Goal: Task Accomplishment & Management: Use online tool/utility

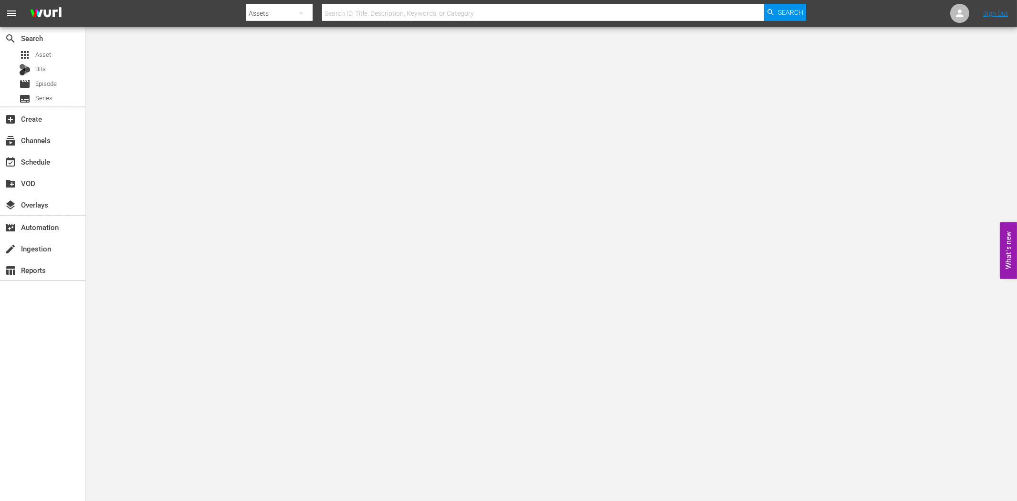
click at [54, 407] on div "search Search apps Asset Bits movie Episode subtitles Series add_box Create sub…" at bounding box center [43, 277] width 86 height 501
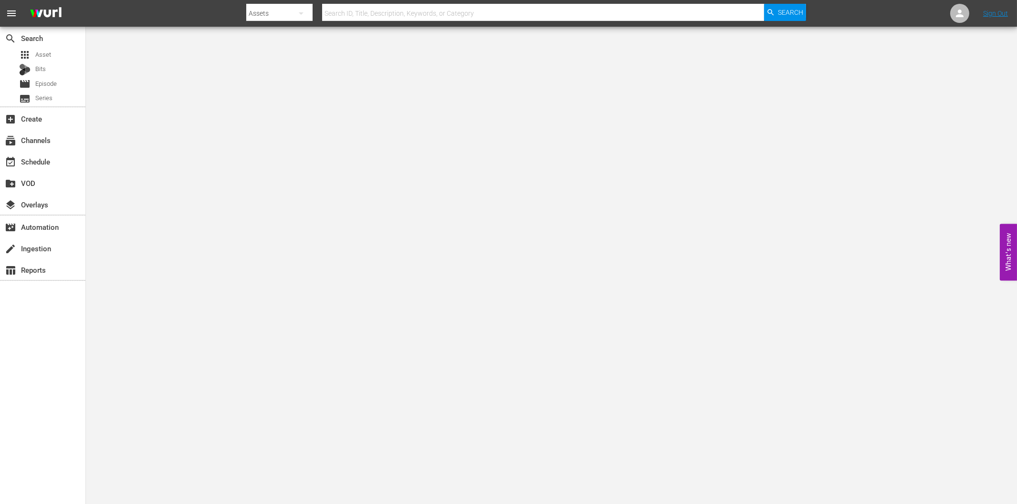
click at [49, 406] on div "search Search apps Asset Bits movie Episode subtitles Series add_box Create sub…" at bounding box center [43, 279] width 86 height 504
click at [26, 163] on div "event_available Schedule" at bounding box center [26, 160] width 53 height 9
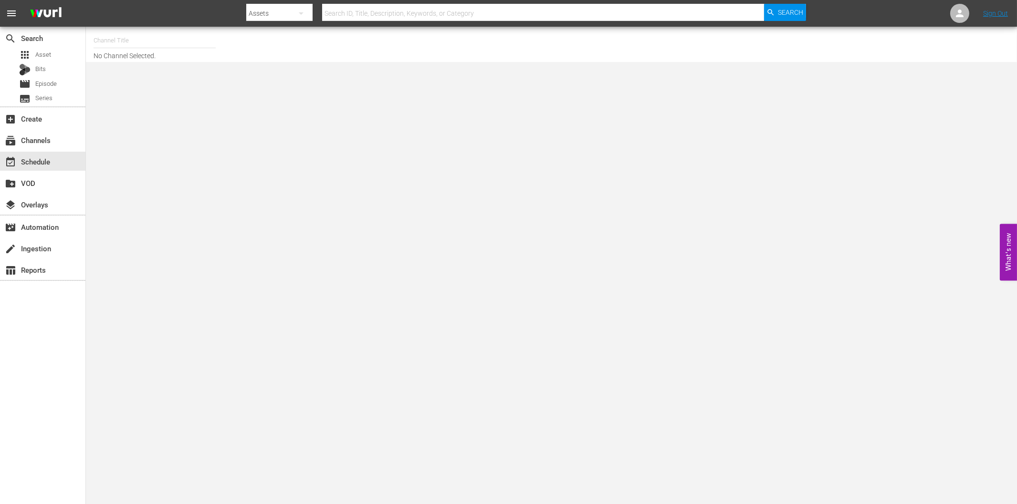
click at [118, 38] on input "text" at bounding box center [155, 40] width 122 height 23
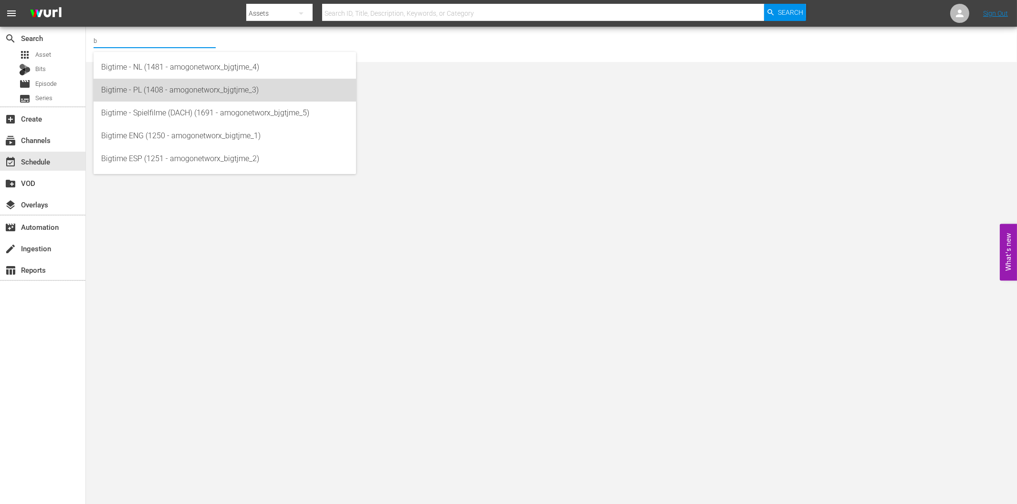
click at [132, 89] on div "Bigtime - PL (1408 - amogonetworx_bjgtjme_3)" at bounding box center [224, 90] width 247 height 23
type input "Bigtime - PL (1408 - amogonetworx_bjgtjme_3)"
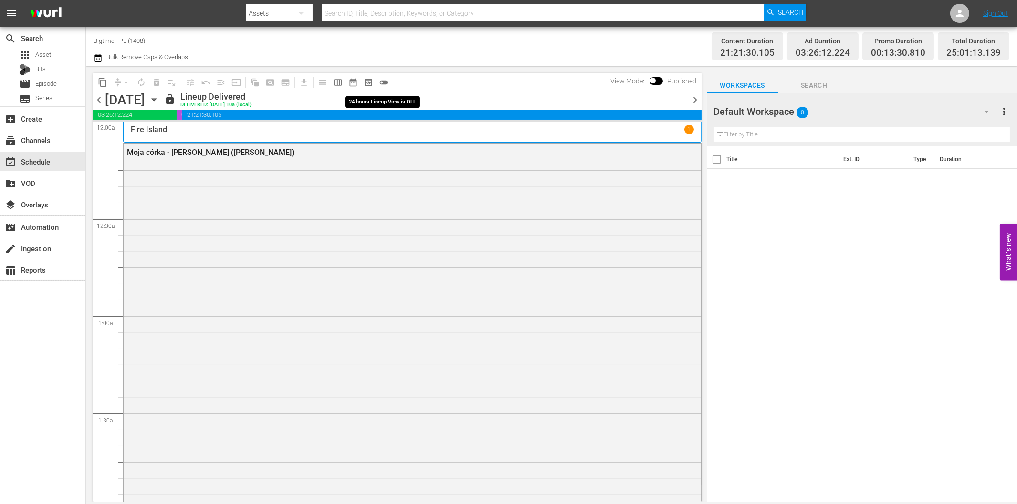
click at [381, 80] on span "toggle_off" at bounding box center [384, 83] width 10 height 10
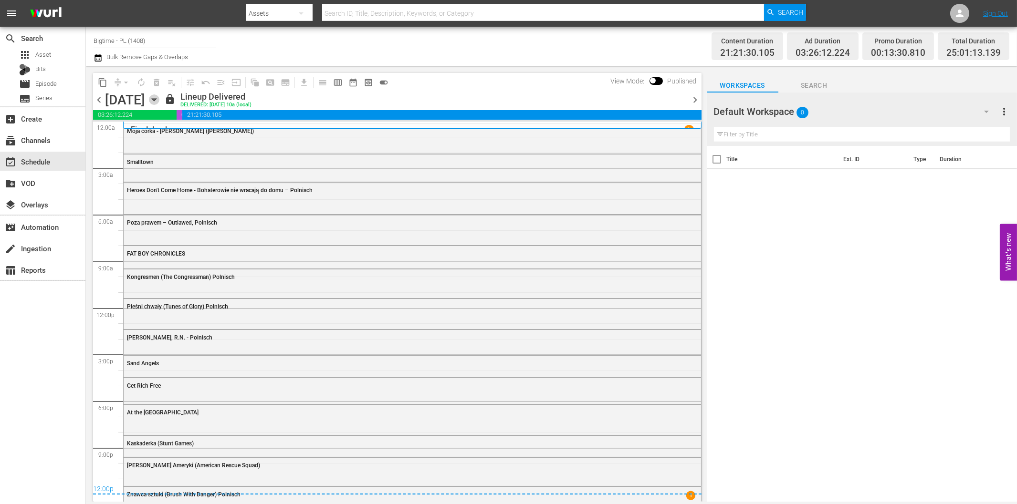
click at [159, 99] on icon "button" at bounding box center [154, 99] width 10 height 10
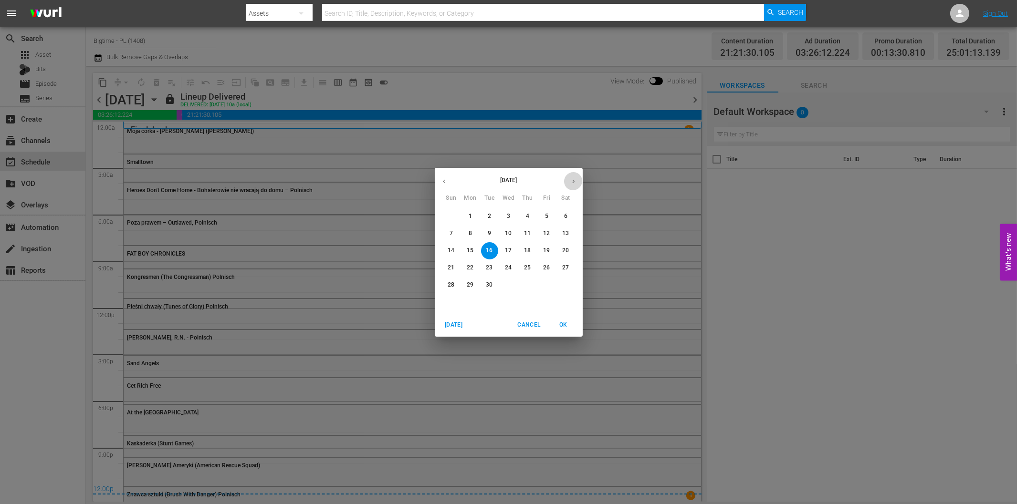
click at [570, 185] on icon "button" at bounding box center [573, 181] width 7 height 7
click at [473, 230] on span "6" at bounding box center [470, 234] width 17 height 8
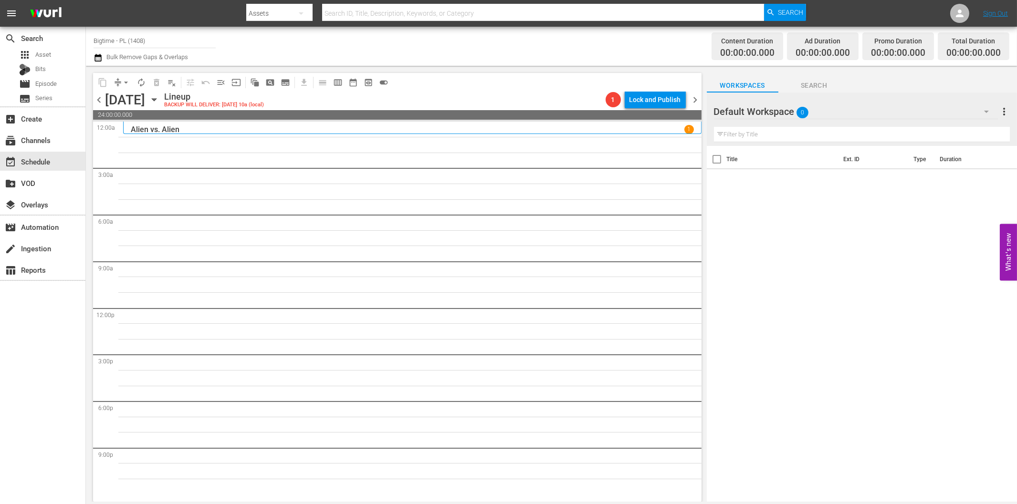
click at [988, 116] on icon "button" at bounding box center [986, 111] width 11 height 11
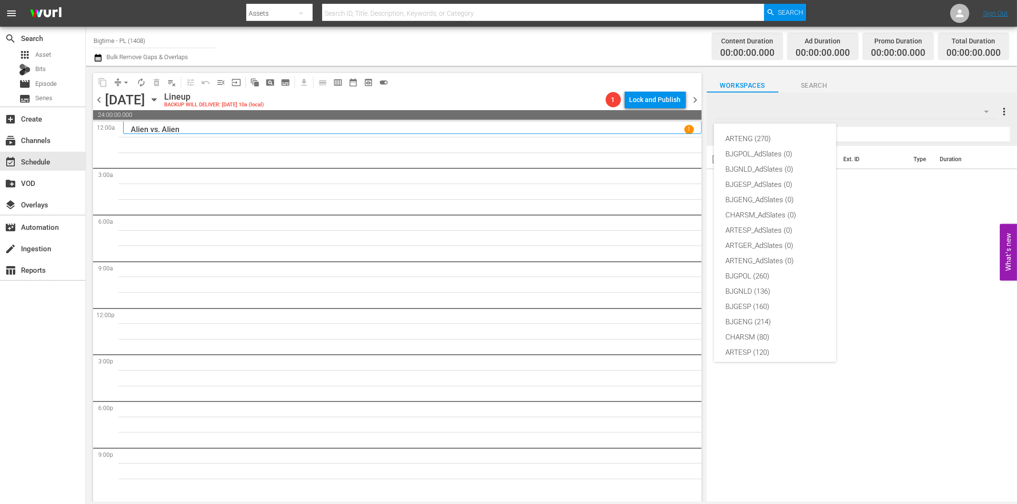
scroll to position [36, 0]
click at [759, 240] on div "BJGPOL (260)" at bounding box center [774, 240] width 99 height 15
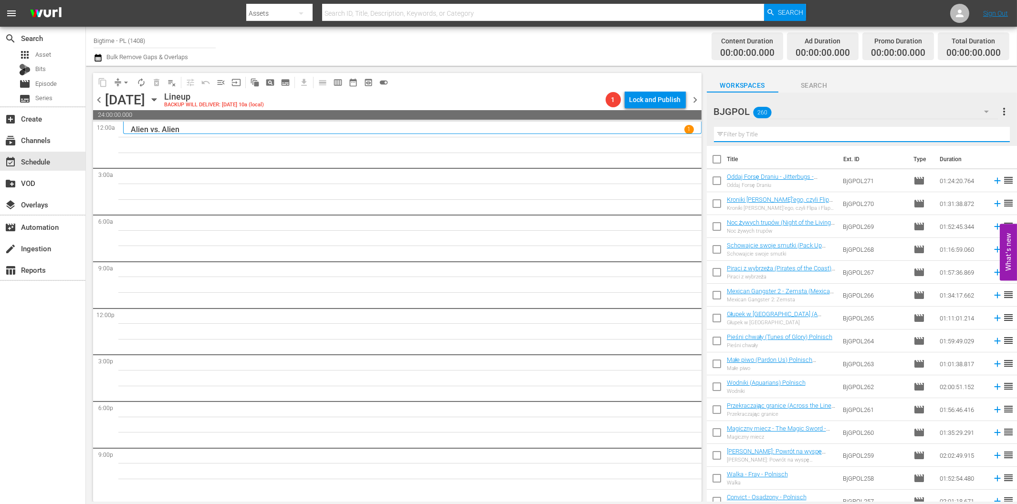
click at [817, 127] on input "text" at bounding box center [862, 134] width 296 height 15
paste input "Captain Battle Legacy War"
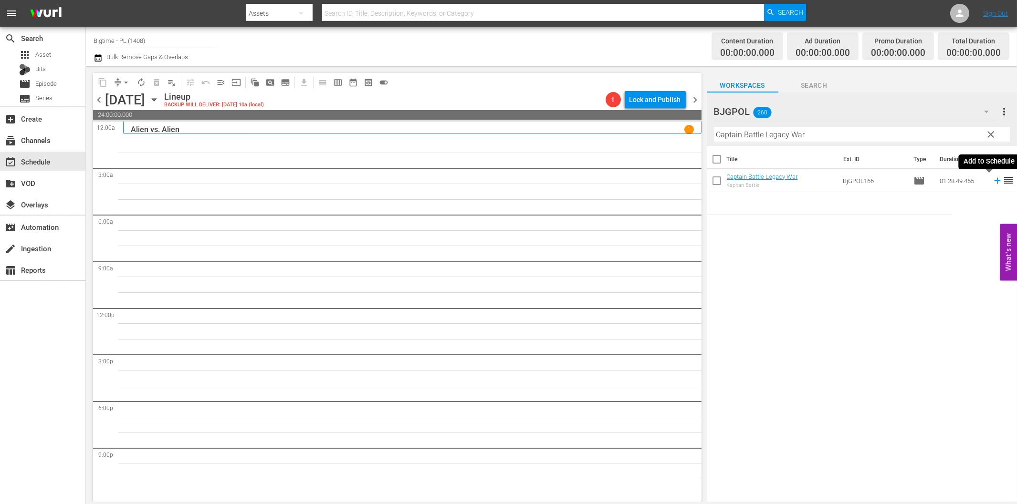
click at [994, 180] on icon at bounding box center [997, 181] width 6 height 6
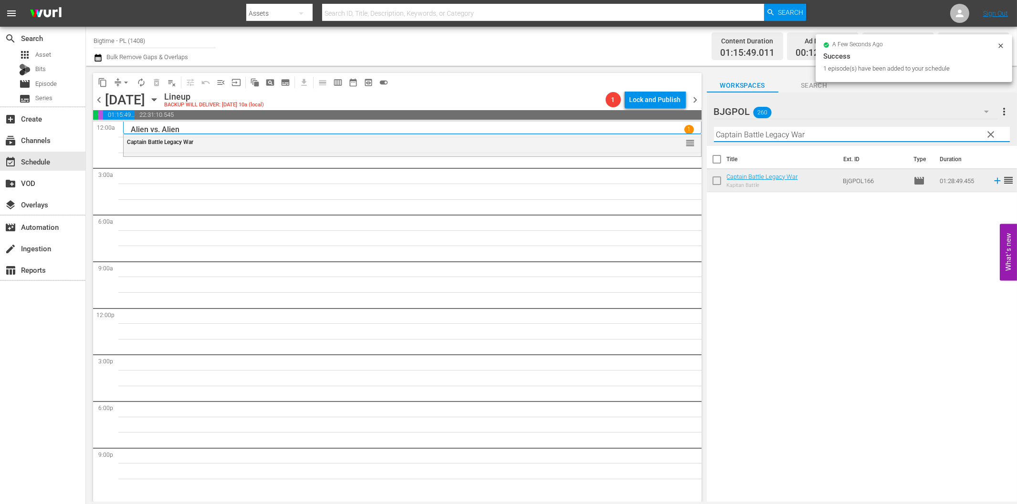
click at [746, 133] on input "Captain Battle Legacy War" at bounding box center [862, 134] width 296 height 15
paste input "[PERSON_NAME] Revenge"
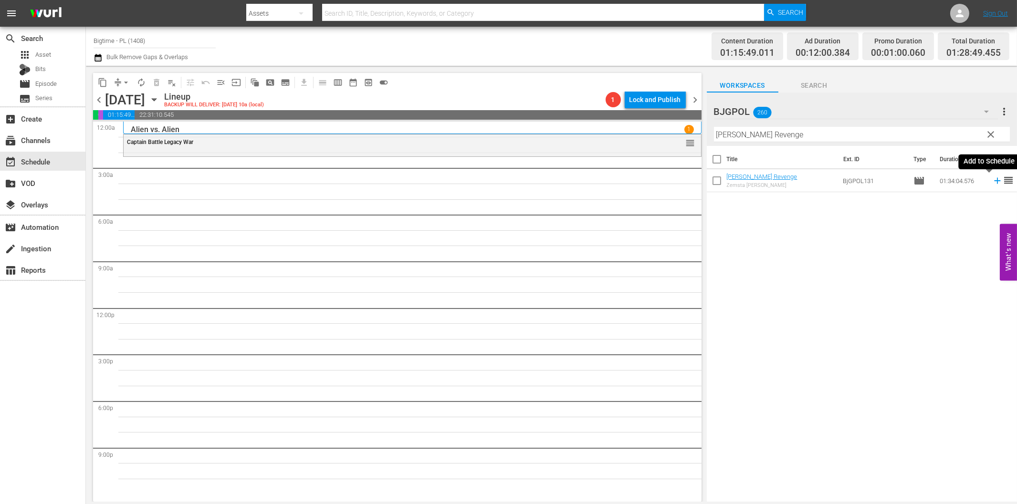
click at [994, 180] on icon at bounding box center [997, 181] width 6 height 6
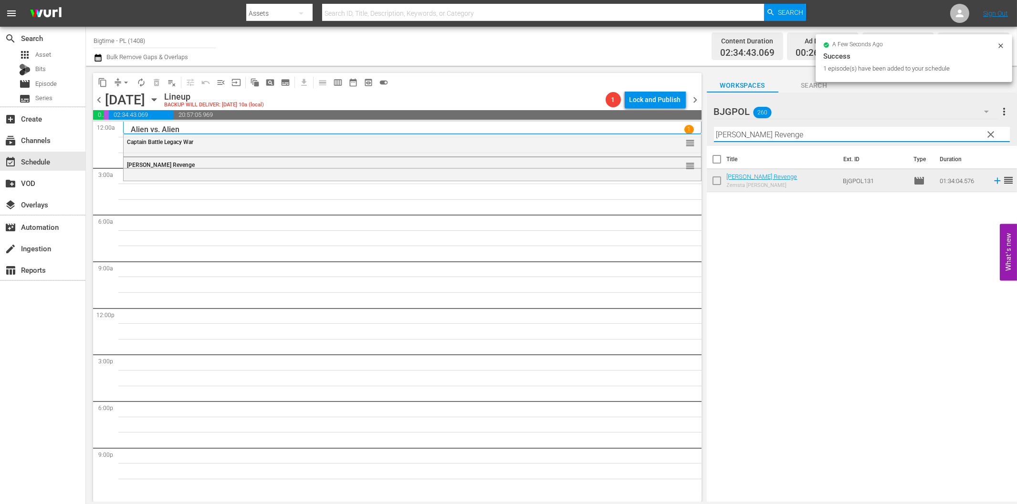
click at [752, 132] on input "[PERSON_NAME] Revenge" at bounding box center [862, 134] width 296 height 15
paste input "Heaven Help Us!"
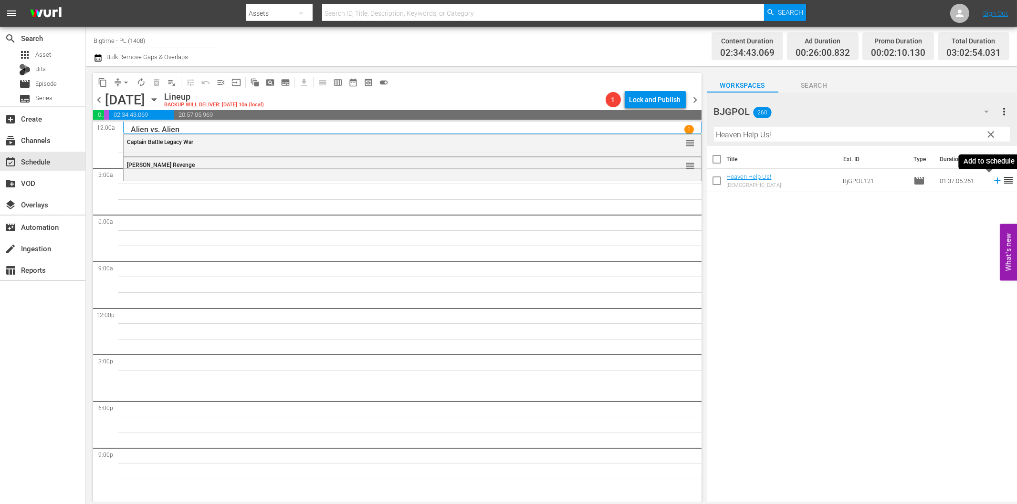
click at [992, 179] on icon at bounding box center [997, 181] width 10 height 10
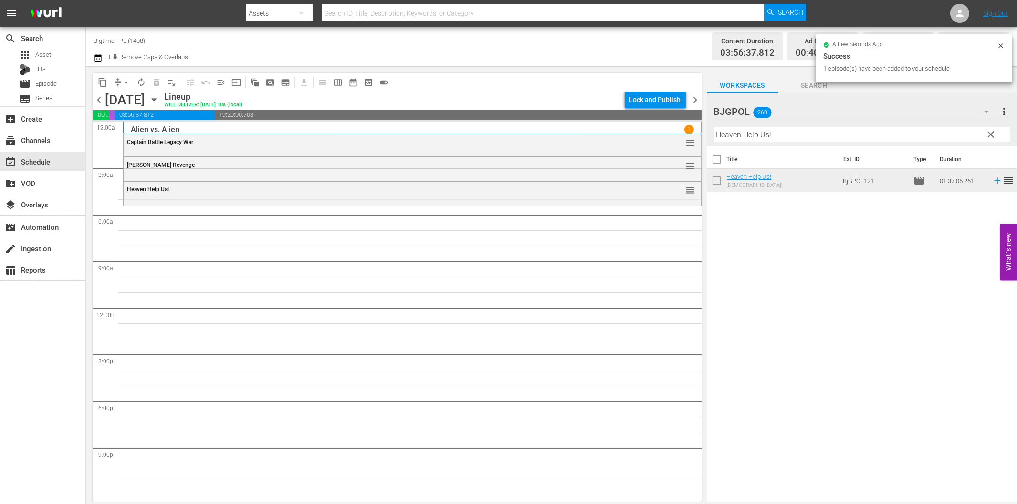
click at [744, 141] on input "Heaven Help Us!" at bounding box center [862, 134] width 296 height 15
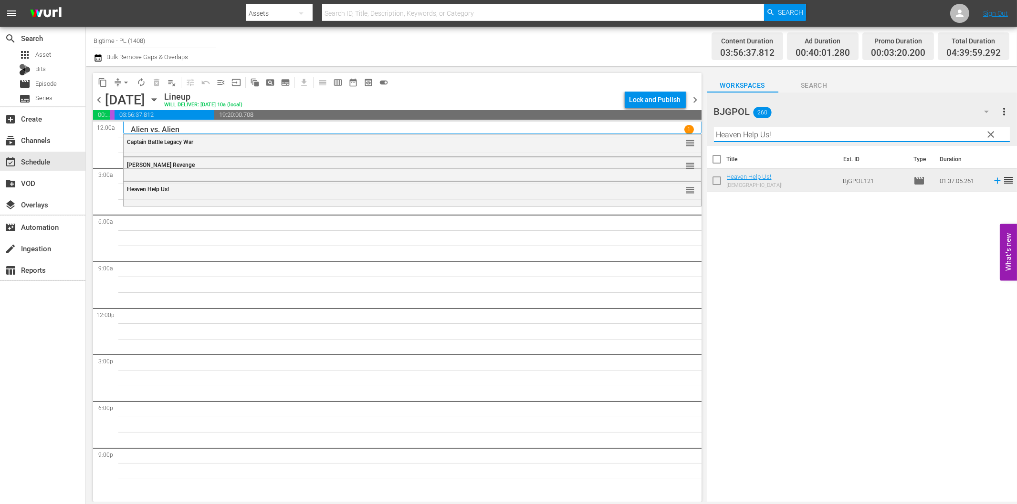
paste input "Check Point"
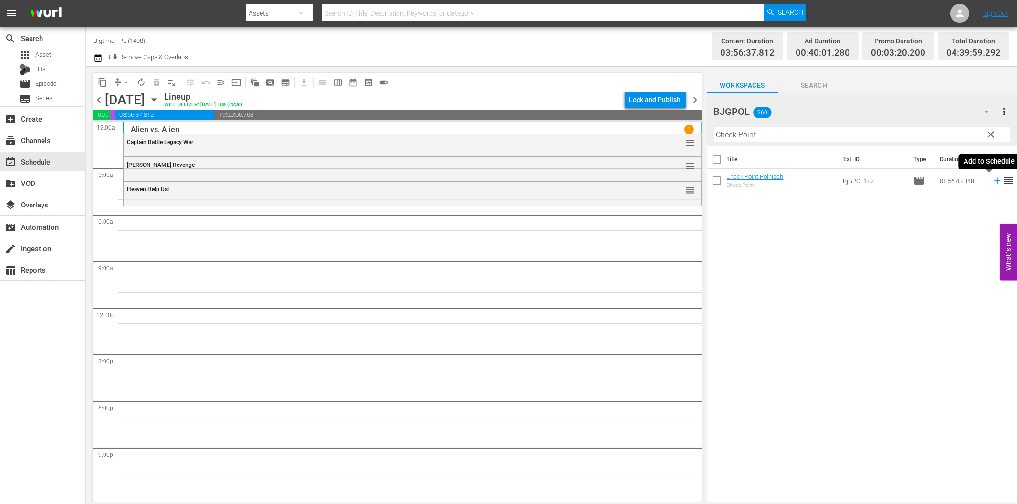
click at [994, 180] on icon at bounding box center [997, 181] width 6 height 6
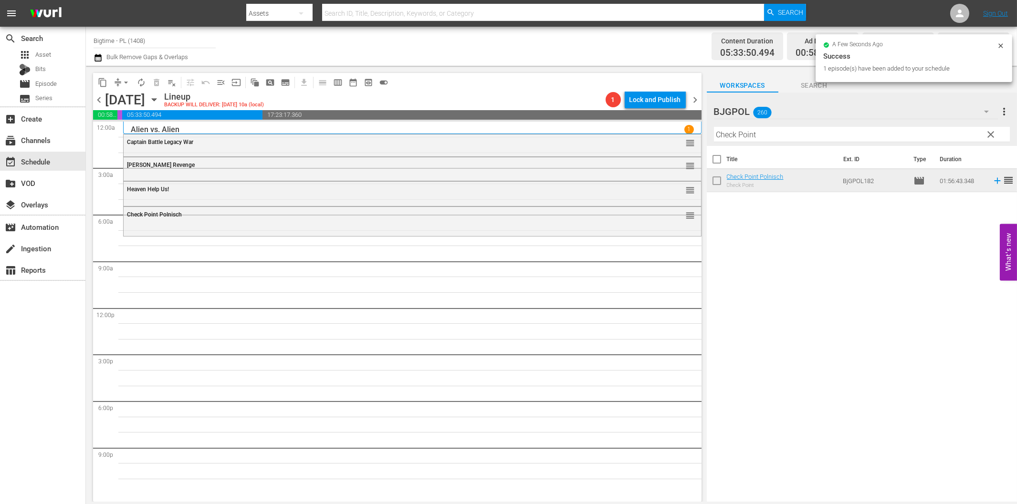
click at [733, 139] on input "Check Point" at bounding box center [862, 134] width 296 height 15
paste input "Maybe I'm Fine"
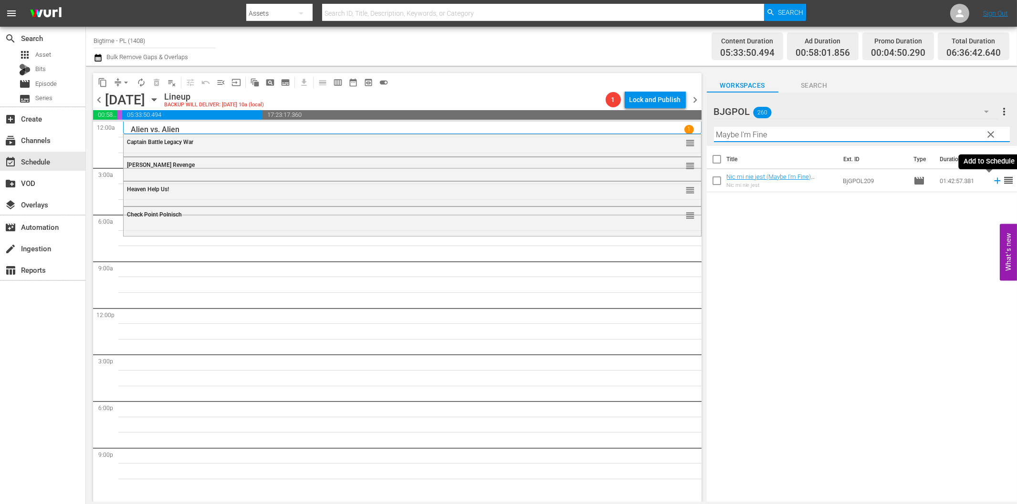
click at [992, 182] on icon at bounding box center [997, 181] width 10 height 10
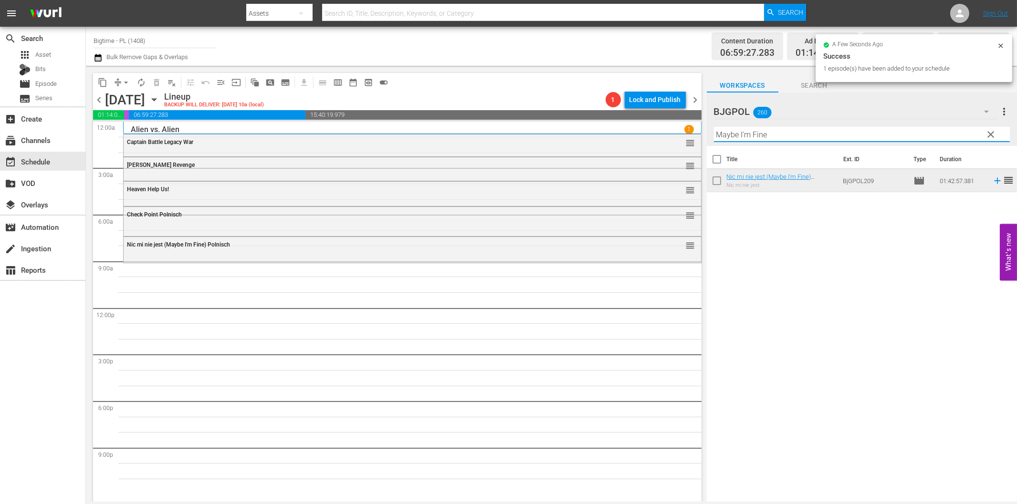
click at [751, 135] on input "Maybe I'm Fine" at bounding box center [862, 134] width 296 height 15
paste input "Shirin In Lov"
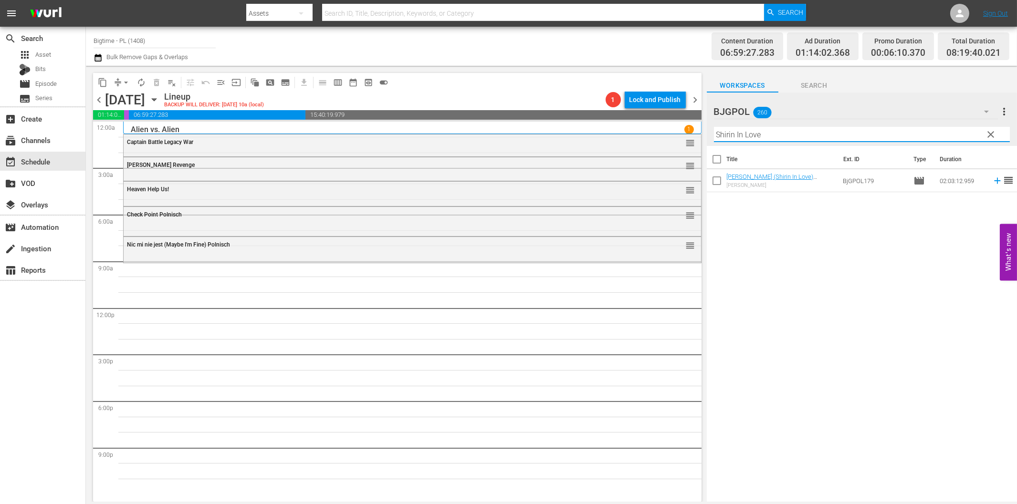
click at [992, 180] on icon at bounding box center [997, 181] width 10 height 10
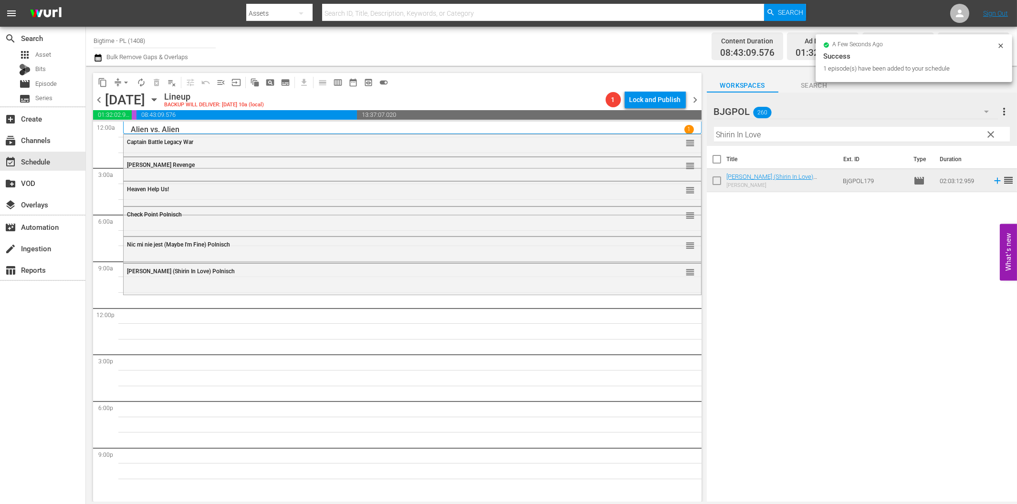
click at [748, 133] on input "Shirin In Love" at bounding box center [862, 134] width 296 height 15
paste input "Cyrano de Bergerac"
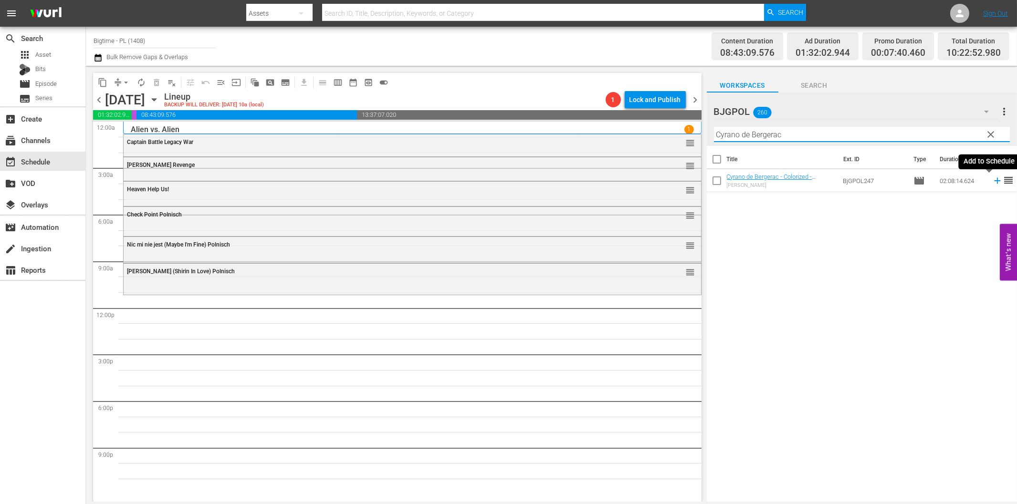
click at [992, 183] on icon at bounding box center [997, 181] width 10 height 10
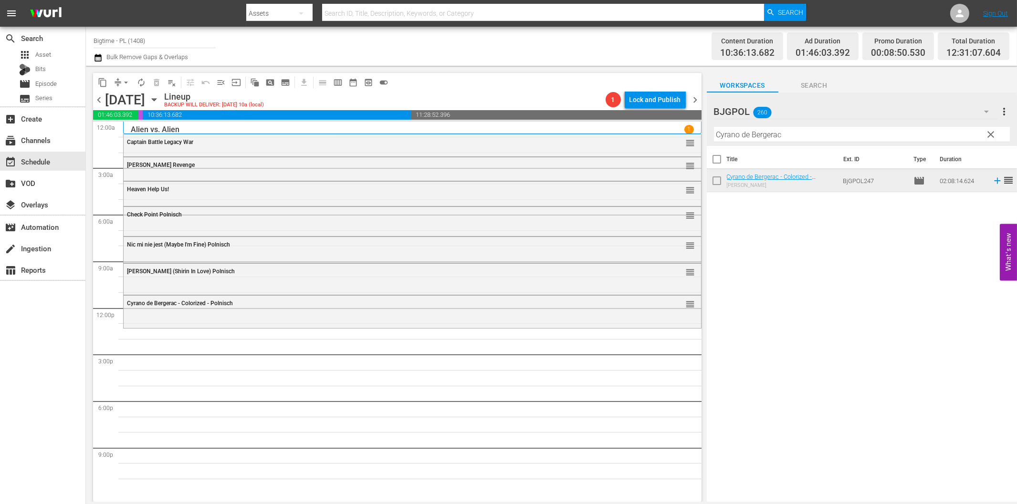
click at [772, 137] on input "Cyrano de Bergerac" at bounding box center [862, 134] width 296 height 15
paste input "[US_STATE] City Confidential"
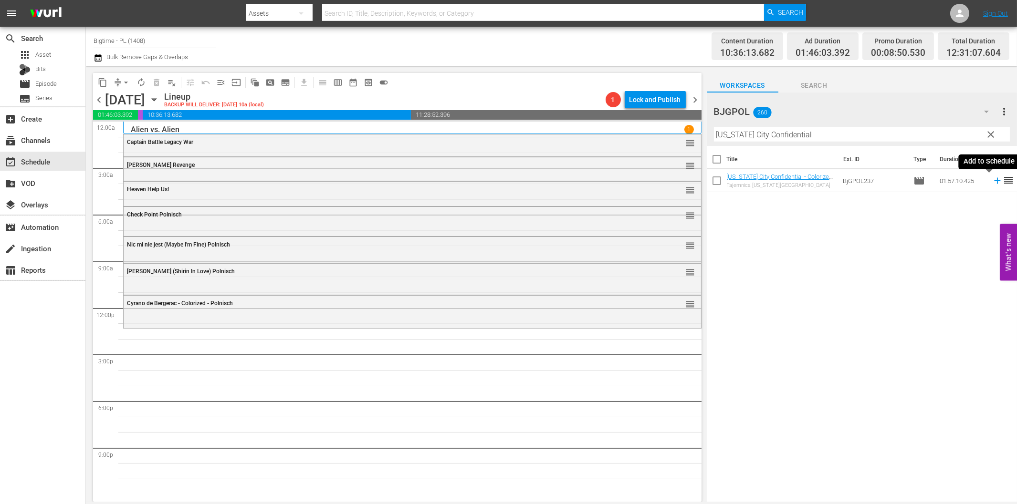
click at [992, 178] on icon at bounding box center [997, 181] width 10 height 10
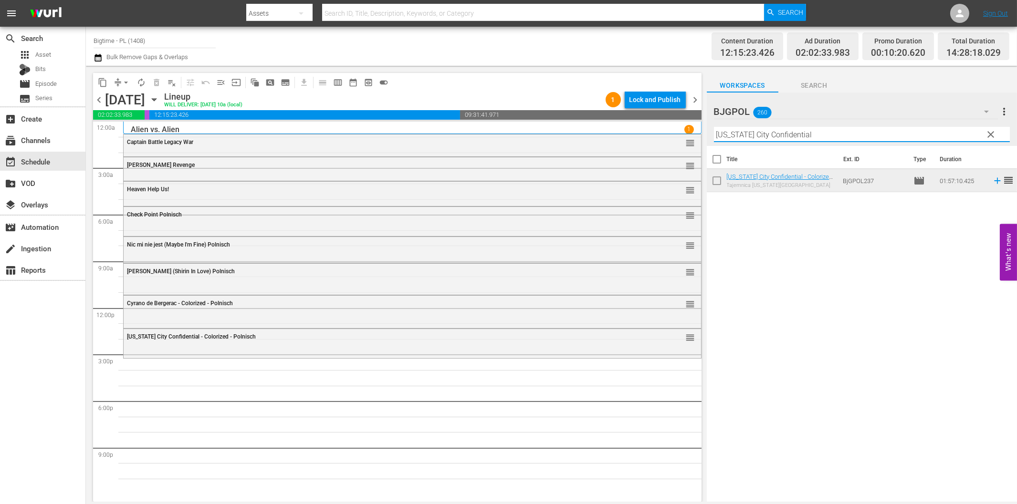
click at [770, 137] on input "[US_STATE] City Confidential" at bounding box center [862, 134] width 296 height 15
paste input "A Year and Change"
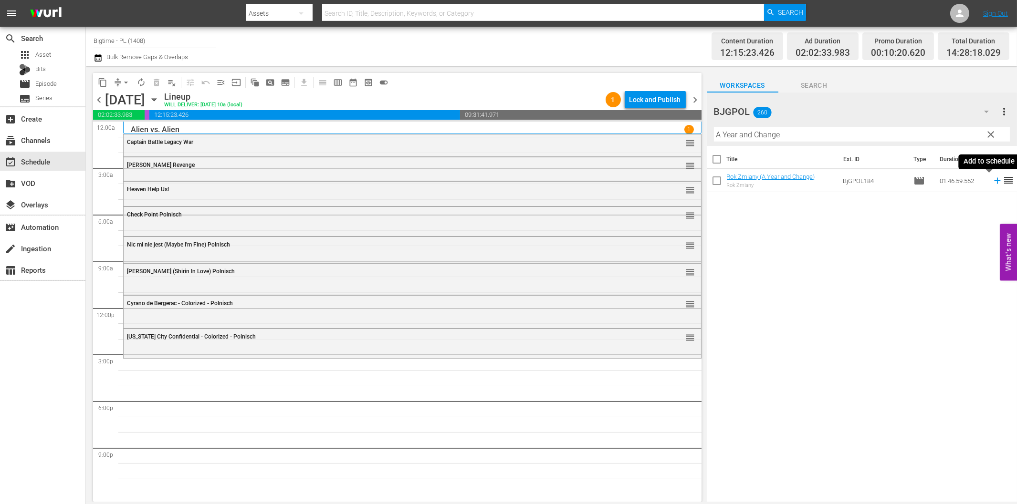
click at [992, 182] on icon at bounding box center [997, 181] width 10 height 10
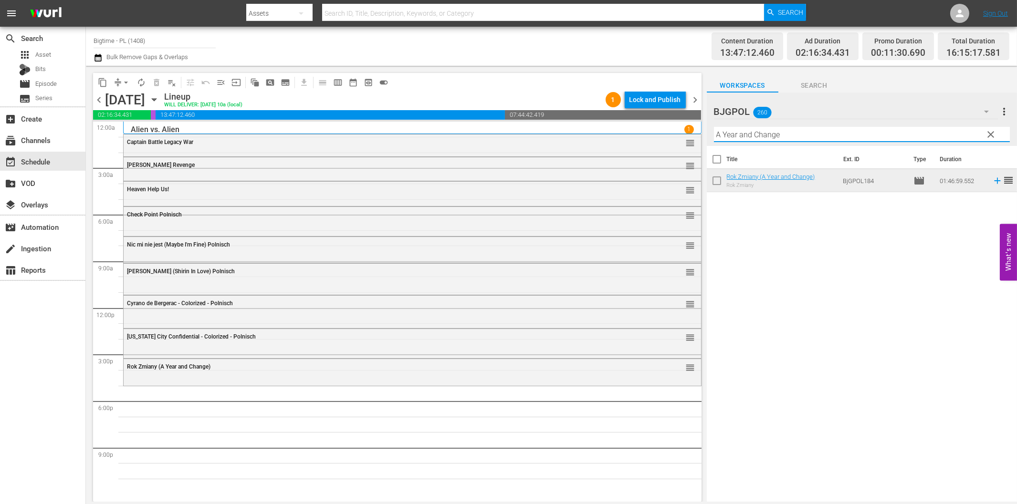
click at [856, 140] on input "A Year and Change" at bounding box center [862, 134] width 296 height 15
paste input "Living with the Dead - A Love Story"
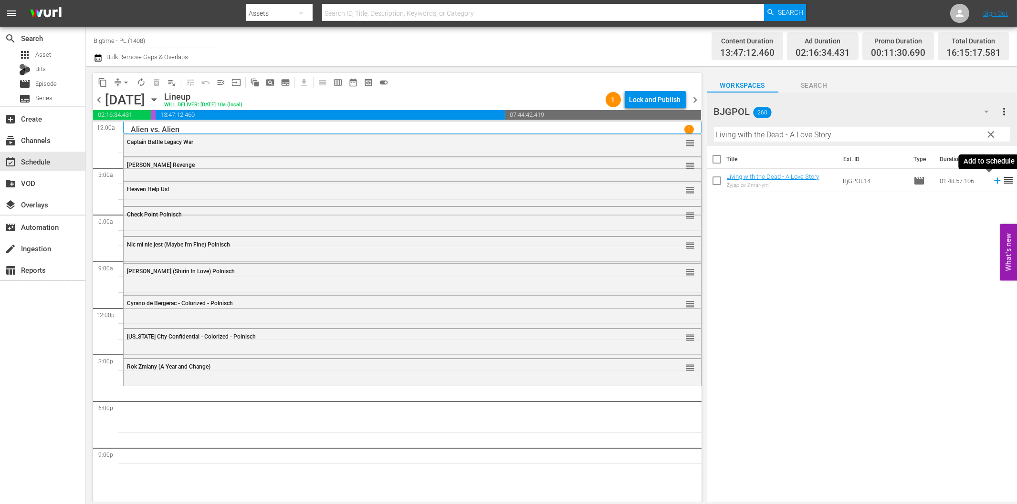
click at [994, 180] on icon at bounding box center [997, 181] width 6 height 6
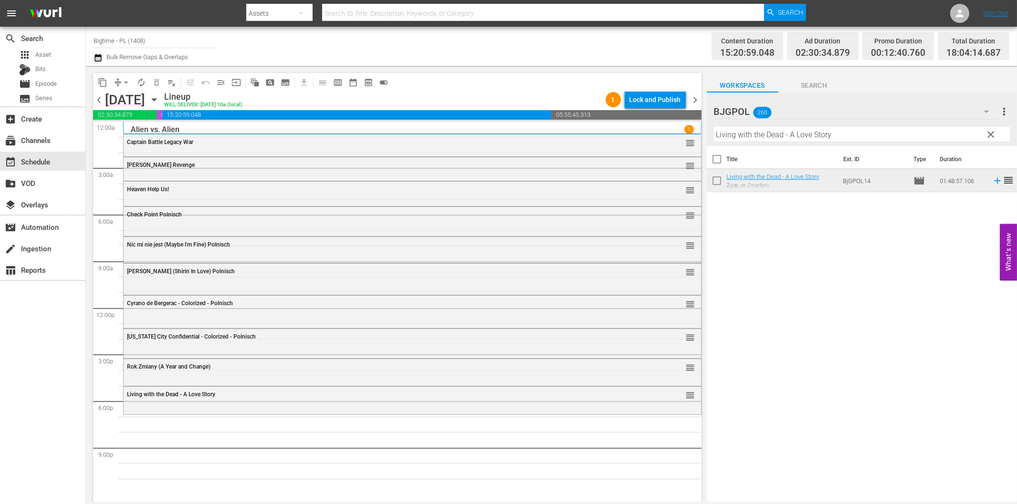
click at [783, 136] on input "Living with the Dead - A Love Story" at bounding box center [862, 134] width 296 height 15
paste input "All Roads Lead Home"
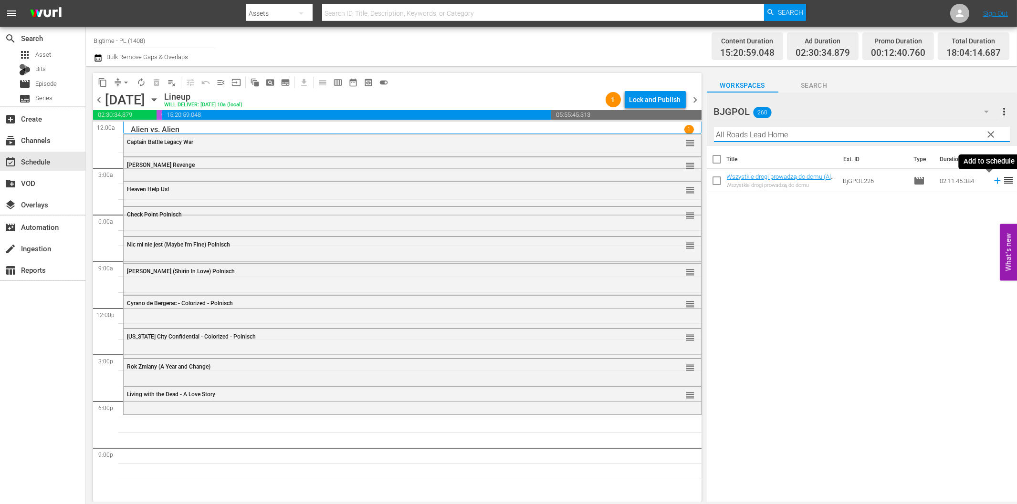
click at [994, 181] on icon at bounding box center [997, 181] width 6 height 6
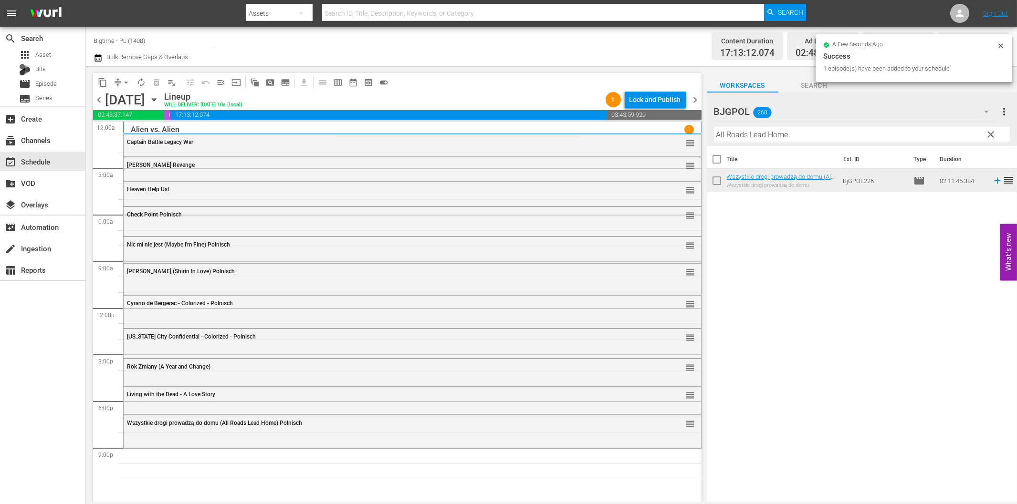
click at [793, 135] on input "All Roads Lead Home" at bounding box center [862, 134] width 296 height 15
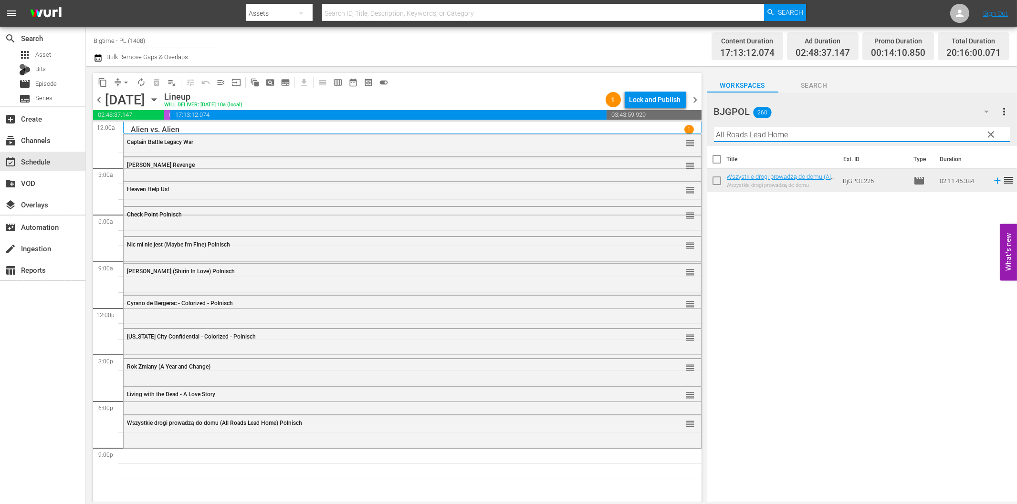
paste input "Clarity"
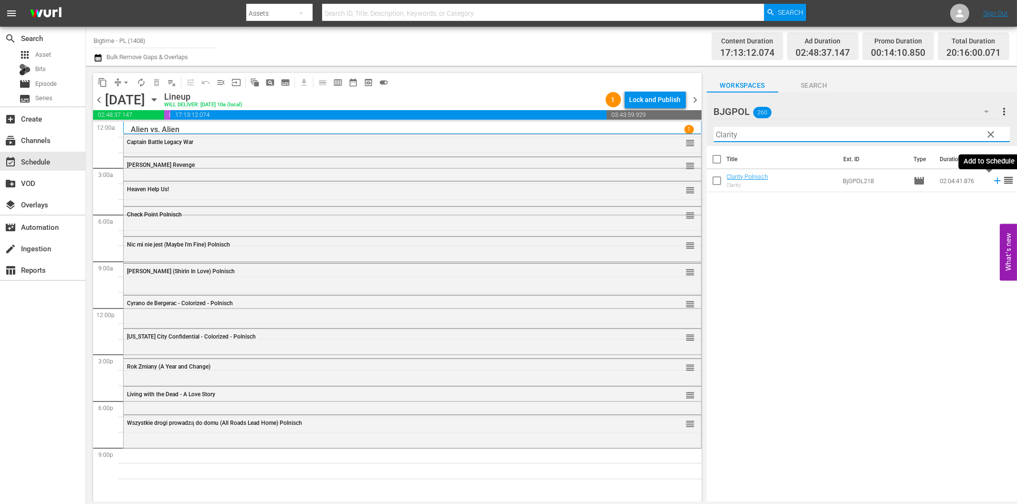
drag, startPoint x: 988, startPoint y: 182, endPoint x: 970, endPoint y: 182, distance: 18.1
click at [992, 182] on icon at bounding box center [997, 181] width 10 height 10
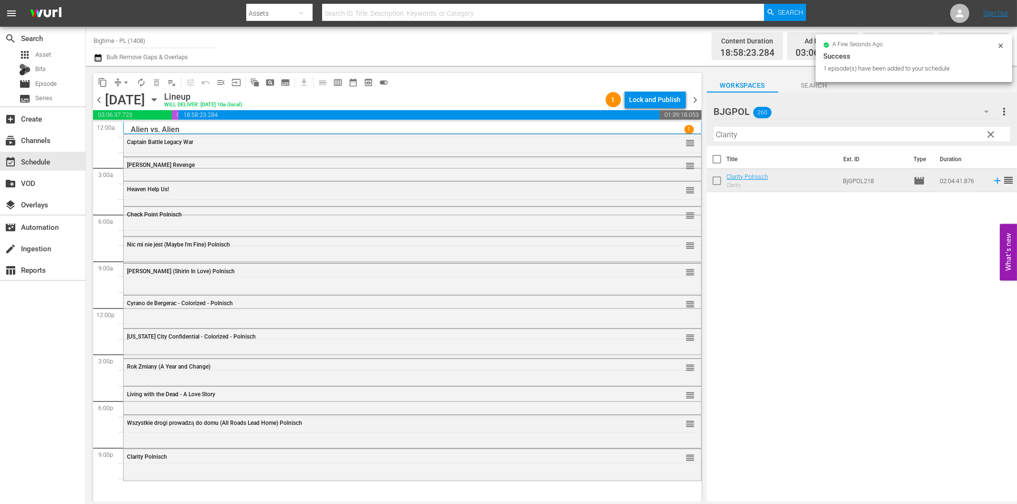
click at [836, 138] on input "Clarity" at bounding box center [862, 134] width 296 height 15
paste input "Subject 36"
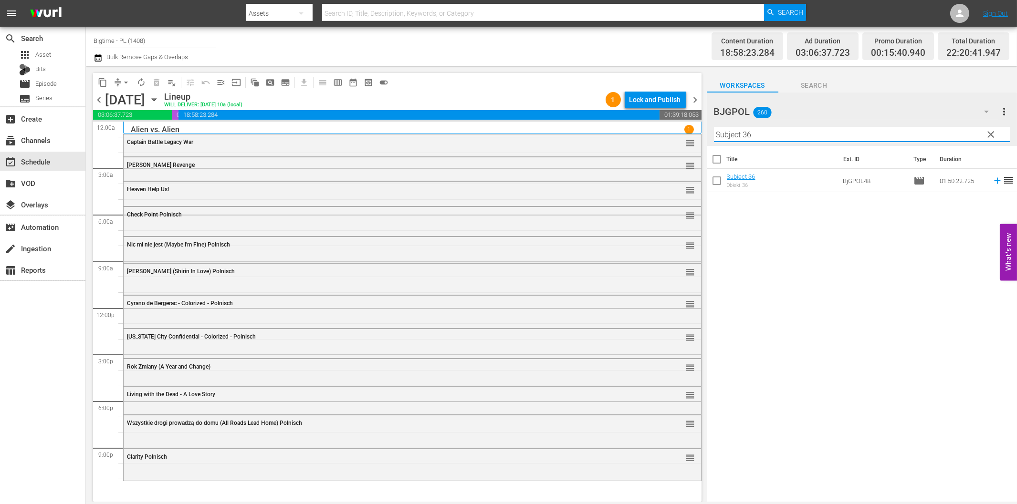
type input "Subject 36"
click at [994, 181] on icon at bounding box center [997, 181] width 6 height 6
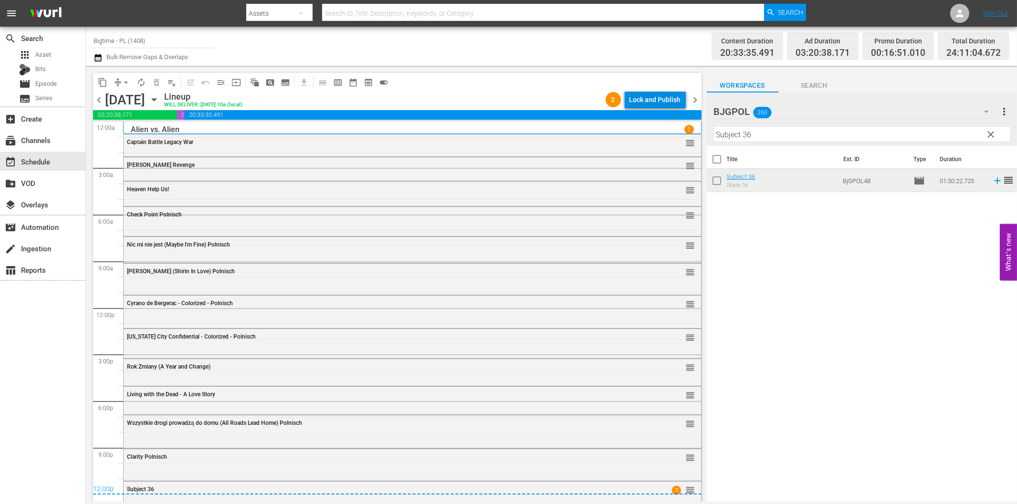
click at [678, 100] on div "Lock and Publish" at bounding box center [655, 99] width 52 height 17
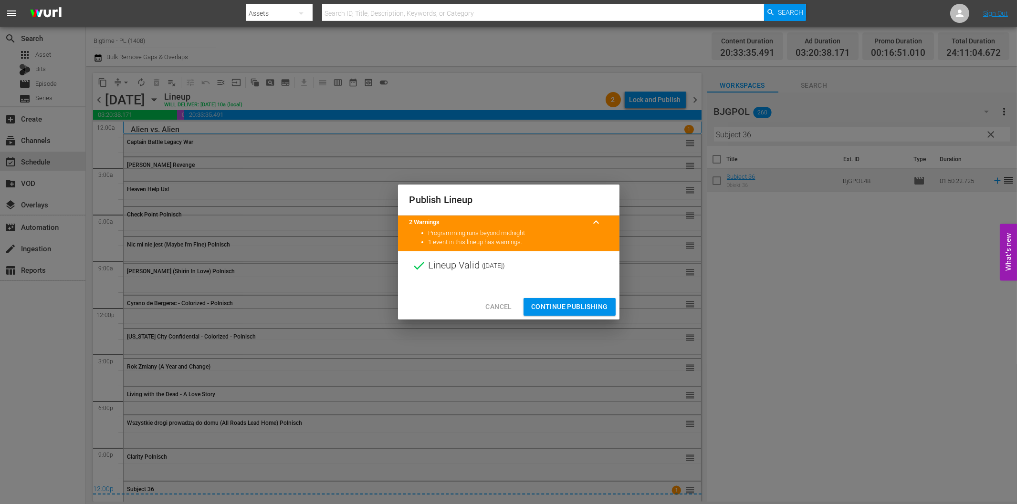
click at [573, 306] on span "Continue Publishing" at bounding box center [569, 307] width 77 height 12
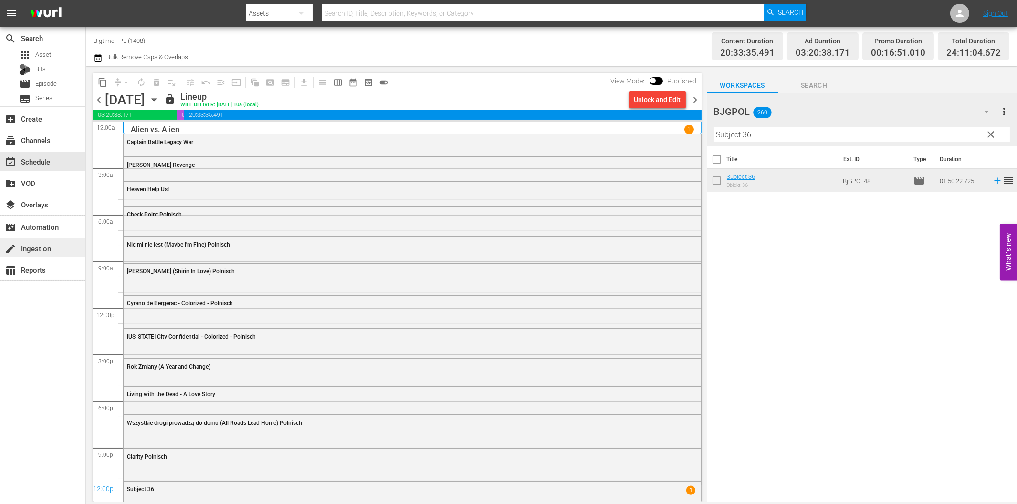
click at [36, 251] on div "create Ingestion" at bounding box center [26, 247] width 53 height 9
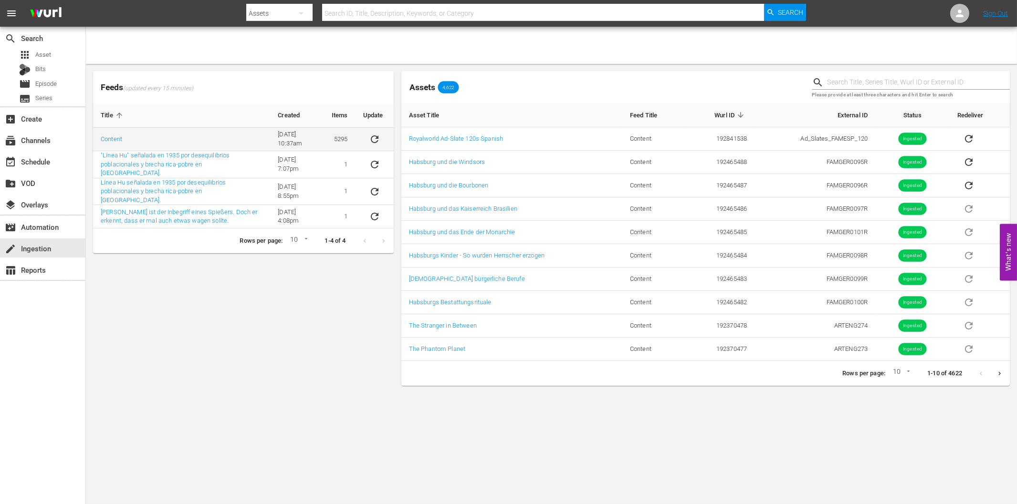
click at [375, 140] on icon "sticky table" at bounding box center [374, 139] width 11 height 11
click at [75, 344] on div "search Search apps Asset Bits movie Episode subtitles Series add_box Create sub…" at bounding box center [43, 279] width 86 height 504
click at [44, 161] on div "event_available Schedule" at bounding box center [26, 160] width 53 height 9
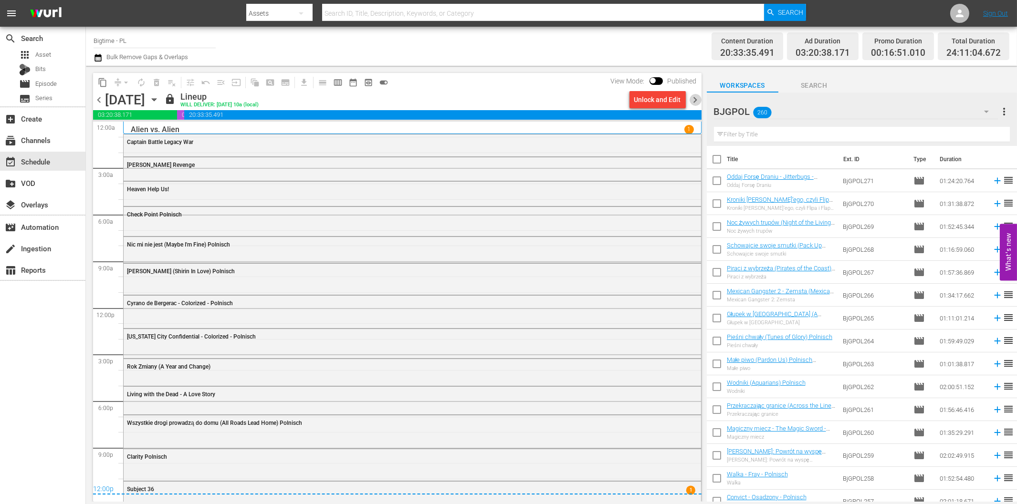
click at [694, 97] on span "chevron_right" at bounding box center [695, 100] width 12 height 12
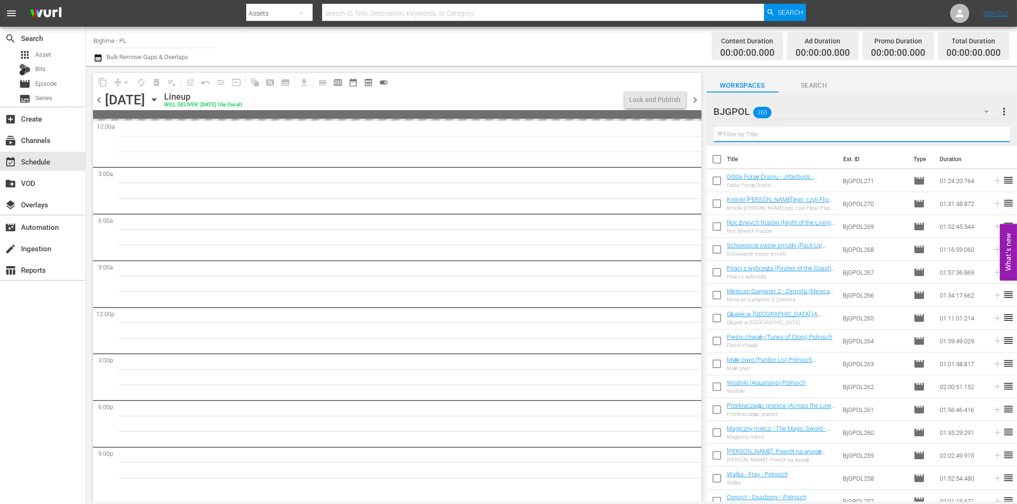
click at [773, 130] on input "text" at bounding box center [862, 134] width 296 height 15
paste input "American Rescue Squad"
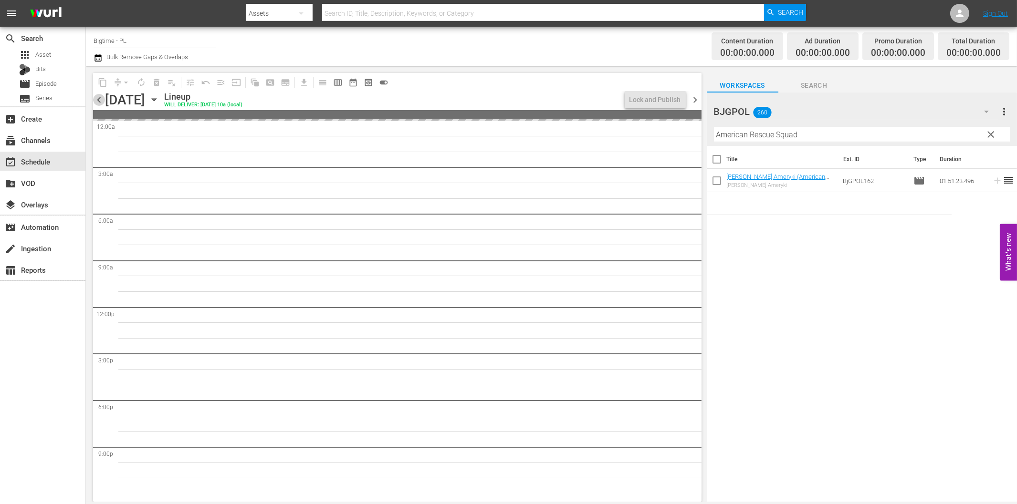
click at [98, 97] on span "chevron_left" at bounding box center [99, 100] width 12 height 12
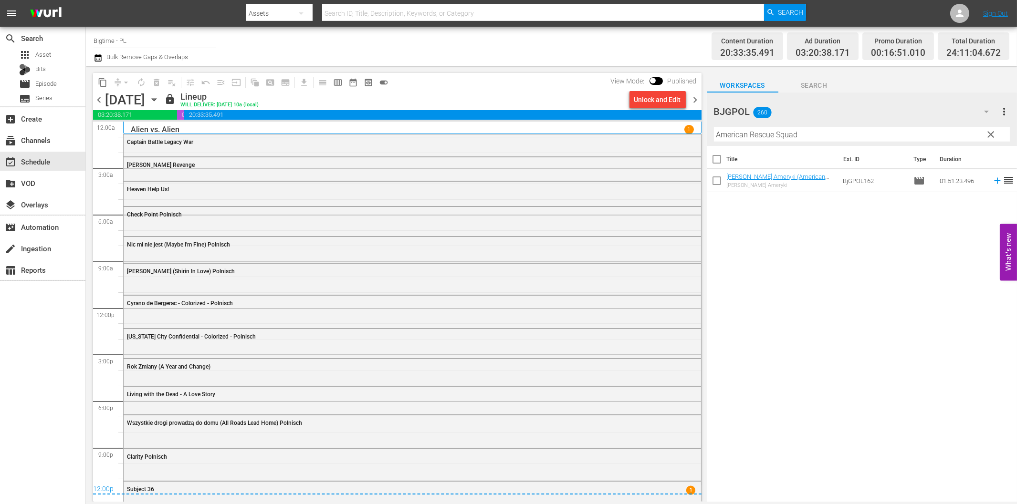
click at [695, 98] on span "chevron_right" at bounding box center [695, 100] width 12 height 12
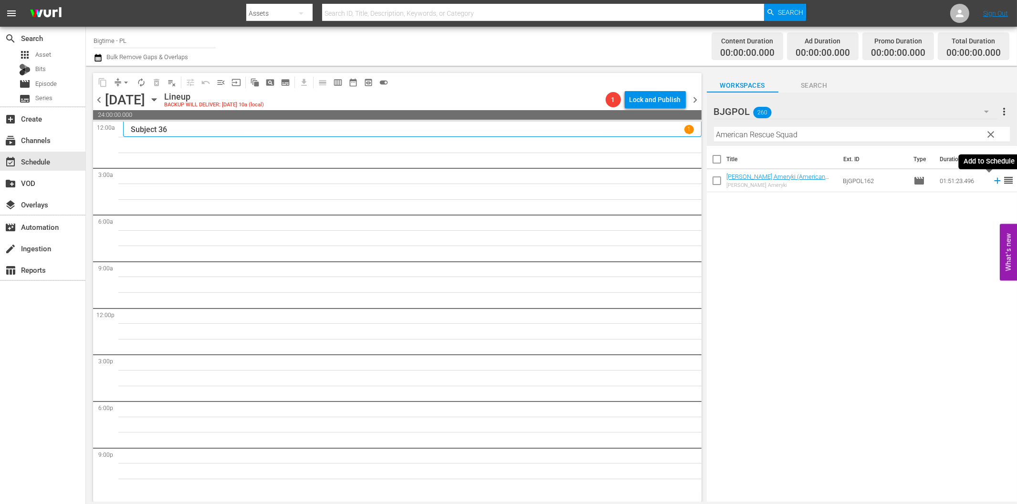
click at [994, 180] on icon at bounding box center [997, 181] width 6 height 6
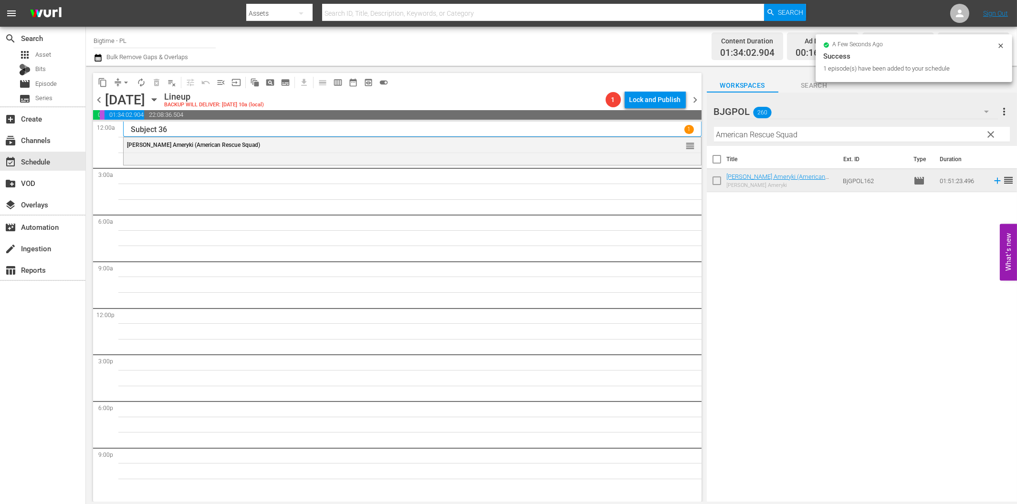
click at [797, 135] on input "American Rescue Squad" at bounding box center [862, 134] width 296 height 15
paste input "Brush With Danger"
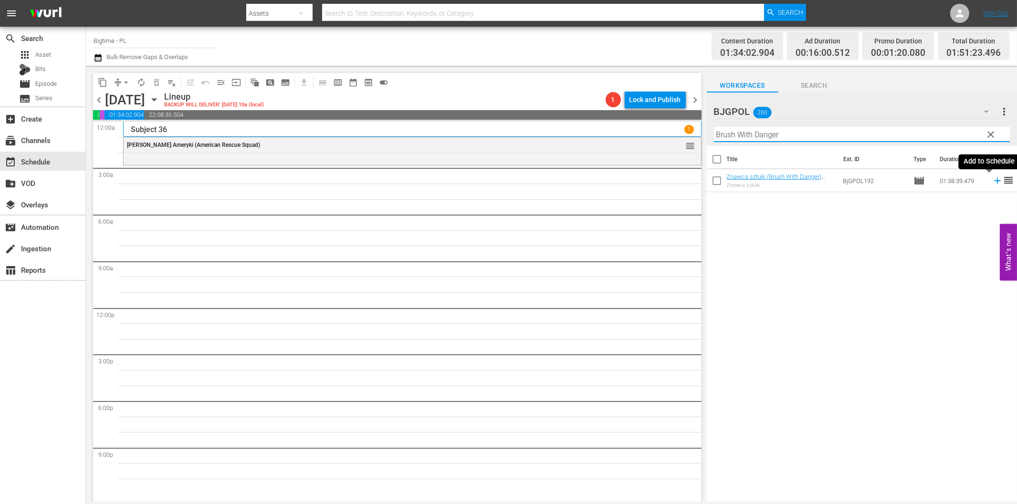
click at [994, 182] on icon at bounding box center [997, 181] width 6 height 6
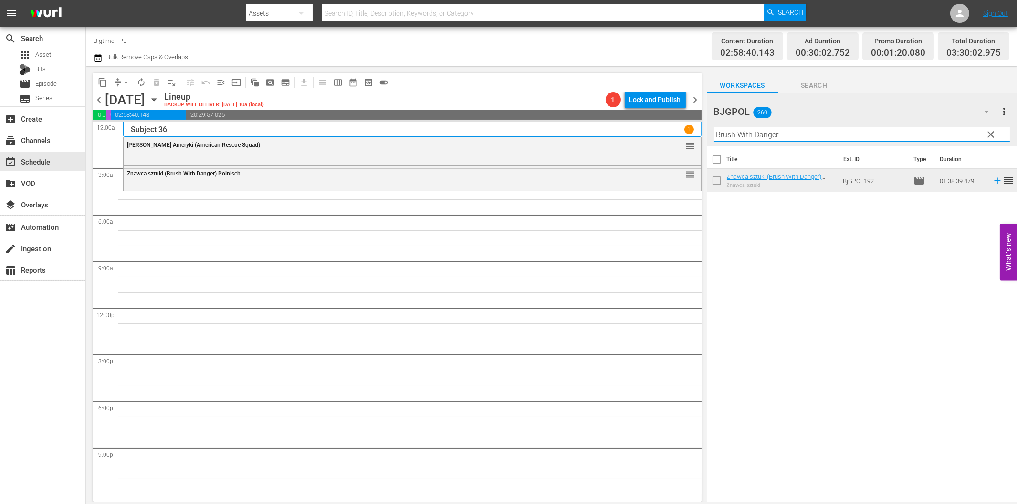
click at [764, 139] on input "Brush With Danger" at bounding box center [862, 134] width 296 height 15
paste input "Field Freak"
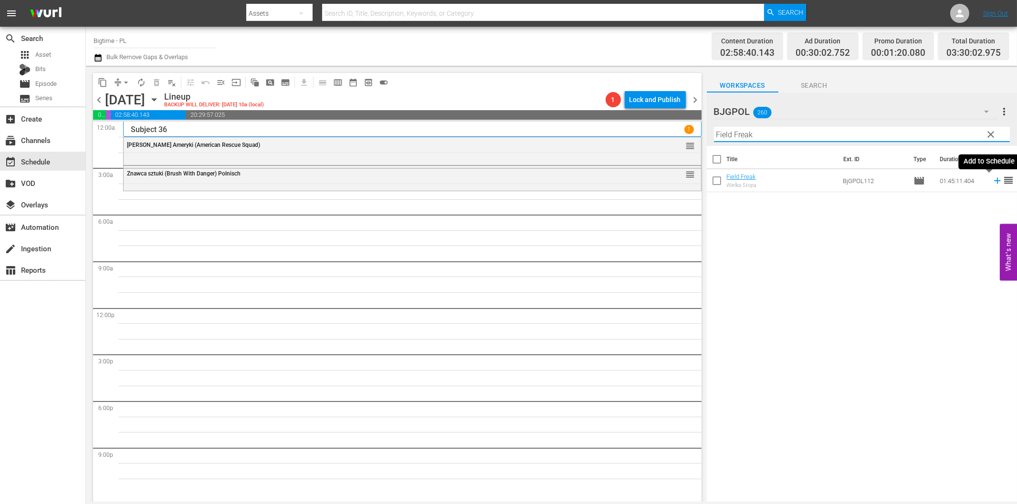
drag, startPoint x: 989, startPoint y: 180, endPoint x: 983, endPoint y: 180, distance: 5.3
click at [992, 180] on icon at bounding box center [997, 181] width 10 height 10
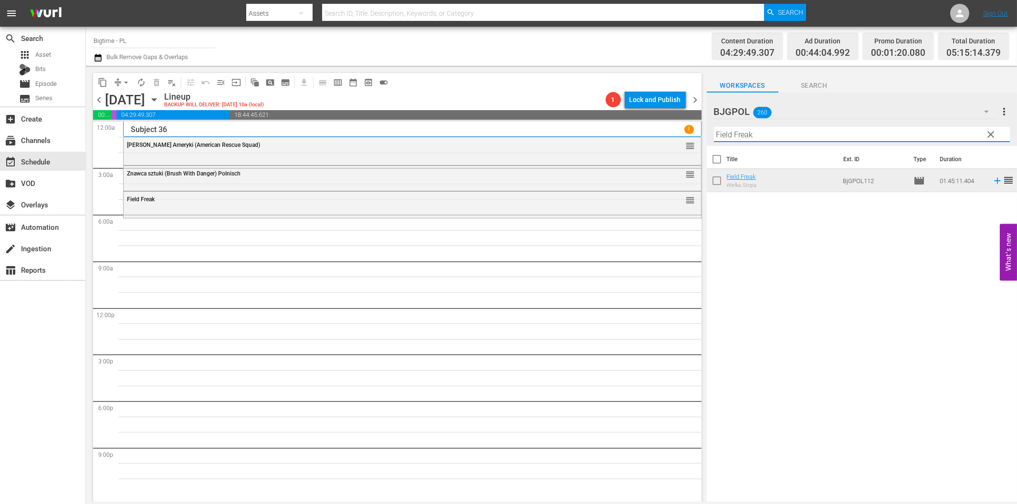
click at [882, 139] on input "Field Freak" at bounding box center [862, 134] width 296 height 15
paste input "In Tranzit"
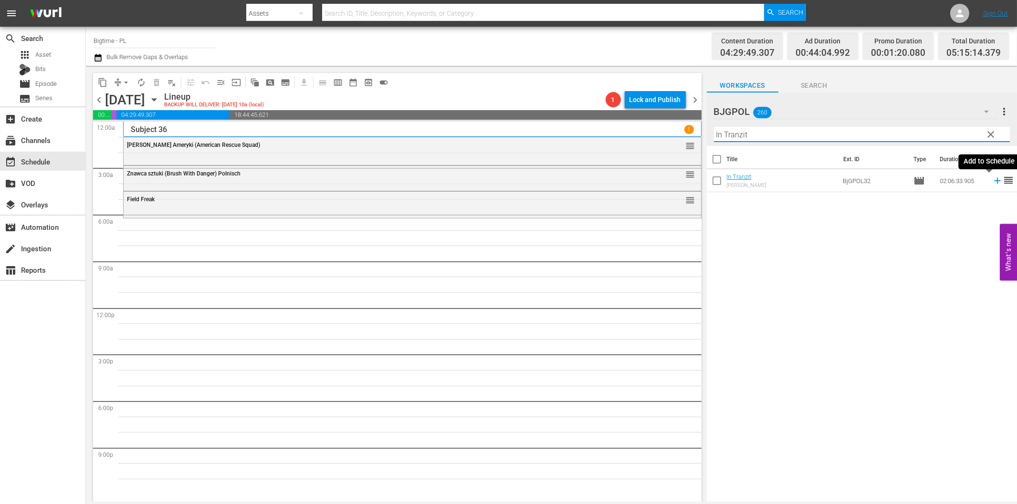
click at [992, 179] on icon at bounding box center [997, 181] width 10 height 10
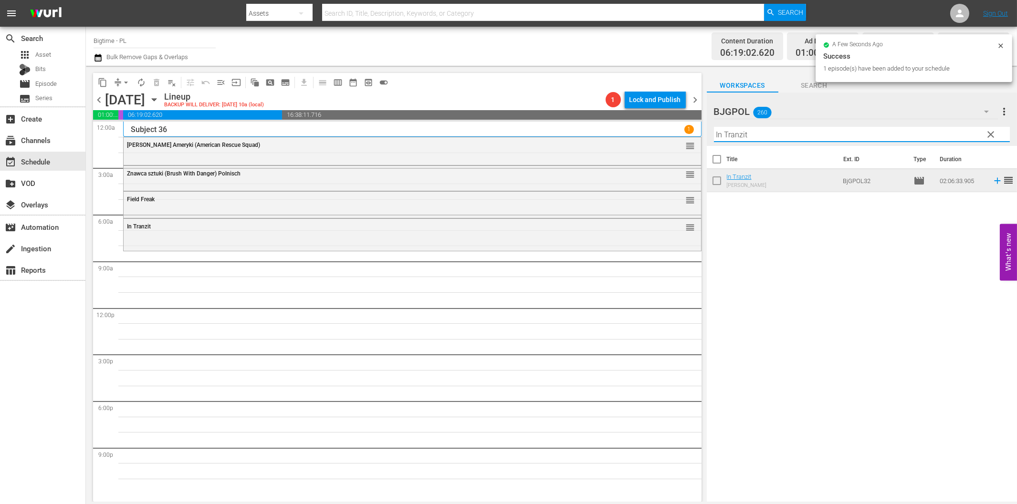
click at [811, 137] on input "In Tranzit" at bounding box center [862, 134] width 296 height 15
paste input "Luna Spirit of the Whale"
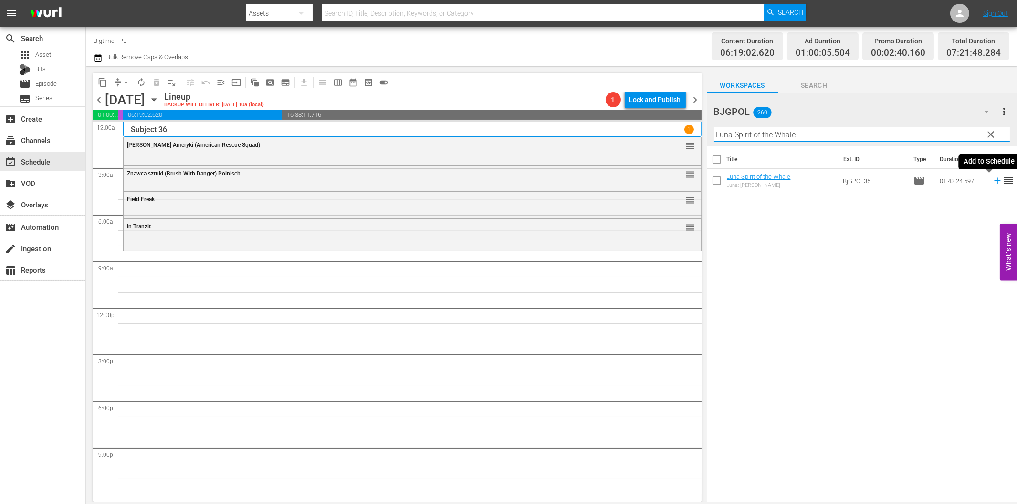
click at [994, 180] on icon at bounding box center [997, 181] width 6 height 6
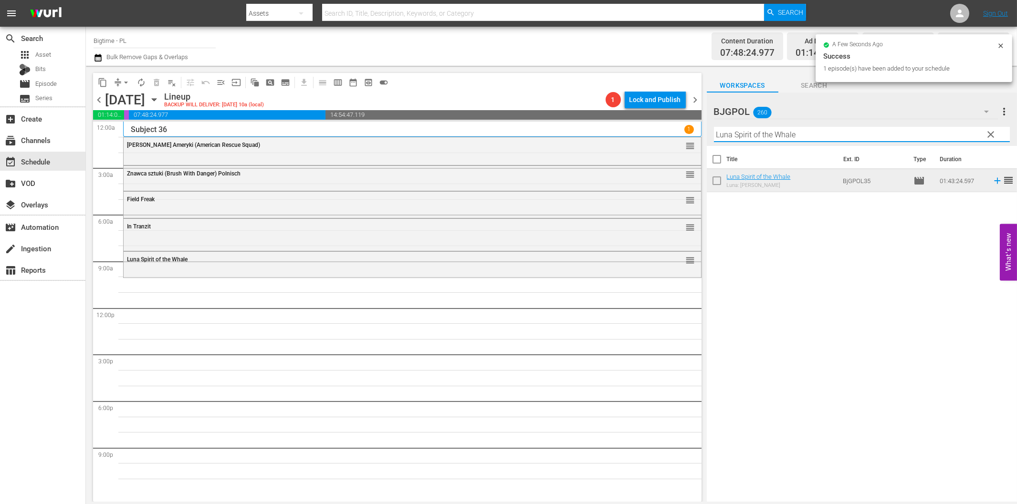
click at [766, 136] on input "Luna Spirit of the Whale" at bounding box center [862, 134] width 296 height 15
paste input "Springtime in the Rockies"
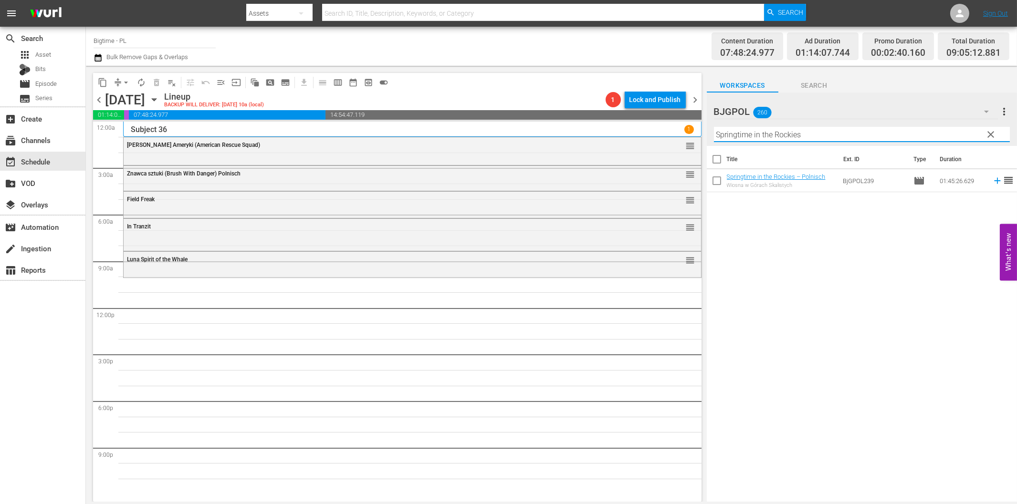
click at [992, 182] on icon at bounding box center [997, 181] width 10 height 10
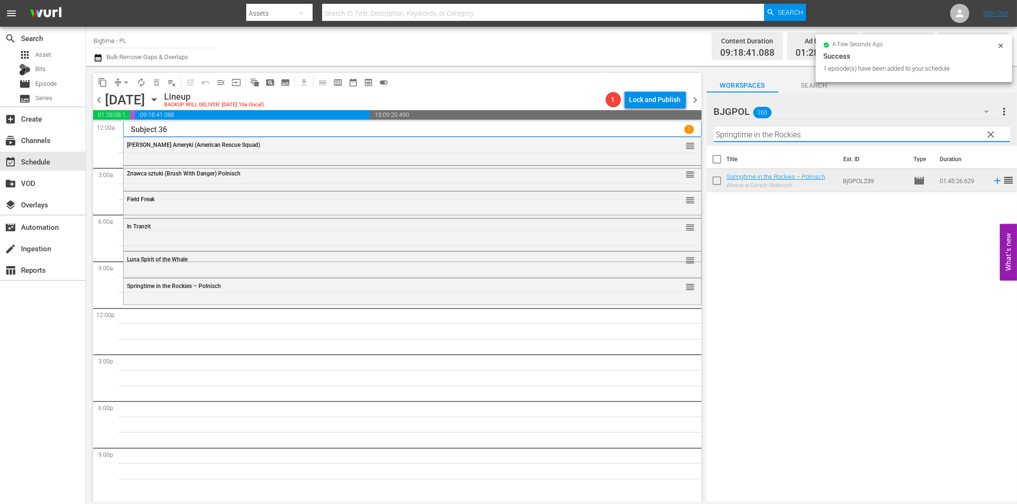
click at [807, 136] on input "Springtime in the Rockies" at bounding box center [862, 134] width 296 height 15
paste input "The Flying Deuc"
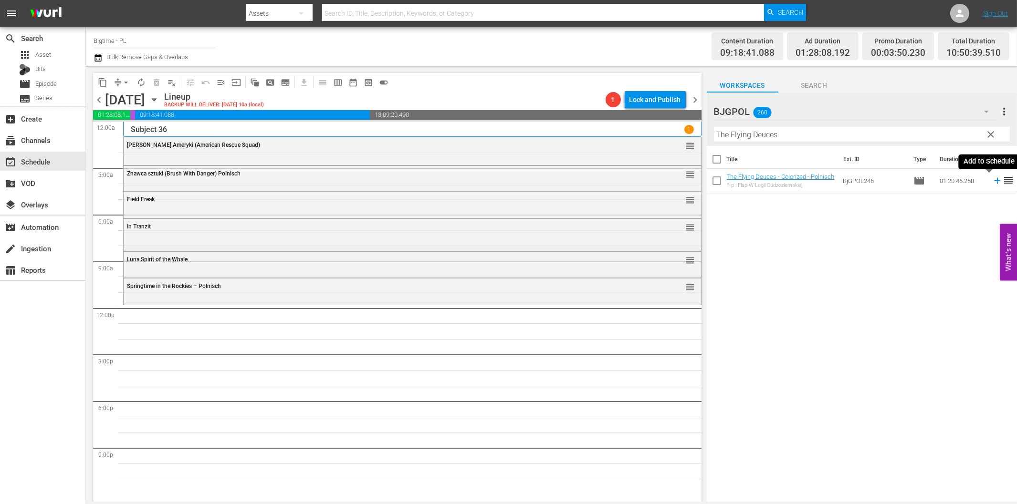
click at [994, 181] on icon at bounding box center [997, 181] width 6 height 6
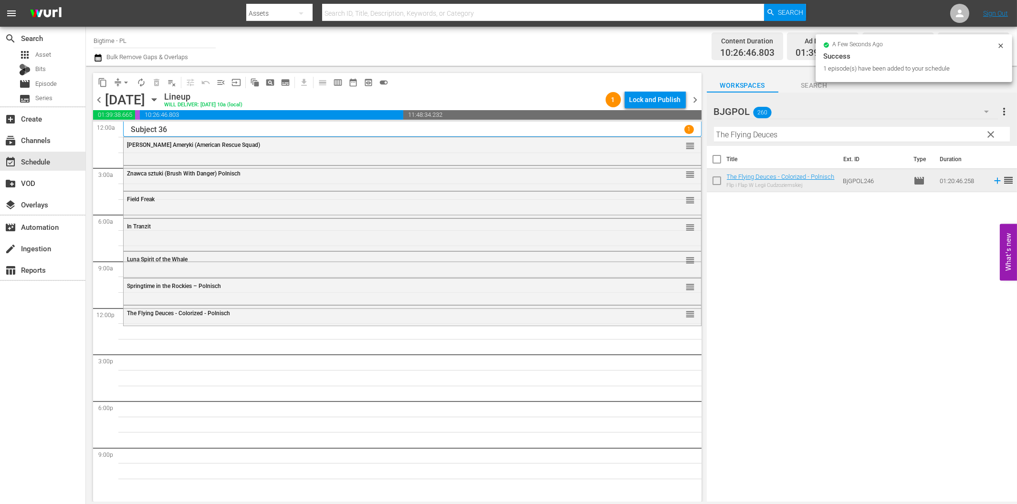
click at [804, 139] on input "The Flying Deuces" at bounding box center [862, 134] width 296 height 15
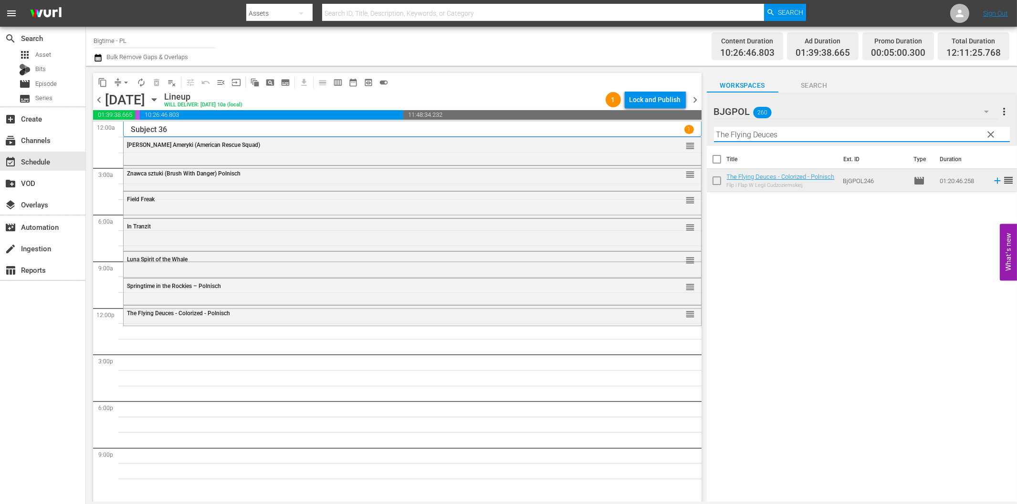
paste input "arzan and the Trapper"
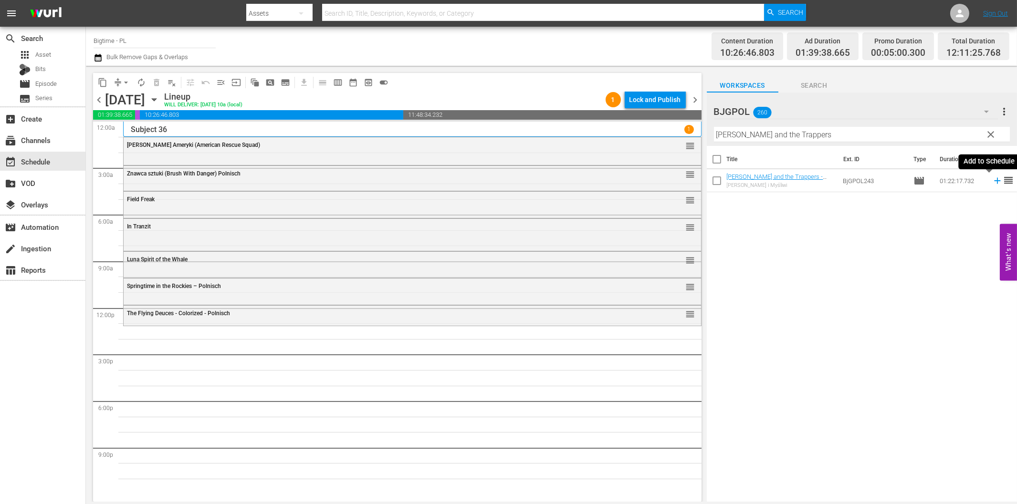
click at [992, 180] on icon at bounding box center [997, 181] width 10 height 10
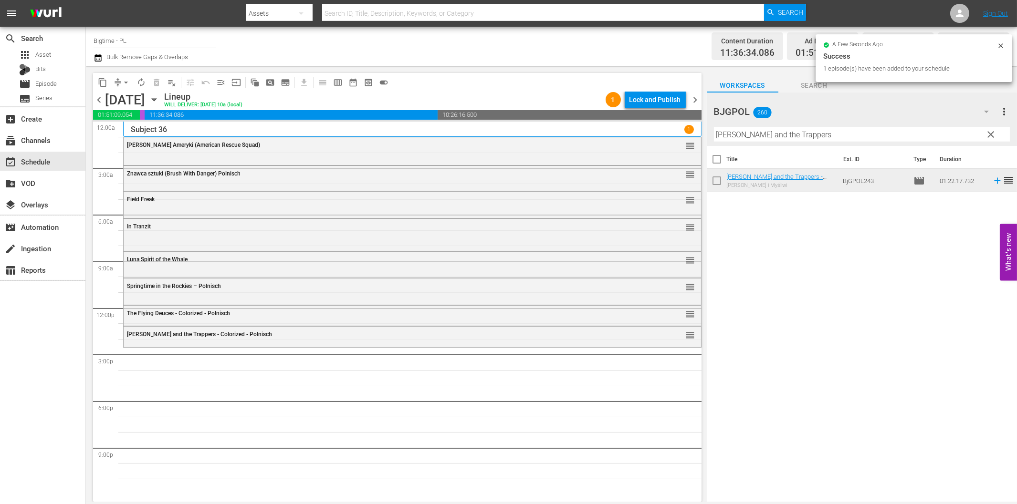
click at [761, 131] on input "[PERSON_NAME] and the Trappers" at bounding box center [862, 134] width 296 height 15
paste input "Closer to God - [PERSON_NAME] Journey"
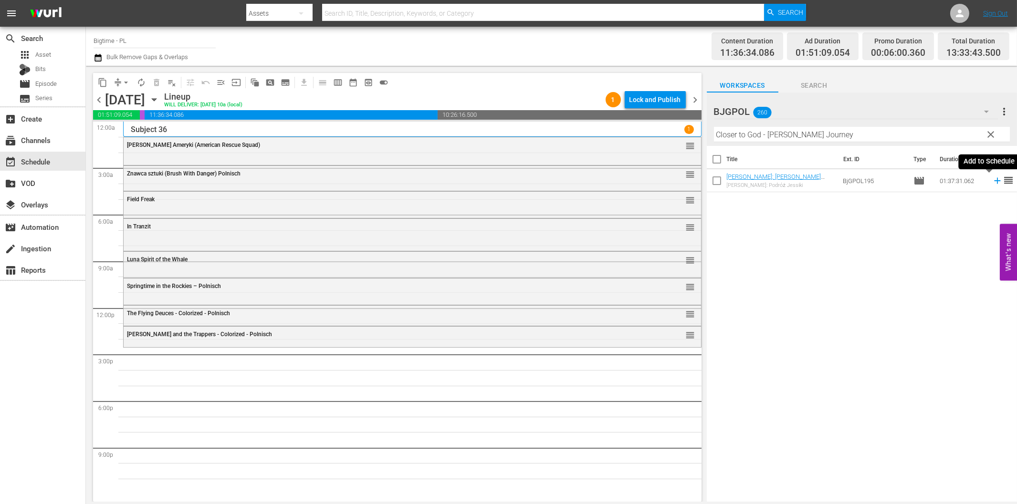
click at [992, 180] on icon at bounding box center [997, 181] width 10 height 10
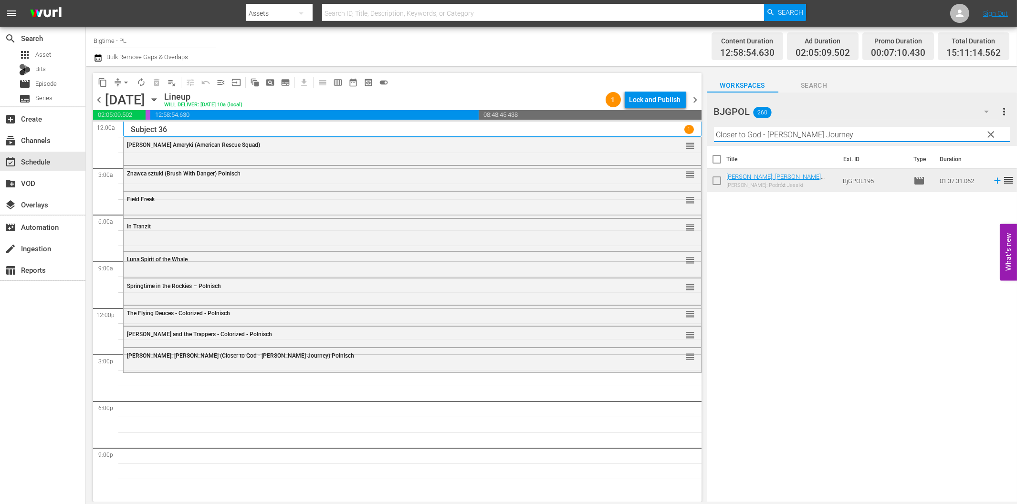
click at [773, 135] on input "Closer to God - [PERSON_NAME] Journey" at bounding box center [862, 134] width 296 height 15
paste input "Independence Wars"
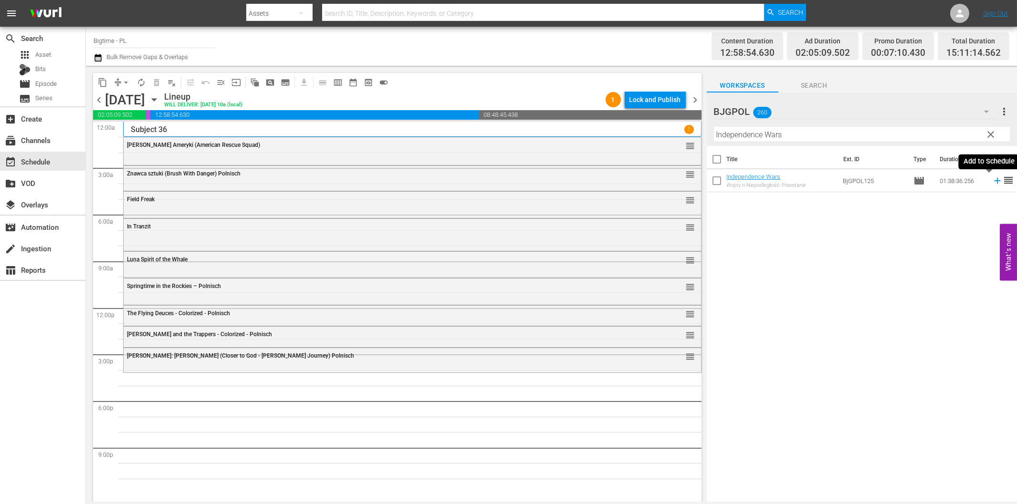
click at [992, 182] on icon at bounding box center [997, 181] width 10 height 10
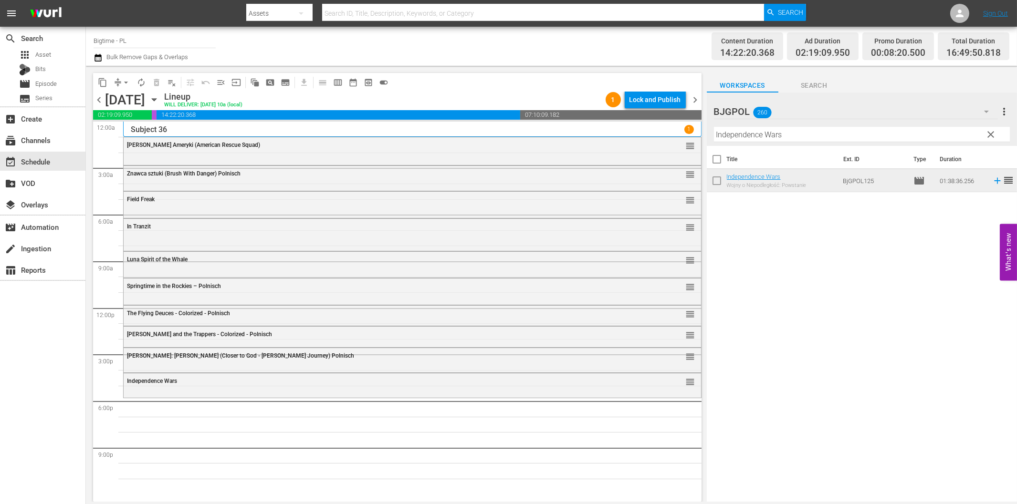
click at [714, 143] on div "Filter by Title Independence Wars" at bounding box center [862, 134] width 296 height 23
click at [721, 137] on input "Independence Wars" at bounding box center [862, 134] width 296 height 15
paste input "American Sophomore"
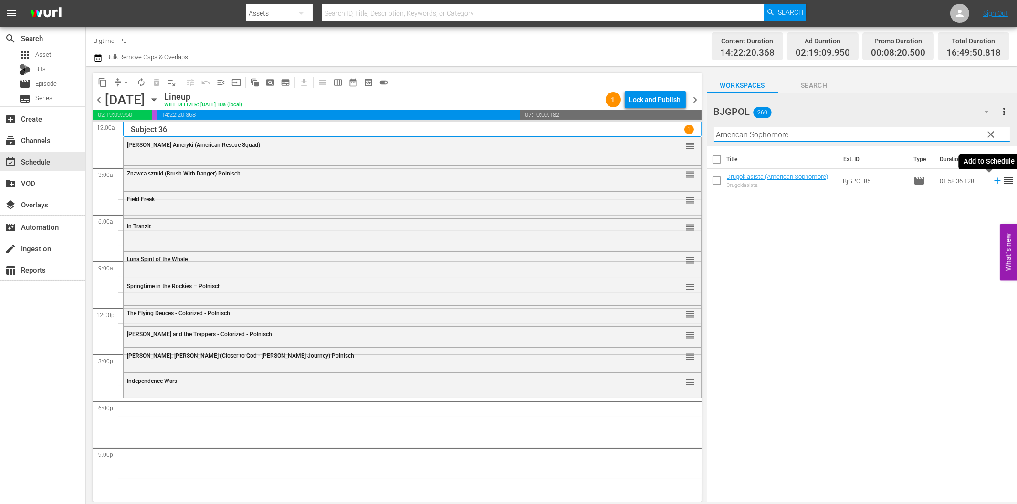
click at [994, 179] on icon at bounding box center [997, 181] width 6 height 6
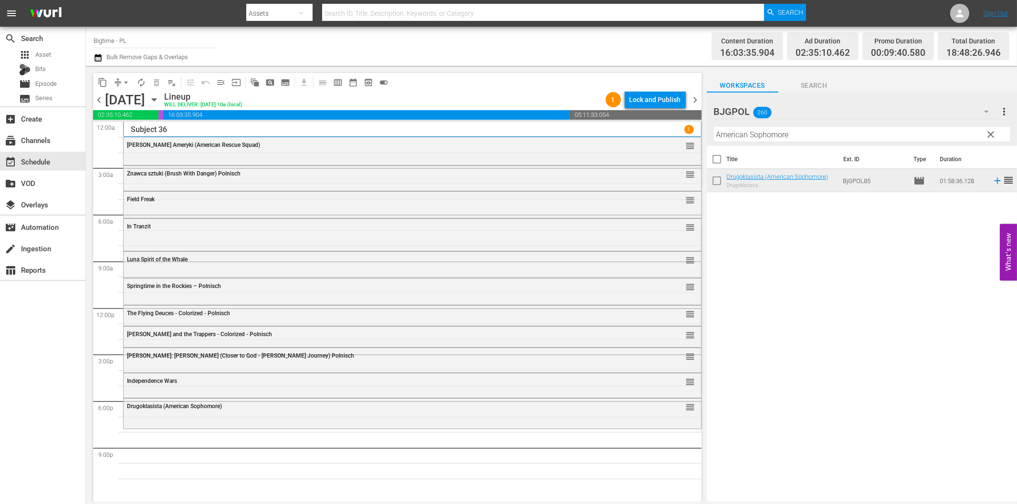
click at [750, 137] on input "American Sophomore" at bounding box center [862, 134] width 296 height 15
paste input "Battle B-Boy"
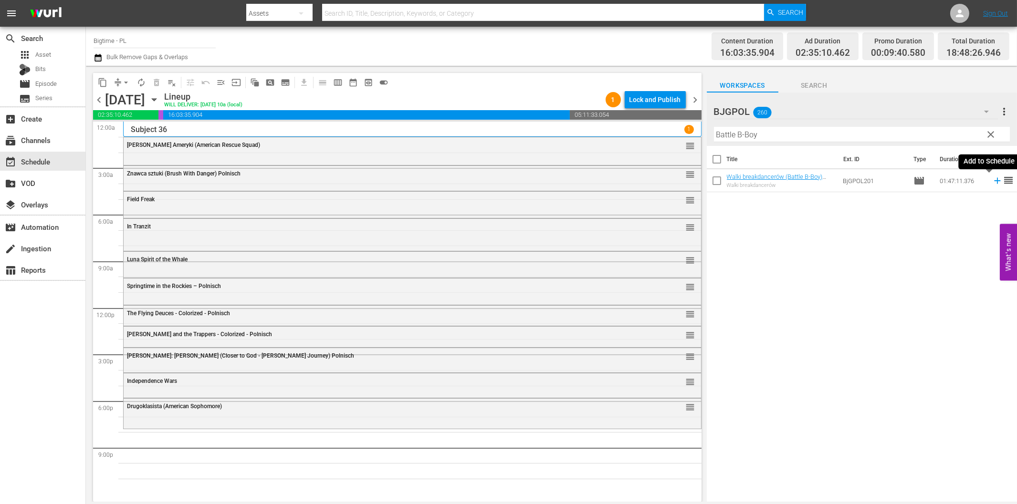
click at [992, 180] on icon at bounding box center [997, 181] width 10 height 10
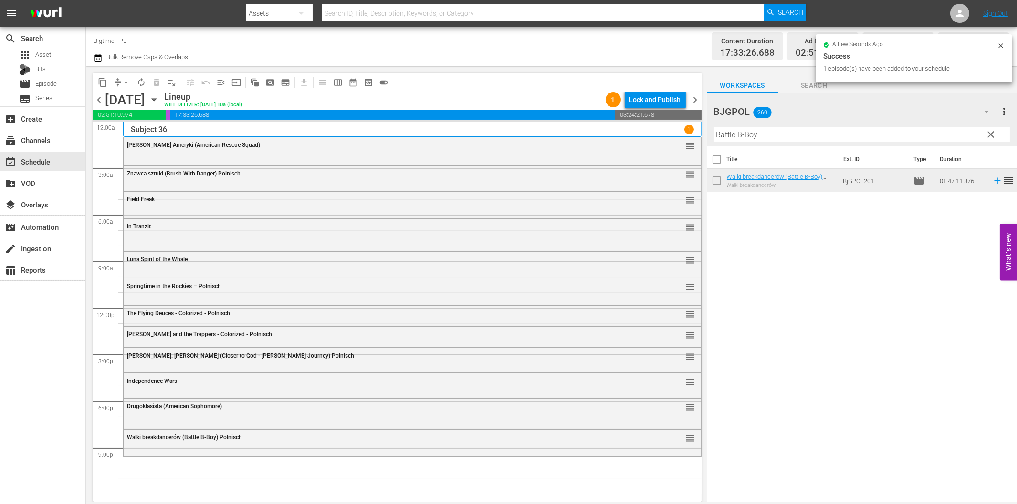
click at [793, 136] on input "Battle B-Boy" at bounding box center [862, 134] width 296 height 15
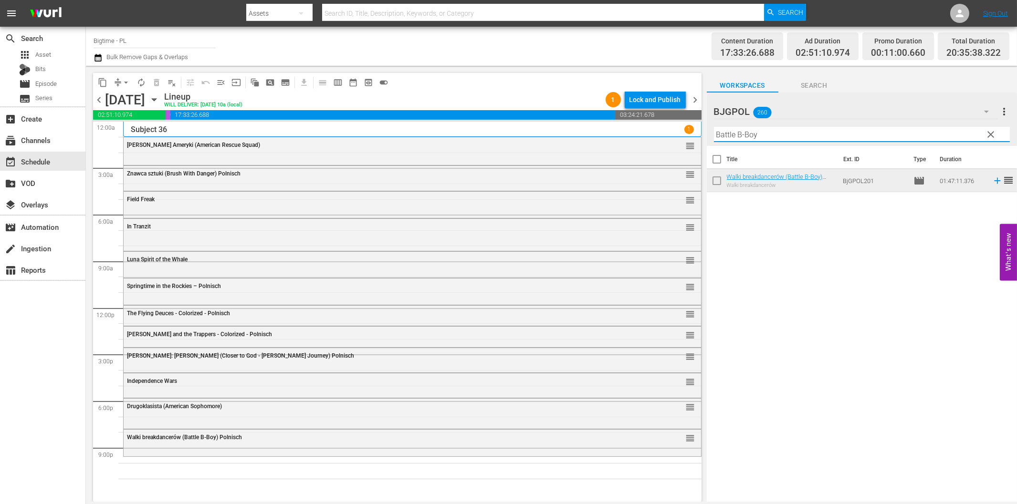
paste input "Wait Till [PERSON_NAME] Comes"
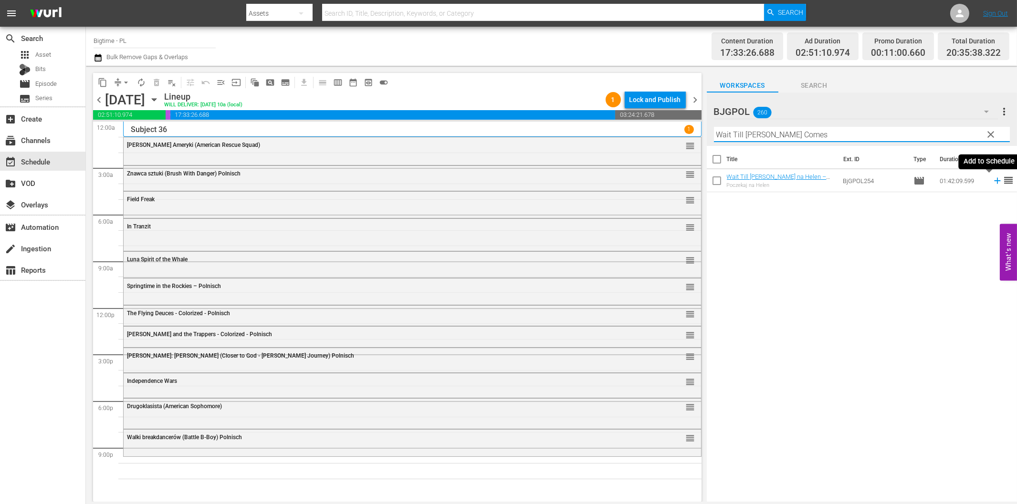
click at [994, 180] on icon at bounding box center [997, 181] width 6 height 6
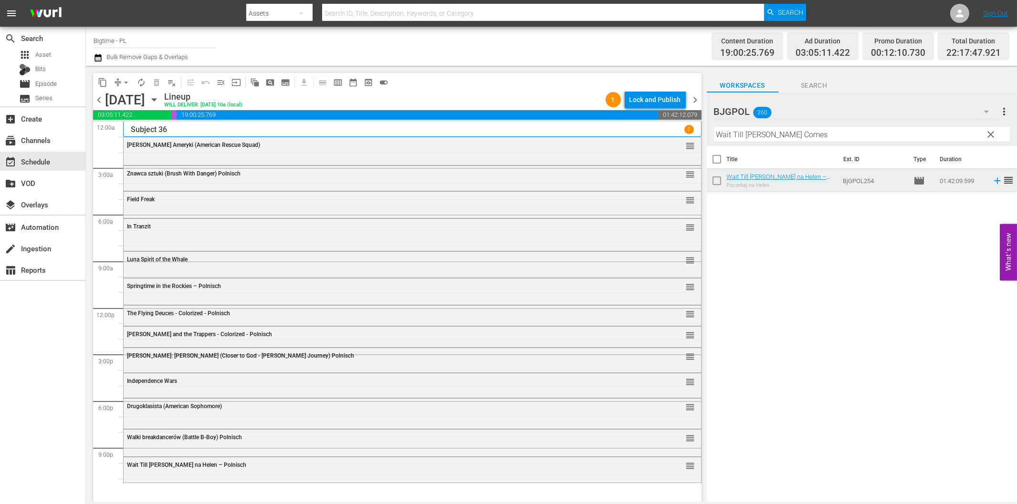
click at [746, 132] on input "Wait Till [PERSON_NAME] Comes" at bounding box center [862, 134] width 296 height 15
paste input "Deadly Weekend"
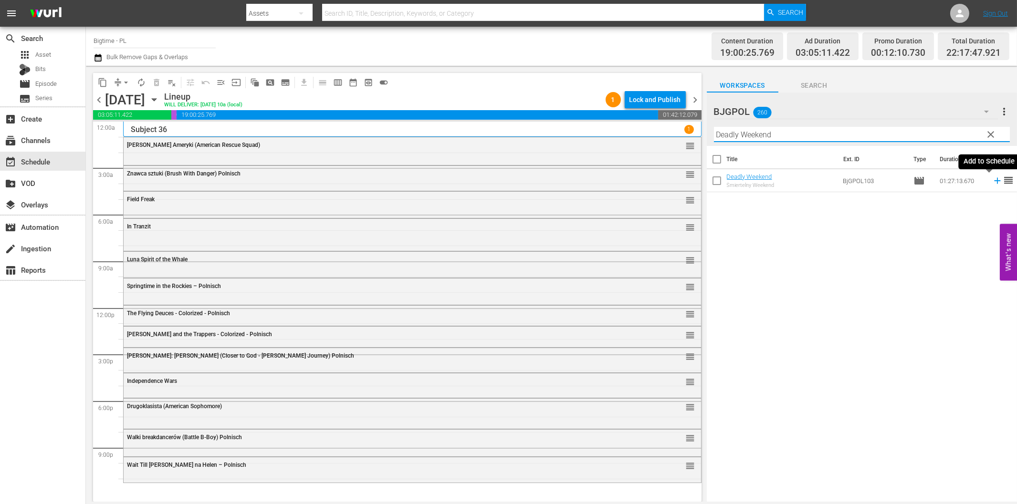
click at [992, 183] on icon at bounding box center [997, 181] width 10 height 10
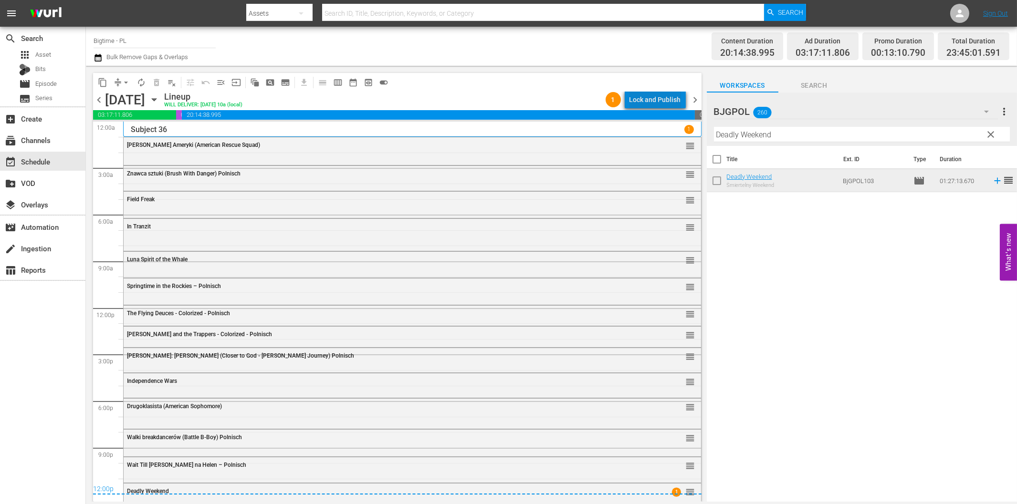
click at [677, 96] on div "Lock and Publish" at bounding box center [655, 99] width 52 height 17
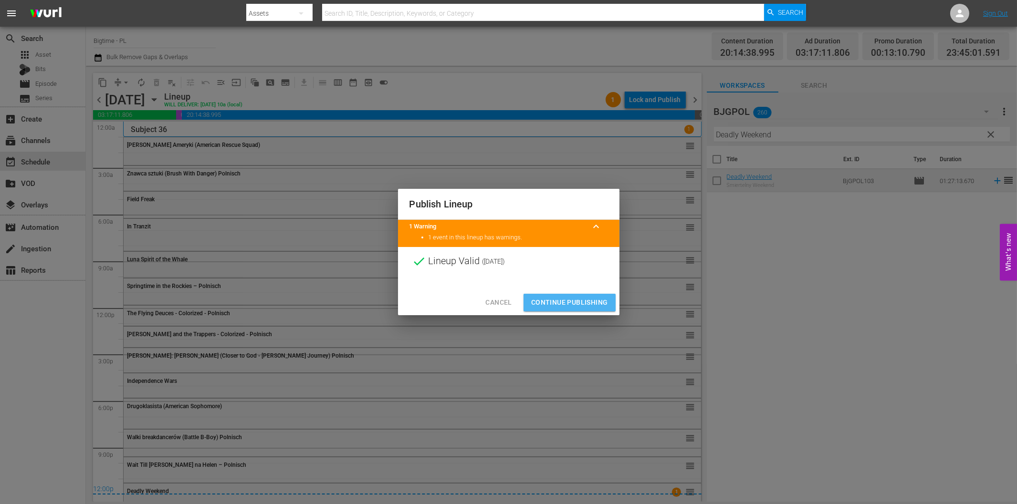
click at [573, 302] on span "Continue Publishing" at bounding box center [569, 303] width 77 height 12
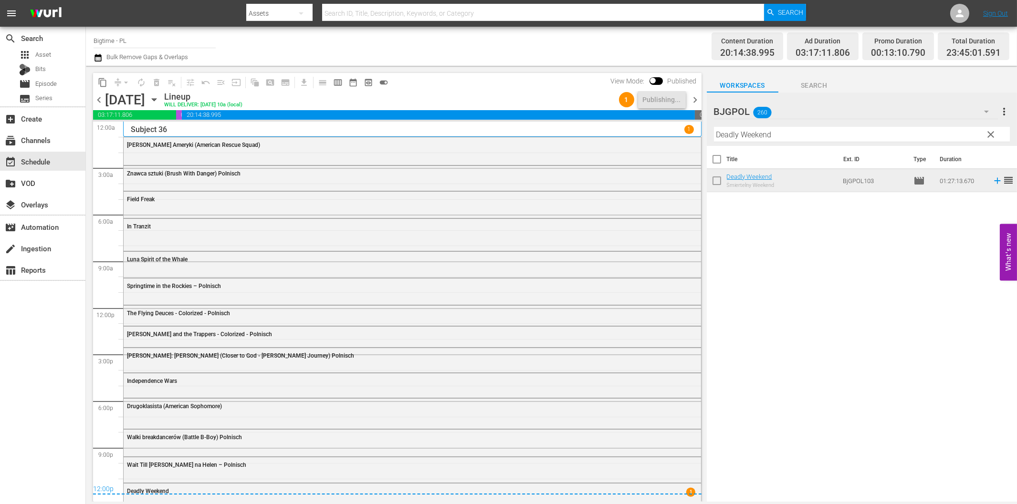
click at [695, 97] on span "chevron_right" at bounding box center [695, 100] width 12 height 12
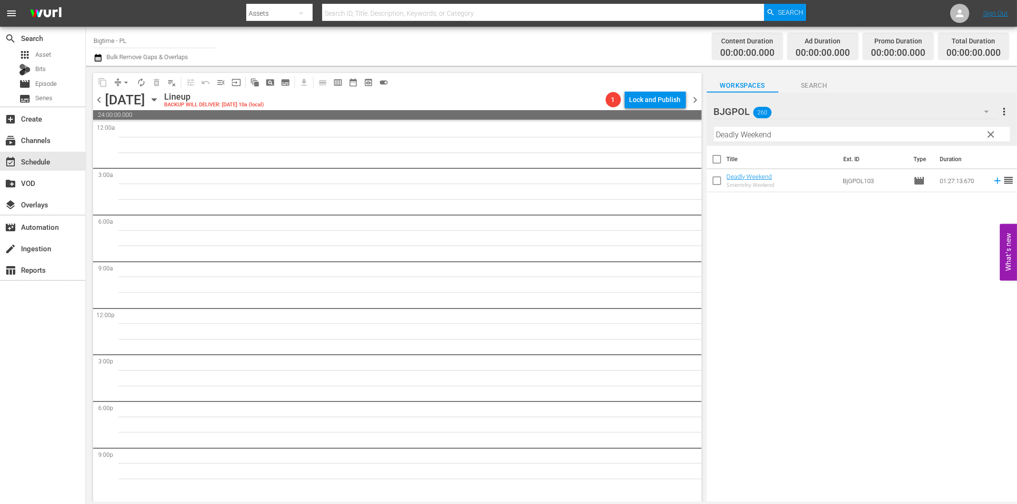
click at [741, 137] on input "Deadly Weekend" at bounding box center [862, 134] width 296 height 15
paste input "Cabin Of Errors"
click at [994, 180] on icon at bounding box center [997, 181] width 6 height 6
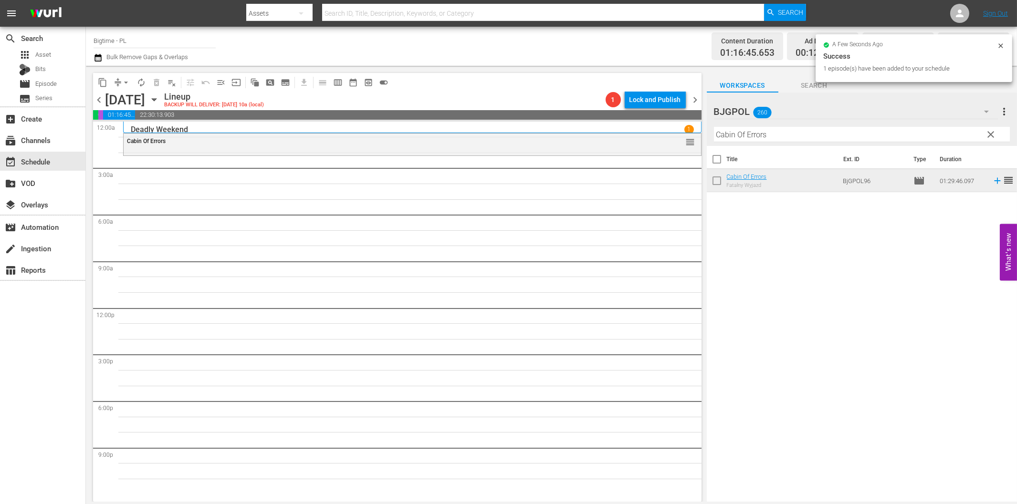
click at [780, 130] on input "Cabin Of Errors" at bounding box center [862, 134] width 296 height 15
paste input "Between Two World"
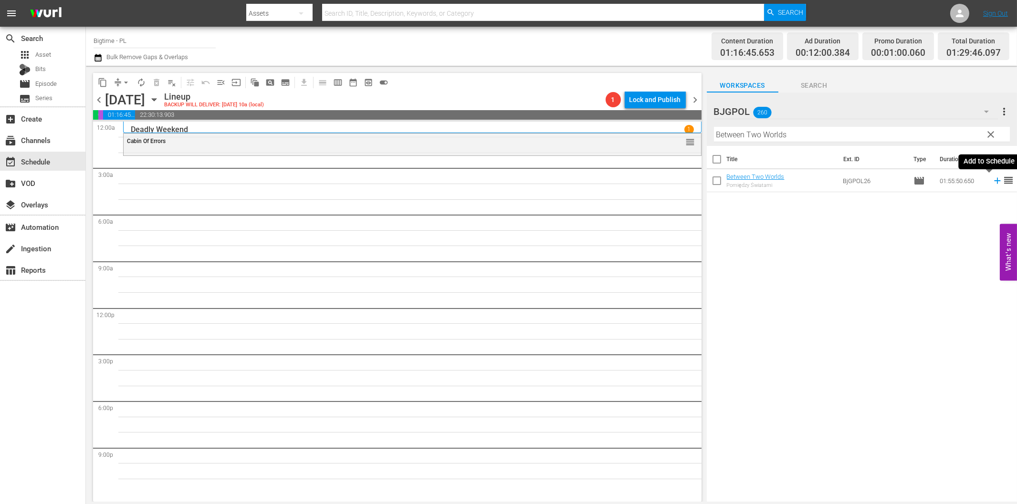
click at [992, 182] on icon at bounding box center [997, 181] width 10 height 10
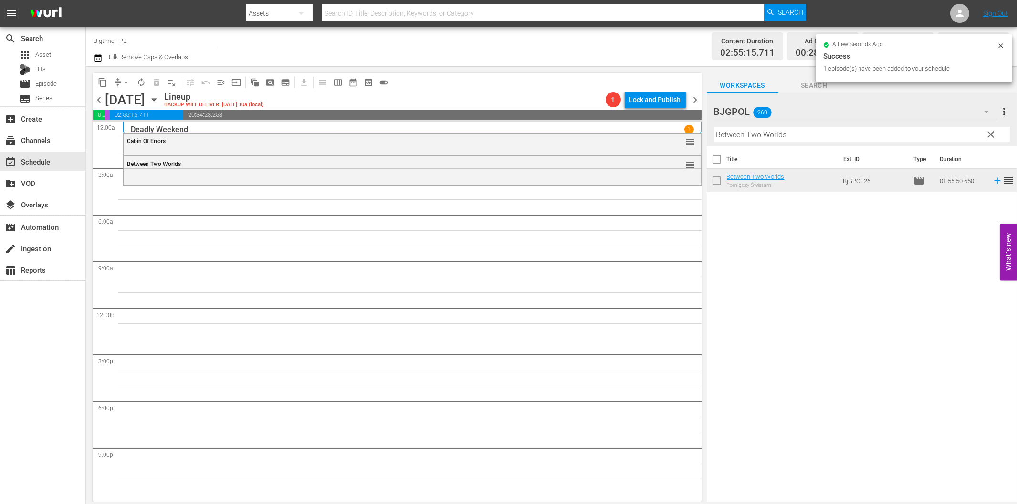
click at [759, 136] on input "Between Two Worlds" at bounding box center [862, 134] width 296 height 15
paste input "Ready Willing and Able"
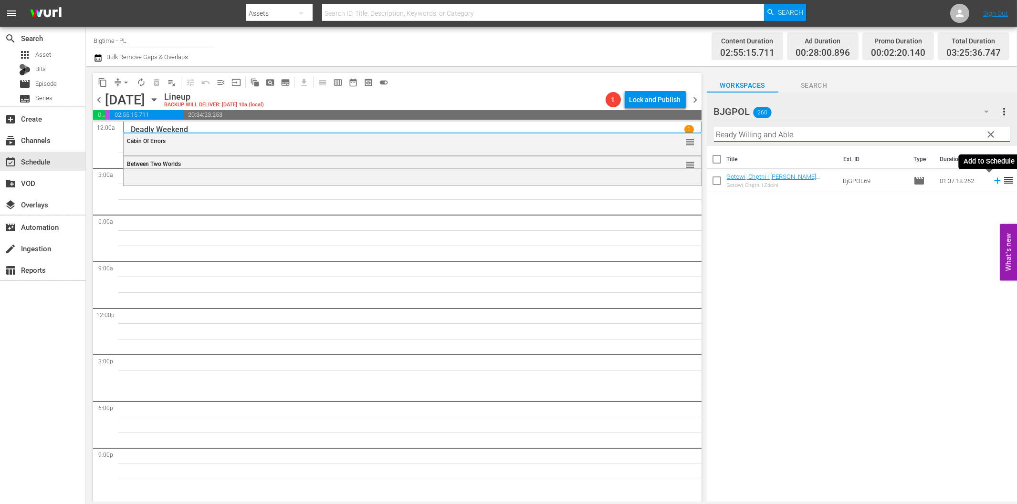
drag, startPoint x: 988, startPoint y: 183, endPoint x: 983, endPoint y: 187, distance: 5.4
click at [992, 184] on icon at bounding box center [997, 181] width 10 height 10
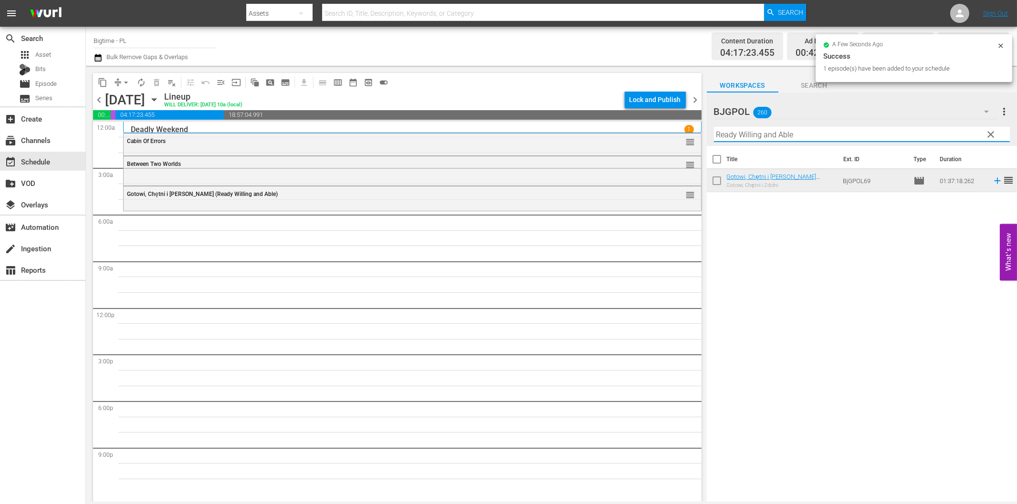
click at [781, 136] on input "Ready Willing and Able" at bounding box center [862, 134] width 296 height 15
paste input "Streamer"
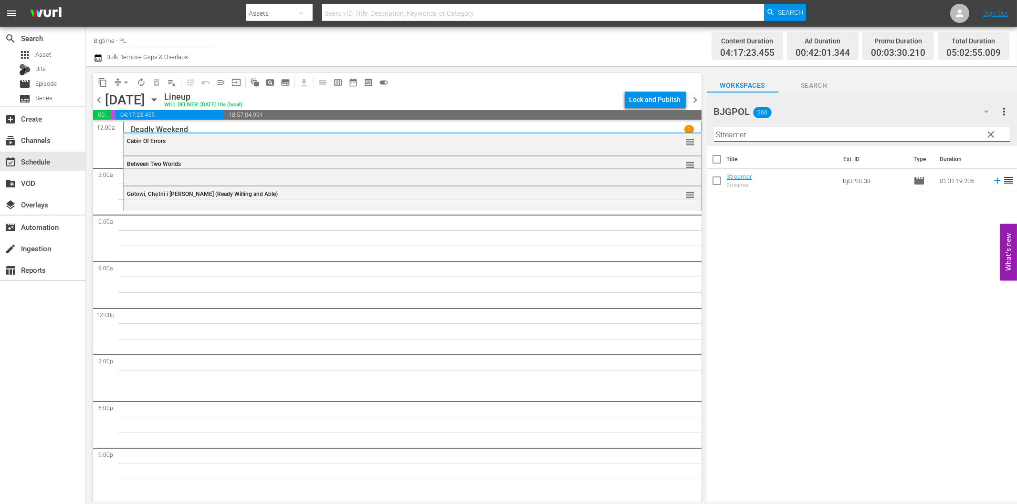
click at [992, 180] on icon at bounding box center [997, 181] width 10 height 10
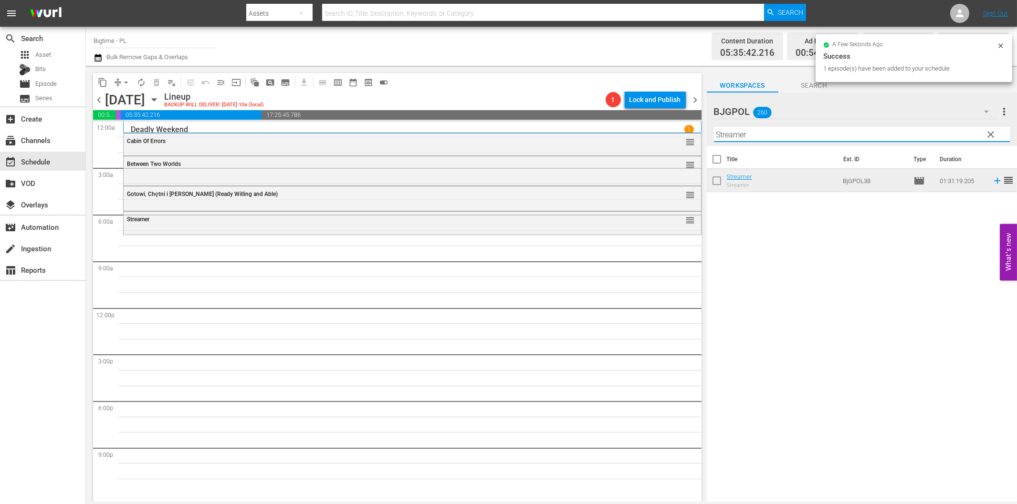
click at [738, 137] on input "Streamer" at bounding box center [862, 134] width 296 height 15
paste input "Homestate"
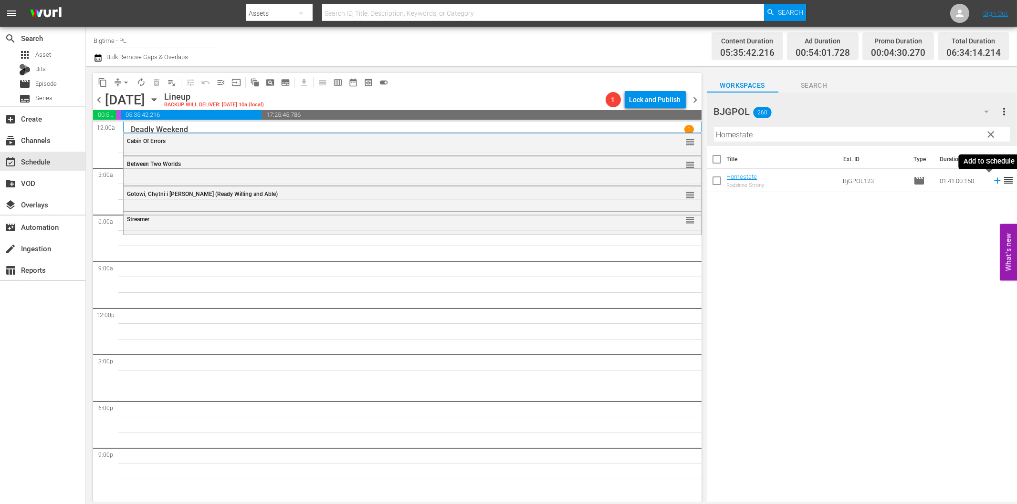
click at [992, 182] on icon at bounding box center [997, 181] width 10 height 10
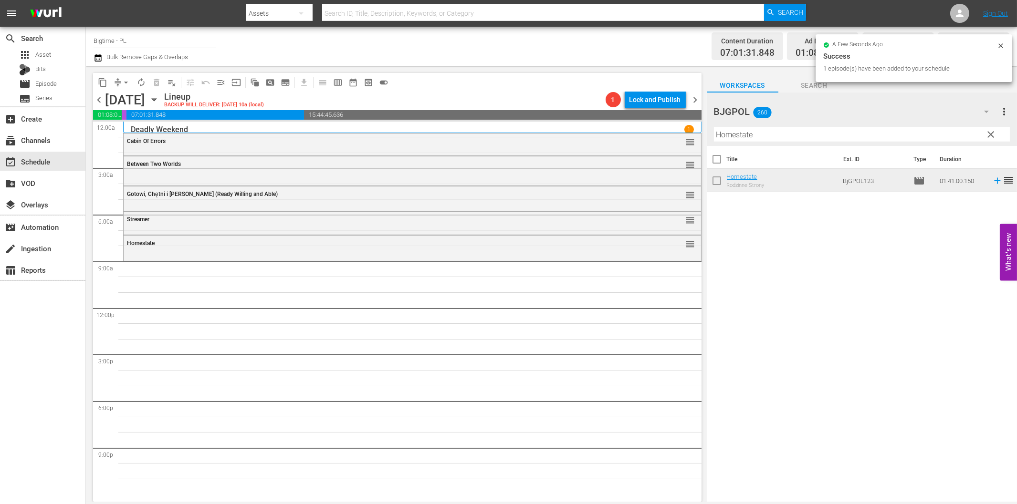
click at [779, 128] on input "Homestate" at bounding box center [862, 134] width 296 height 15
paste input "My First Miracl"
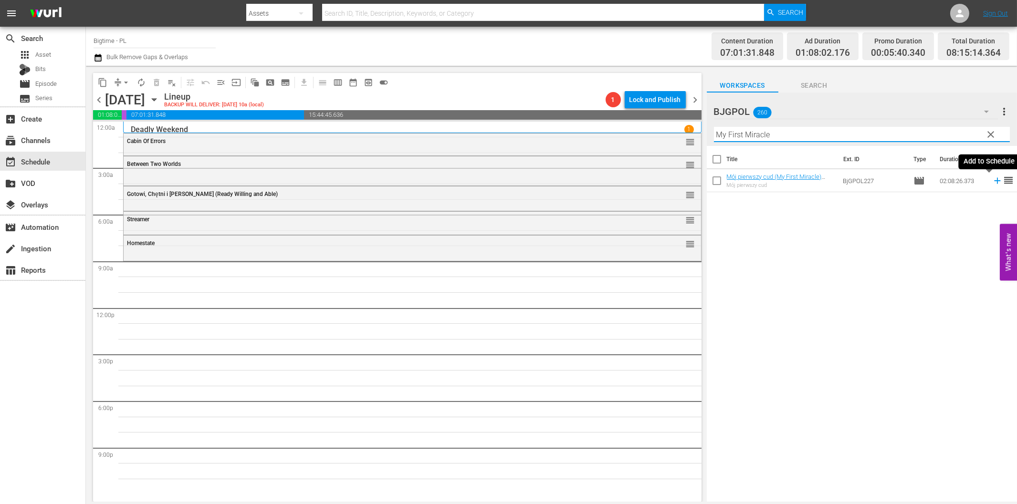
click at [994, 181] on icon at bounding box center [997, 181] width 6 height 6
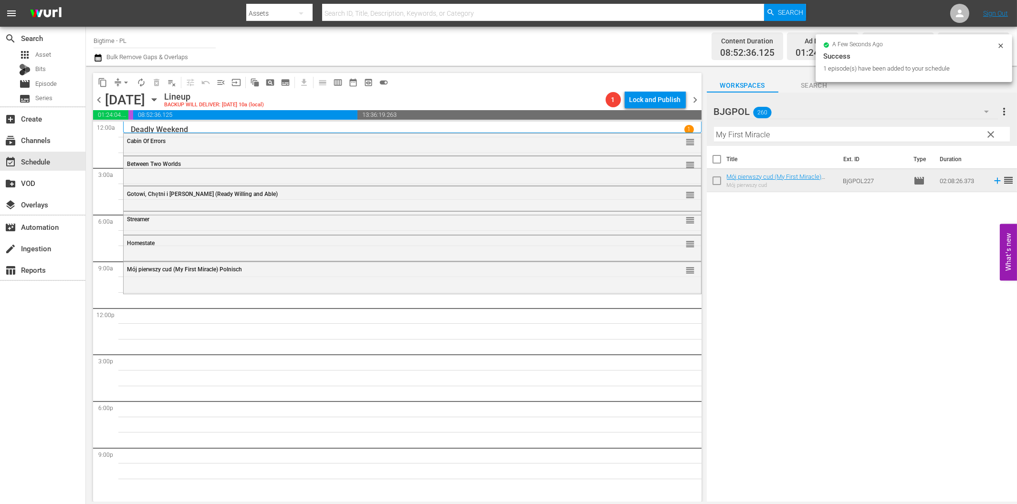
click at [784, 135] on input "My First Miracle" at bounding box center [862, 134] width 296 height 15
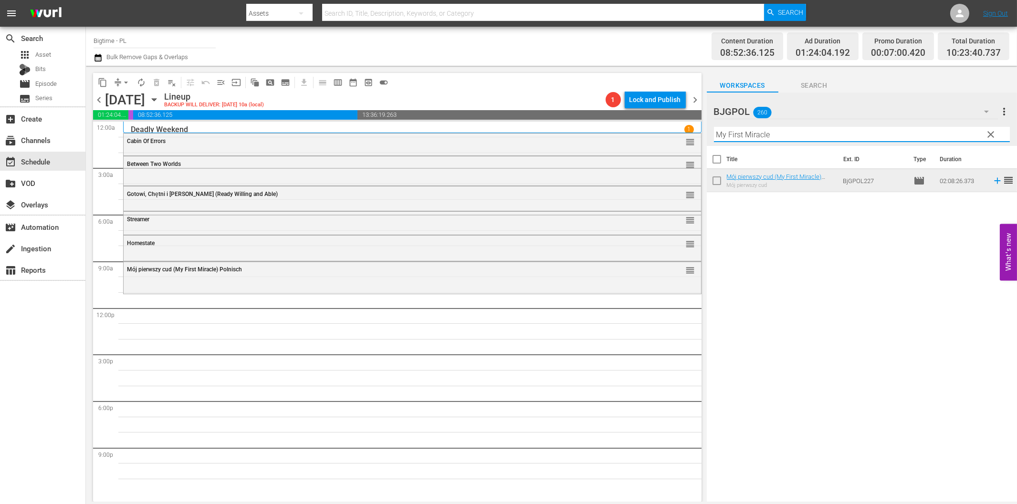
paste input "Anything is Possib"
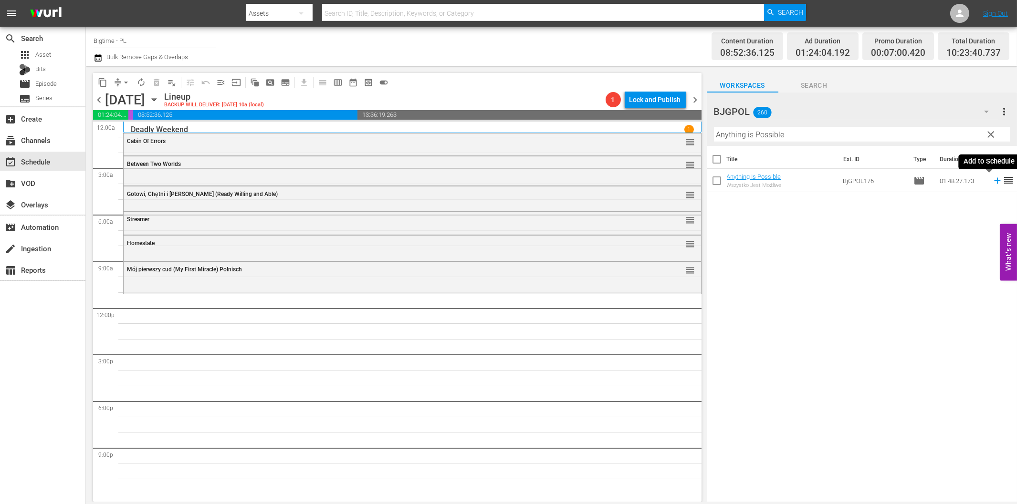
click at [992, 180] on icon at bounding box center [997, 181] width 10 height 10
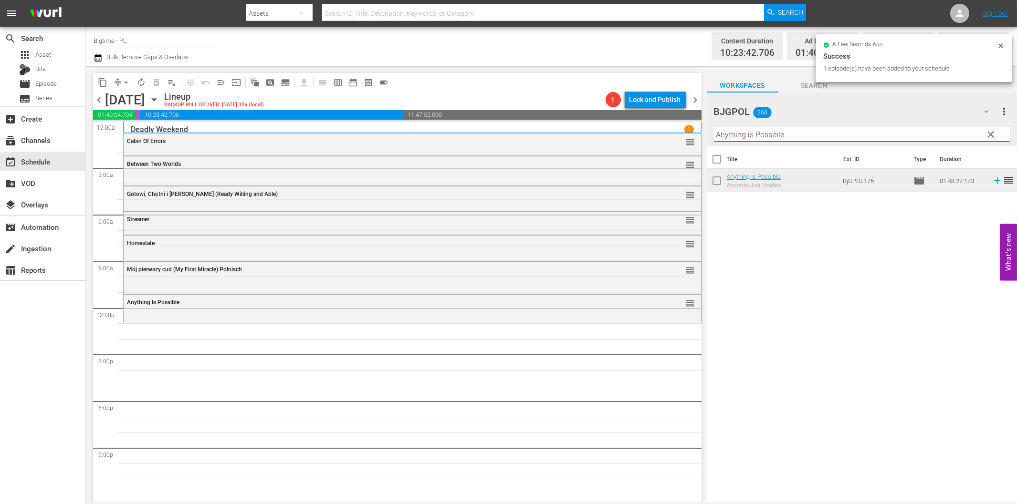
click at [825, 127] on input "Anything is Possible" at bounding box center [862, 134] width 296 height 15
paste input "Springtime in the Rockies"
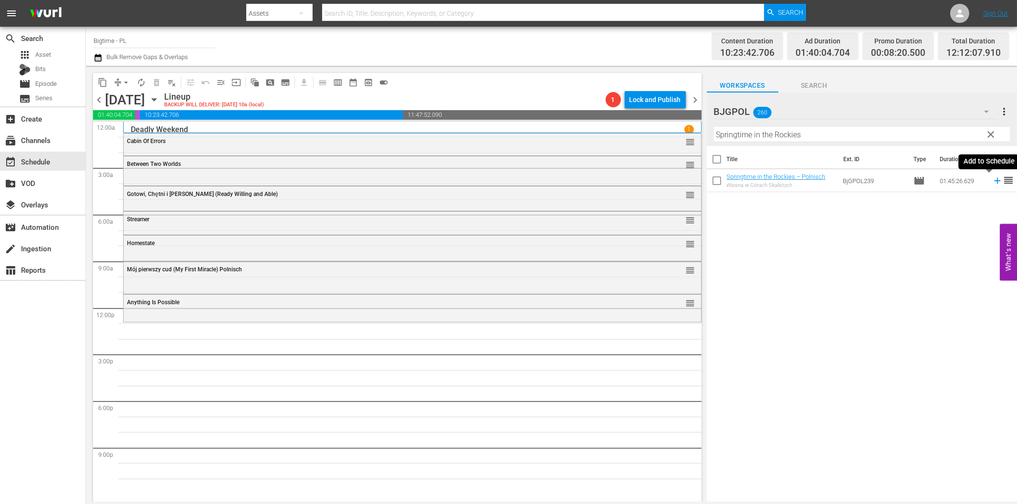
click at [992, 180] on icon at bounding box center [997, 181] width 10 height 10
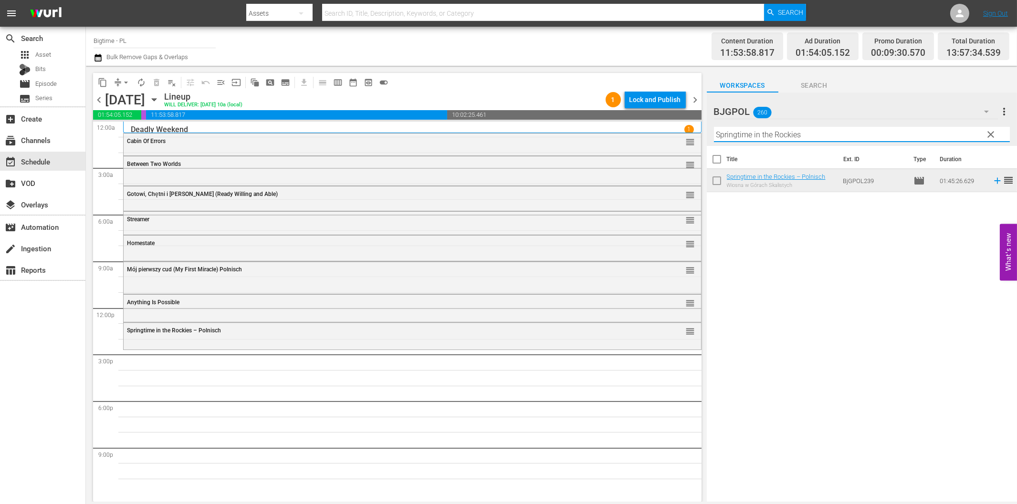
click at [739, 138] on input "Springtime in the Rockies" at bounding box center [862, 134] width 296 height 15
paste input "Heroes Don't Come Home"
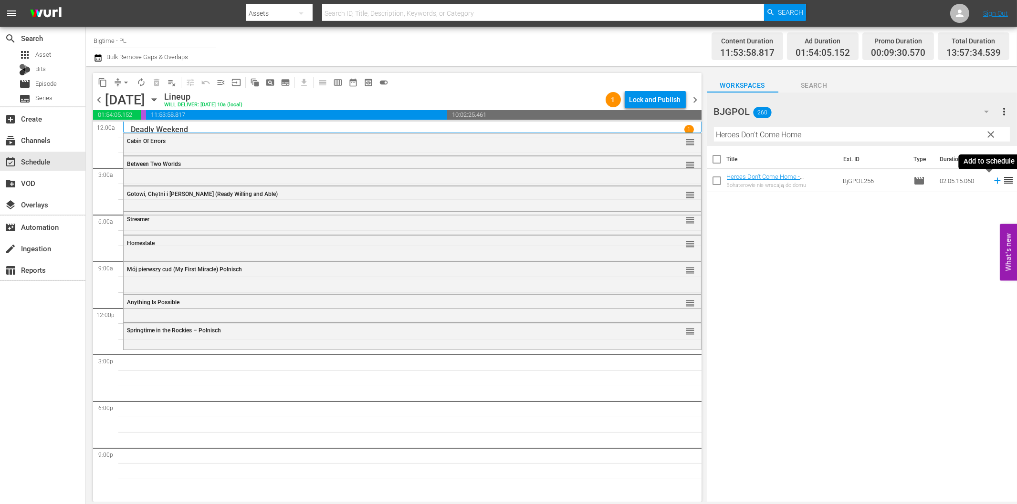
click at [992, 184] on icon at bounding box center [997, 181] width 10 height 10
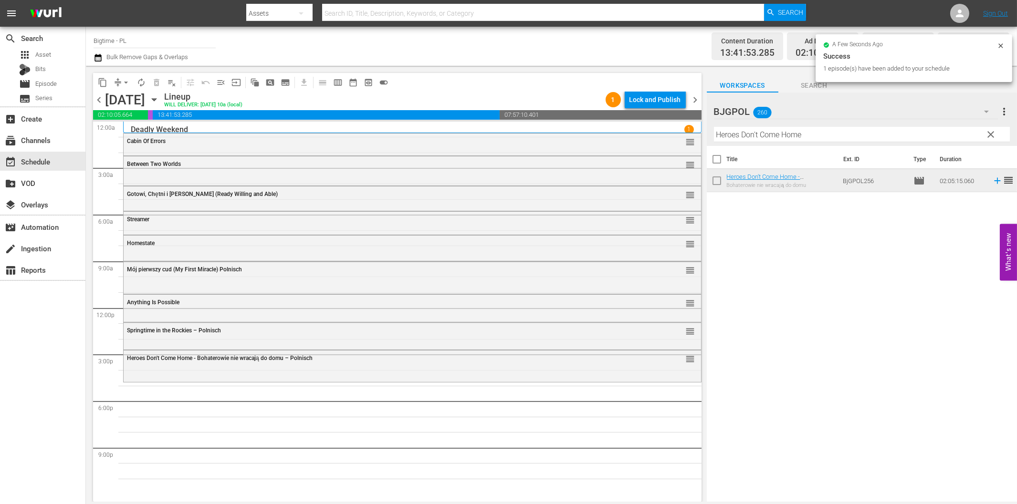
click at [756, 136] on input "Heroes Don't Come Home" at bounding box center [862, 134] width 296 height 15
paste input "Anything is Possibl"
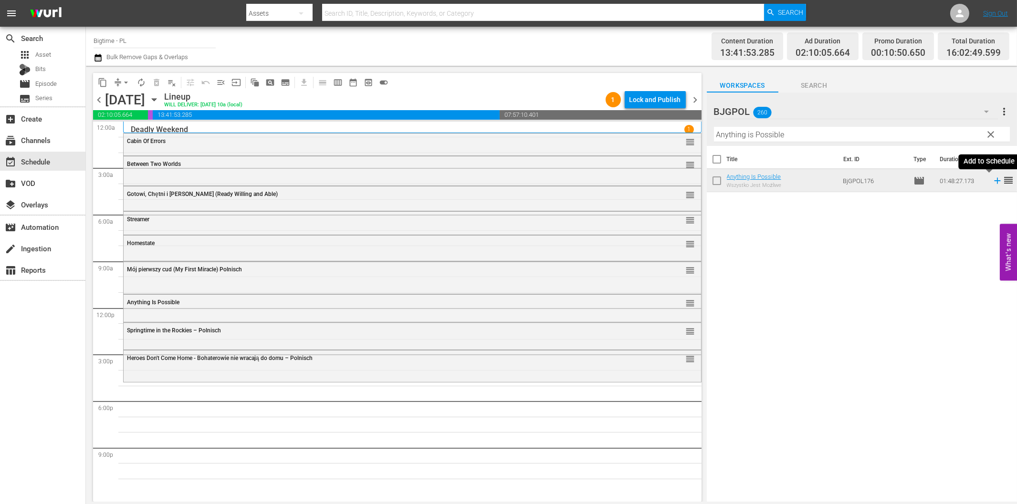
click at [992, 181] on icon at bounding box center [997, 181] width 10 height 10
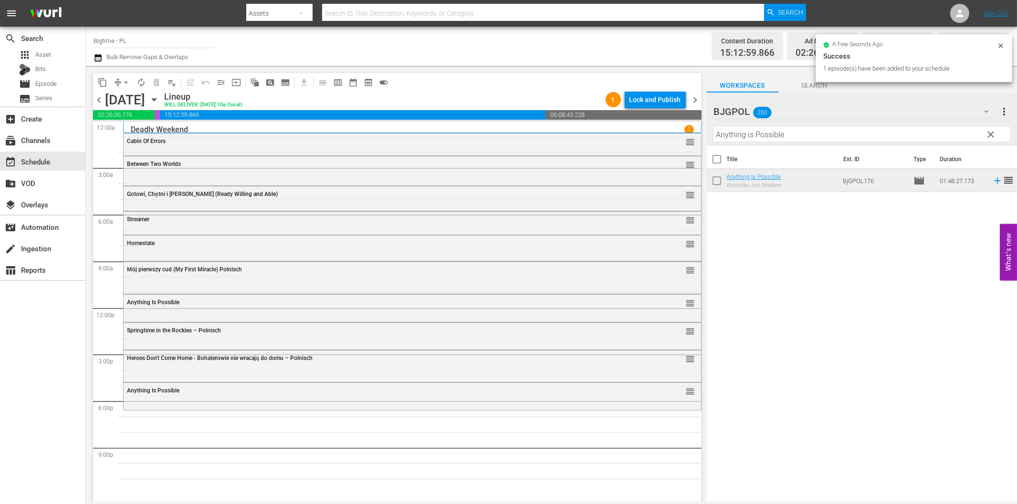
click at [723, 137] on input "Anything is Possible" at bounding box center [862, 134] width 296 height 15
paste input "ll in Tim"
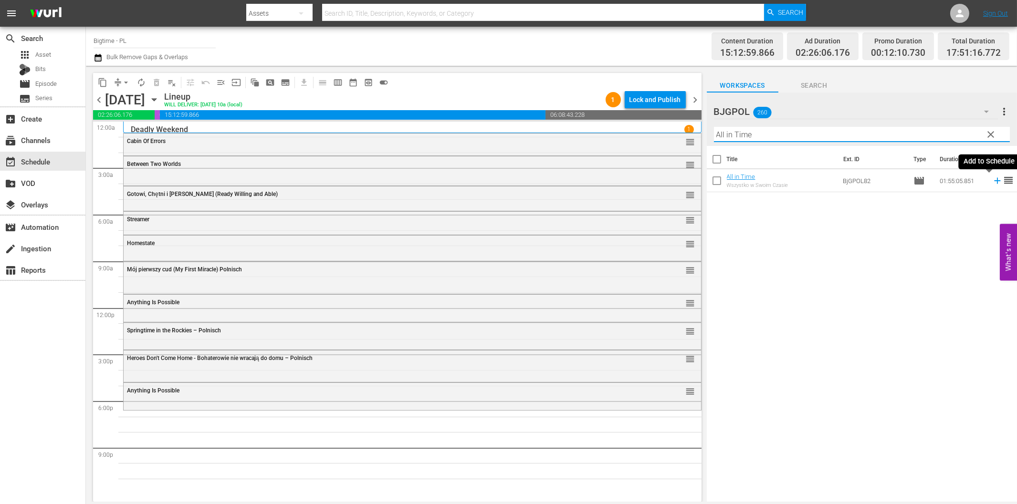
click at [994, 180] on icon at bounding box center [997, 181] width 6 height 6
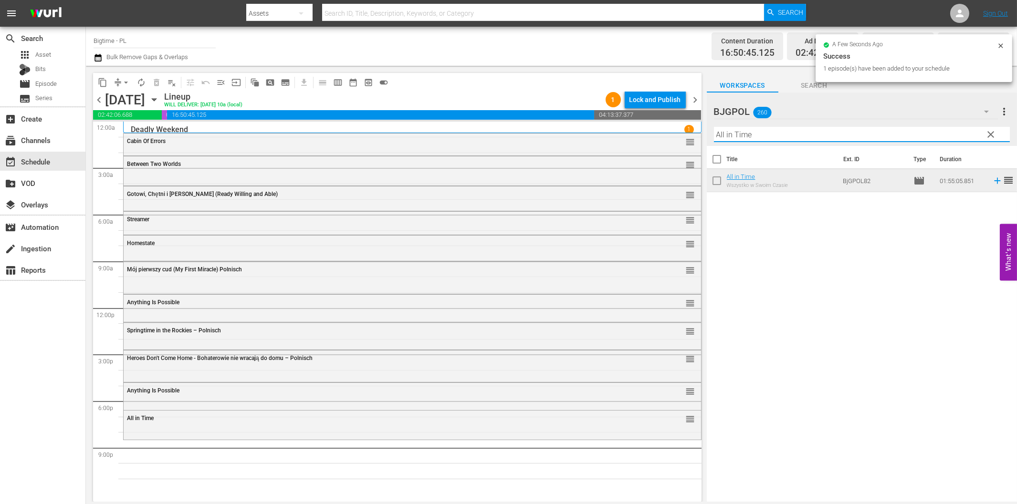
click at [761, 135] on input "All in Time" at bounding box center [862, 134] width 296 height 15
paste input "Cloned"
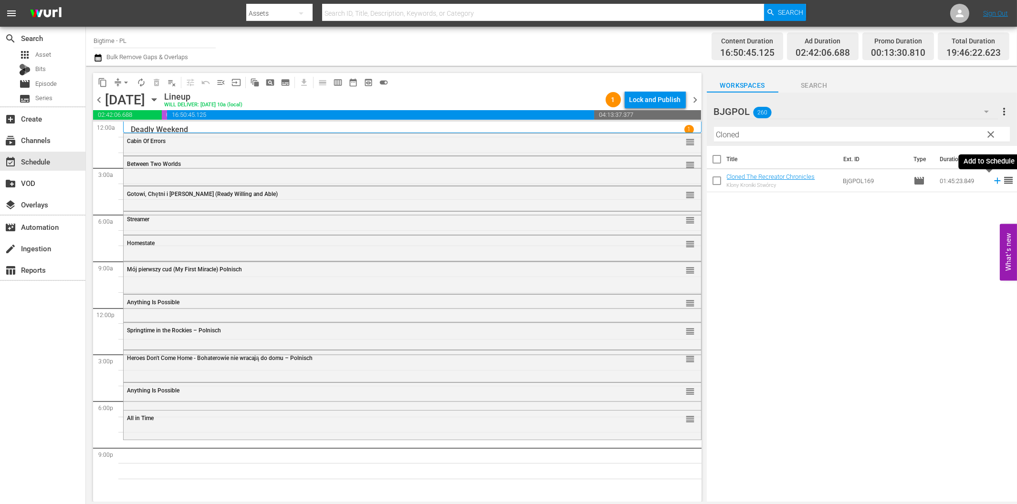
click at [992, 183] on icon at bounding box center [997, 181] width 10 height 10
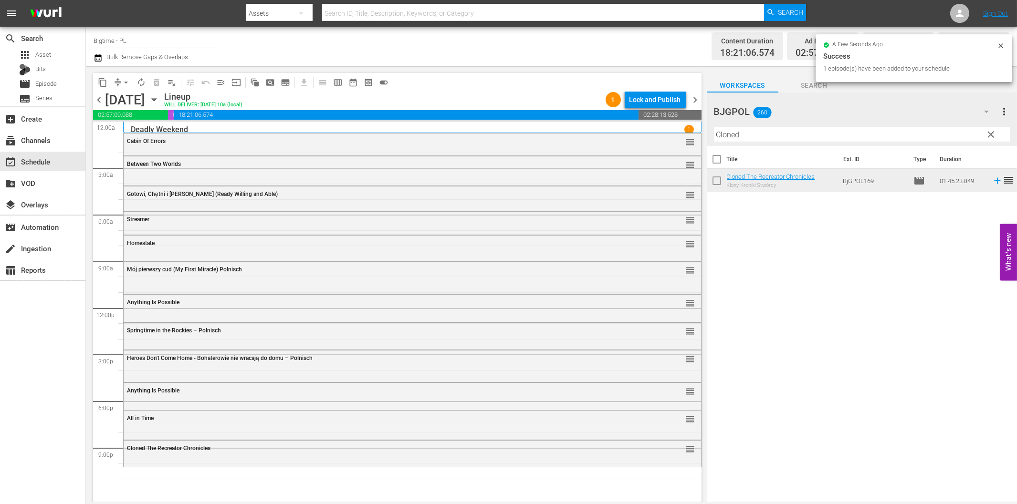
click at [828, 130] on input "Cloned" at bounding box center [862, 134] width 296 height 15
paste input "[PERSON_NAME] Revenge"
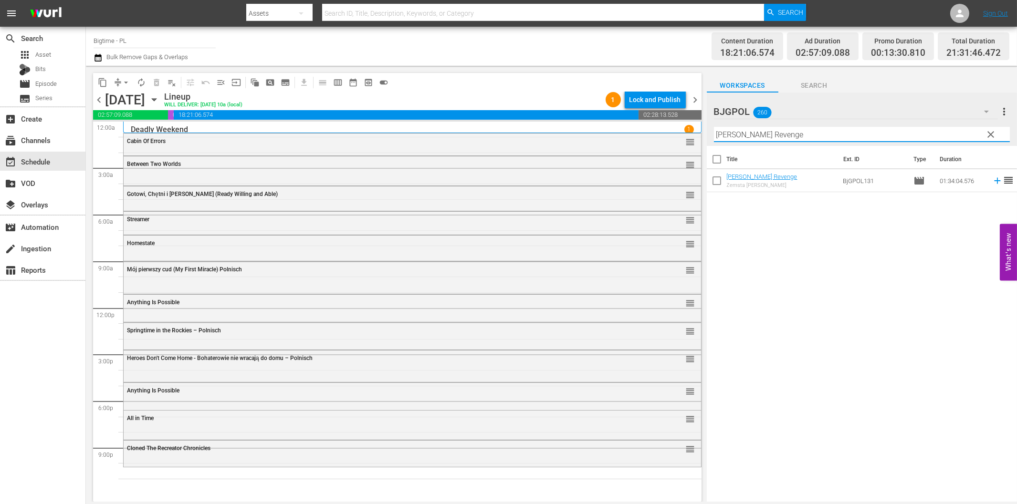
click at [992, 183] on icon at bounding box center [997, 181] width 10 height 10
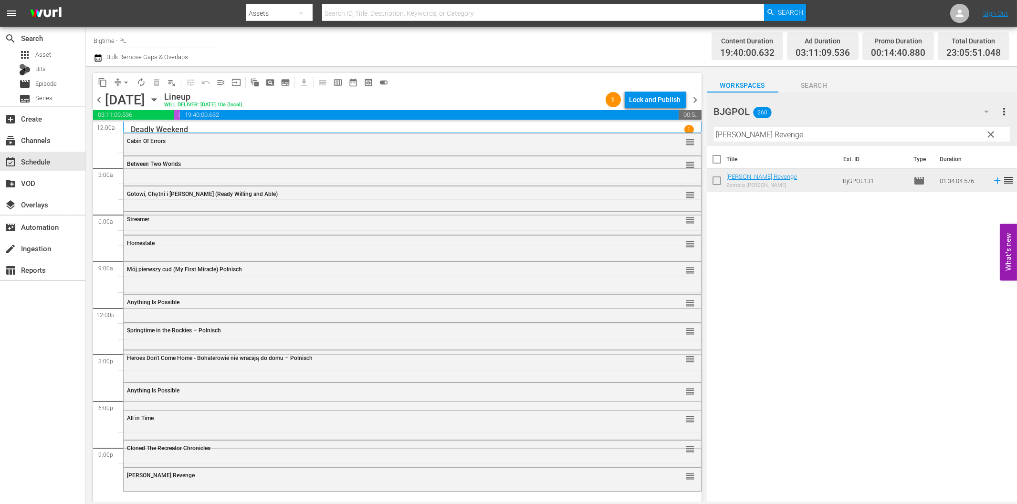
click at [731, 136] on input "[PERSON_NAME] Revenge" at bounding box center [862, 134] width 296 height 15
paste input "Nazi Dawn"
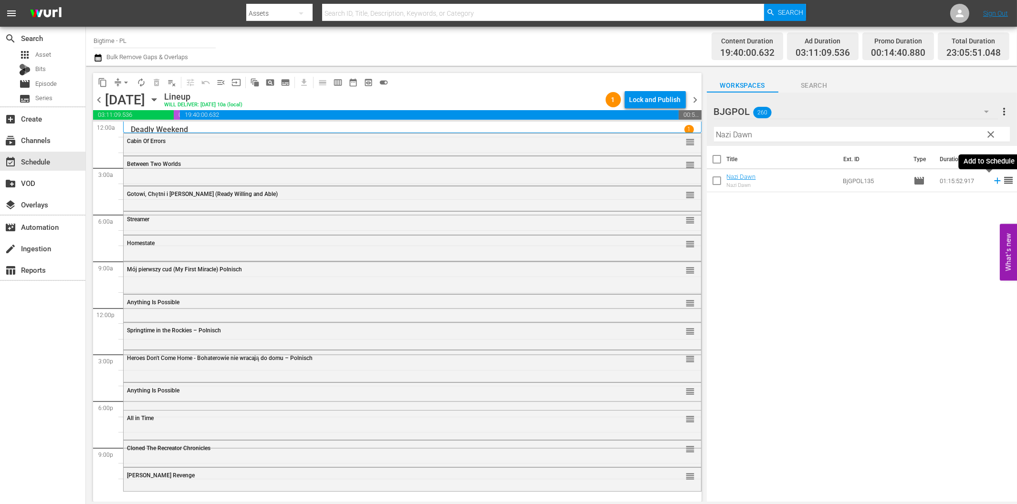
click at [992, 182] on icon at bounding box center [997, 181] width 10 height 10
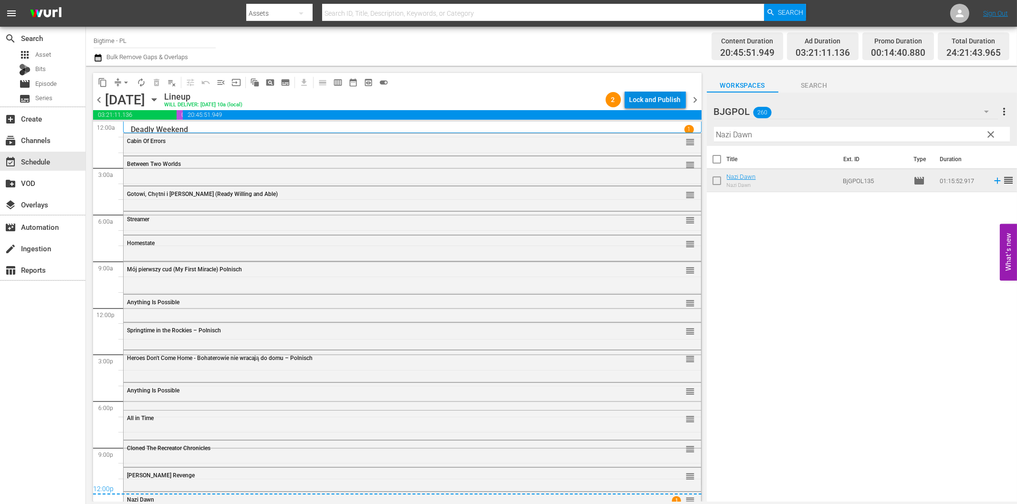
click at [666, 99] on div "Lock and Publish" at bounding box center [655, 99] width 52 height 17
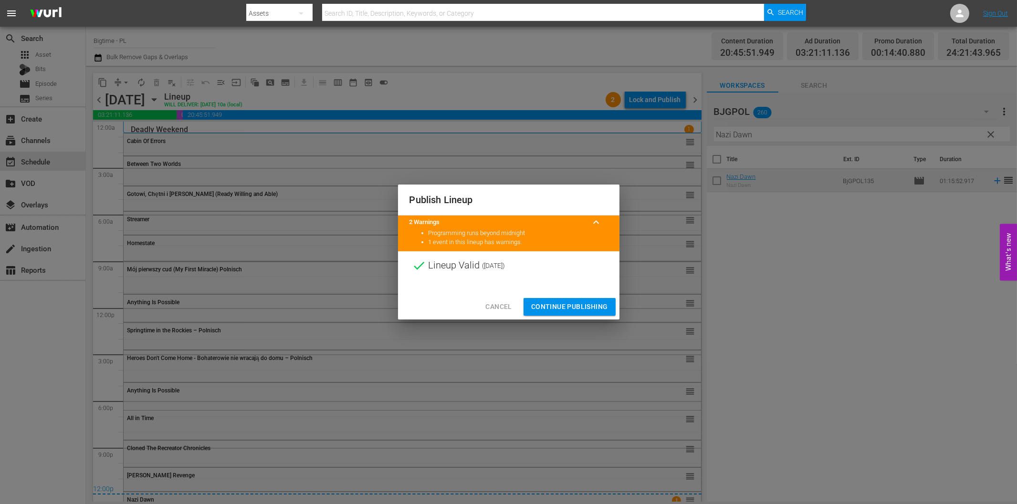
click at [584, 305] on span "Continue Publishing" at bounding box center [569, 307] width 77 height 12
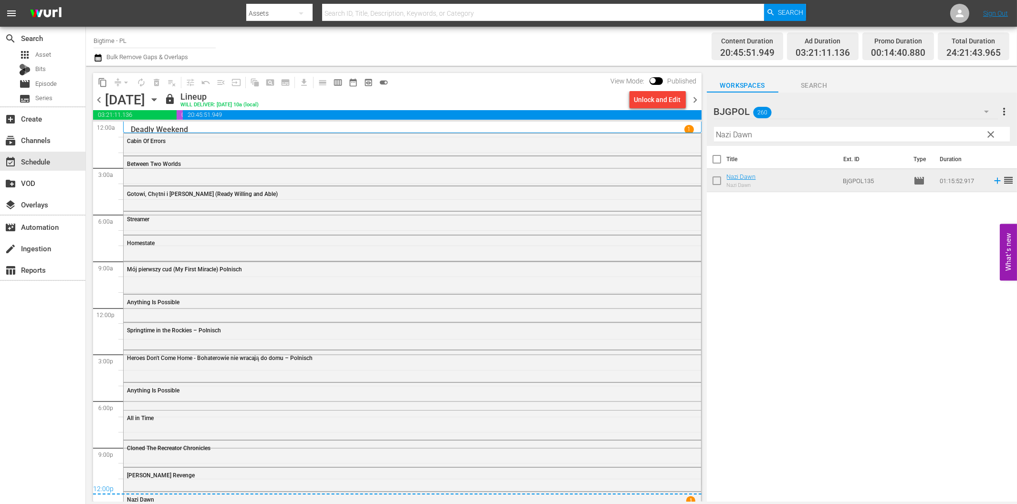
click at [696, 99] on span "chevron_right" at bounding box center [695, 100] width 12 height 12
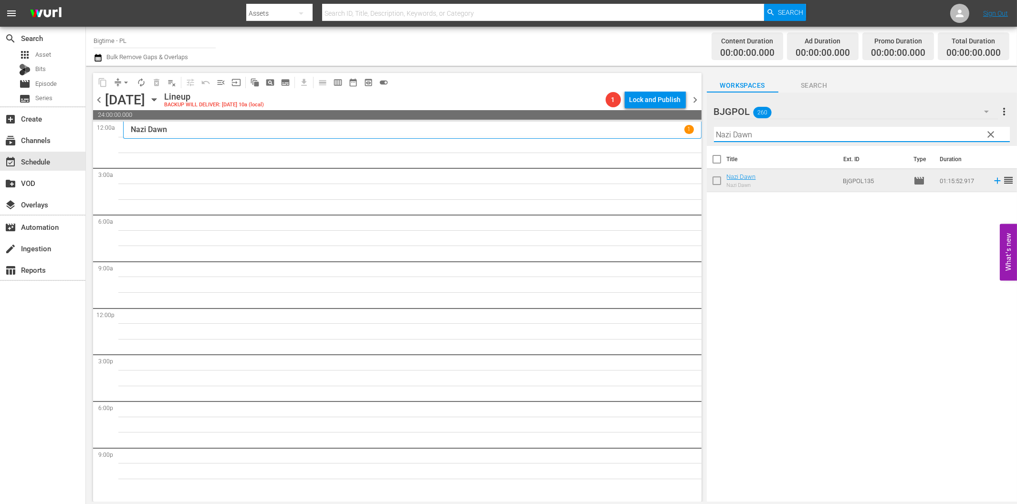
click at [768, 131] on input "Nazi Dawn" at bounding box center [862, 134] width 296 height 15
paste input "Drastic Measures"
click at [817, 136] on input "Drastic Measures" at bounding box center [862, 134] width 296 height 15
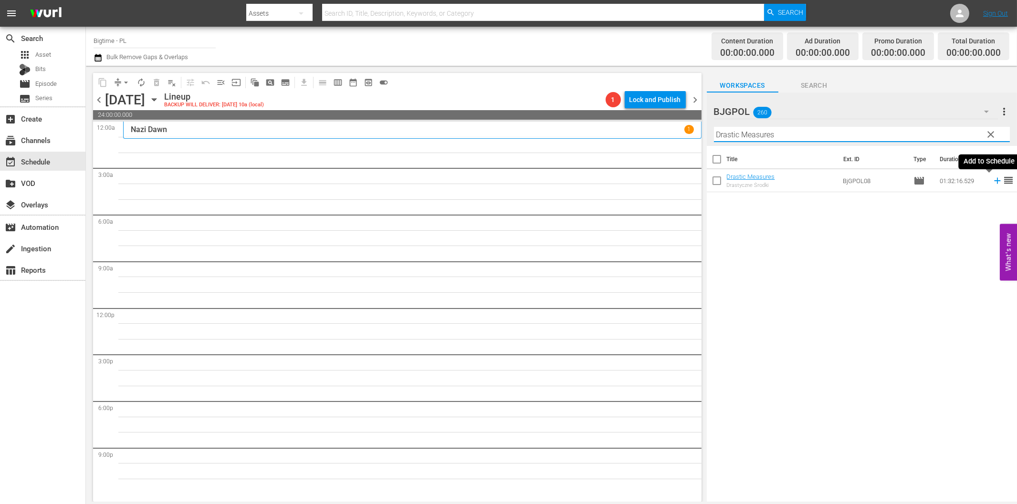
click at [994, 180] on icon at bounding box center [997, 181] width 6 height 6
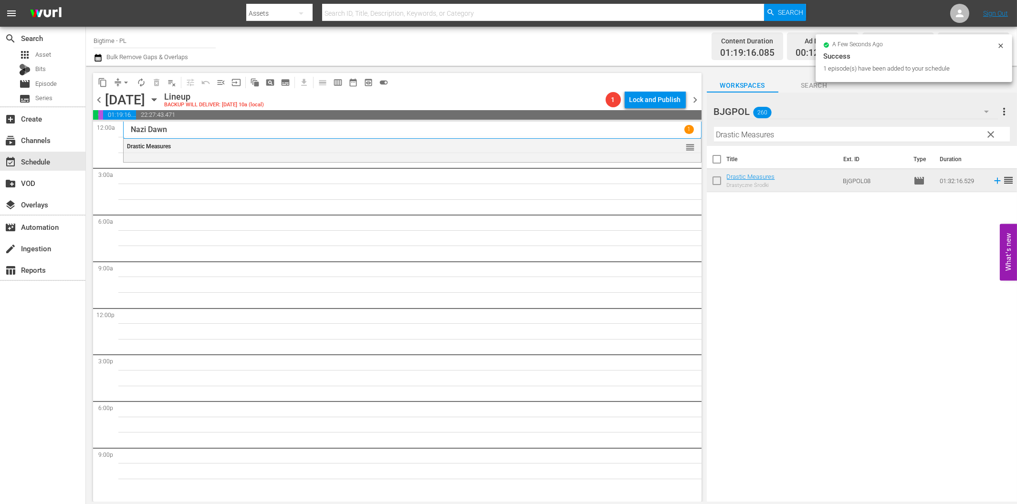
click at [744, 134] on input "Drastic Measures" at bounding box center [862, 134] width 296 height 15
paste input "ead On Arrival"
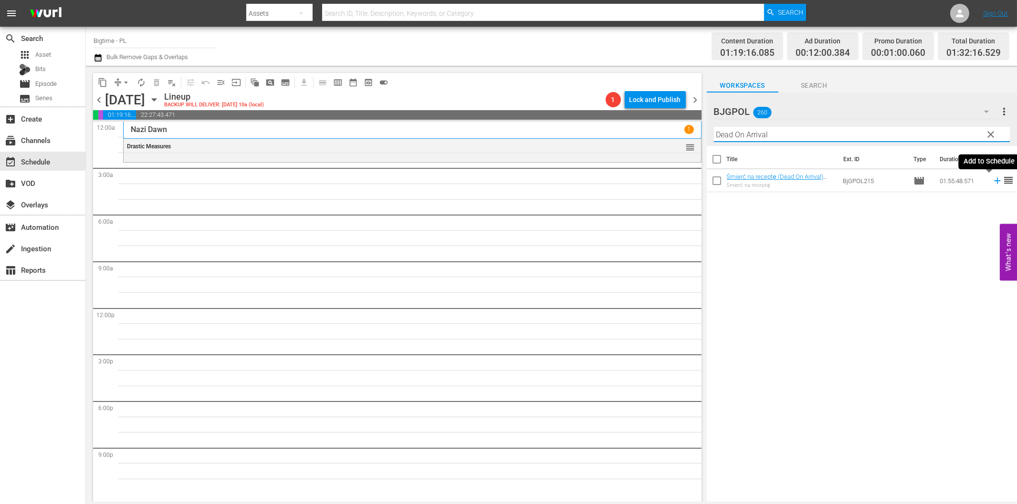
click at [994, 180] on icon at bounding box center [997, 181] width 6 height 6
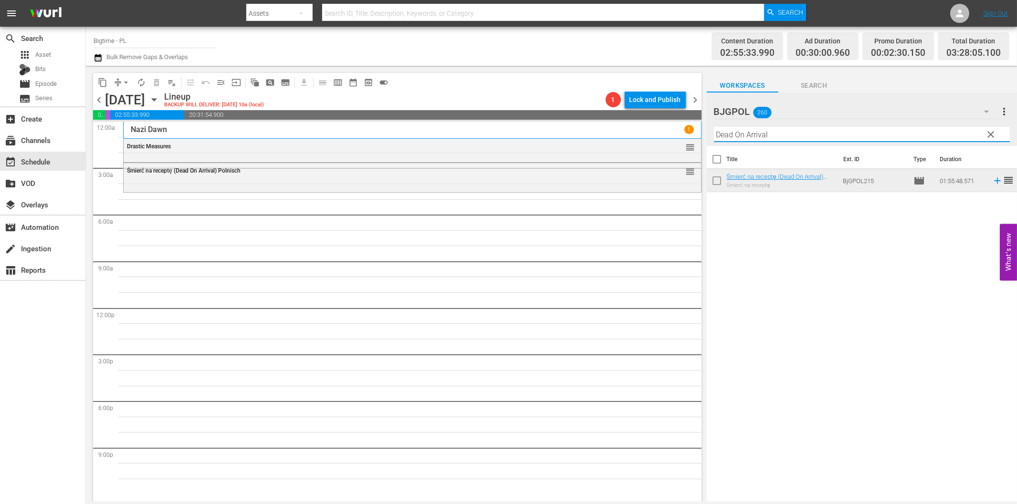
click at [770, 135] on input "Dead On Arrival" at bounding box center [862, 134] width 296 height 15
paste input "Chasing [PERSON_NAME]"
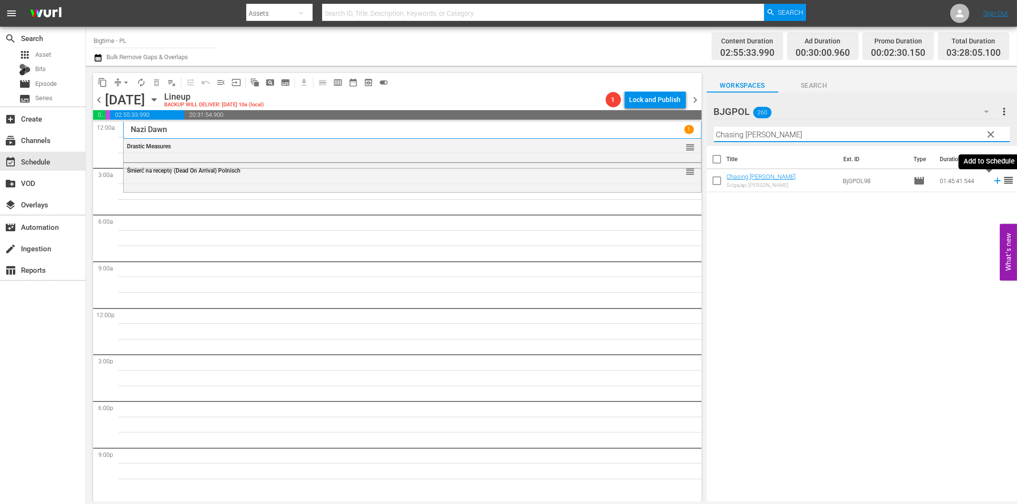
click at [992, 180] on icon at bounding box center [997, 181] width 10 height 10
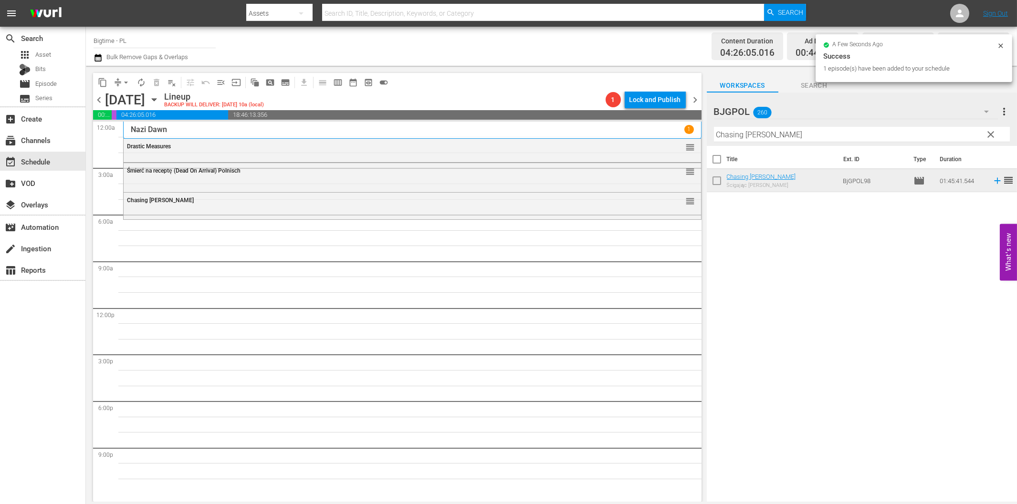
drag, startPoint x: 750, startPoint y: 136, endPoint x: 784, endPoint y: 147, distance: 35.6
click at [750, 136] on input "Chasing [PERSON_NAME]" at bounding box center [862, 134] width 296 height 15
paste input "Within These Walls"
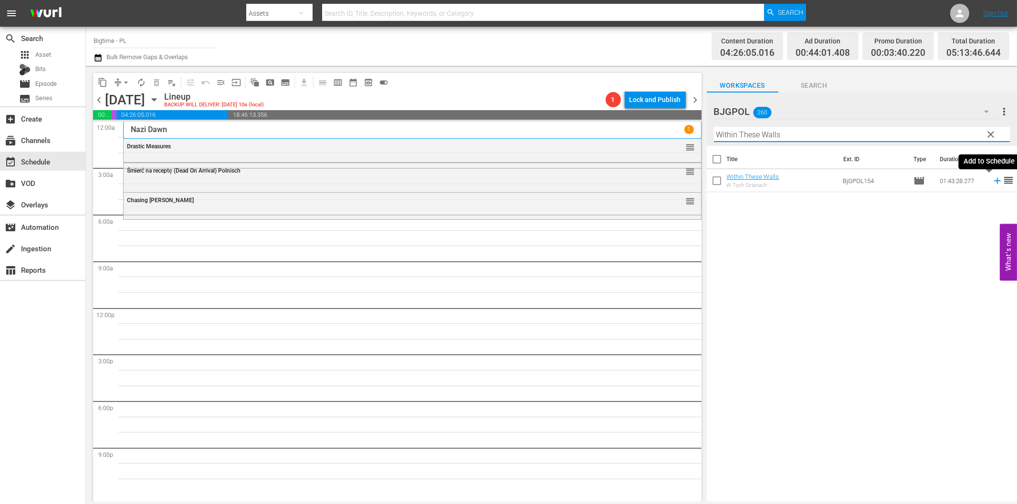
click at [992, 183] on icon at bounding box center [997, 181] width 10 height 10
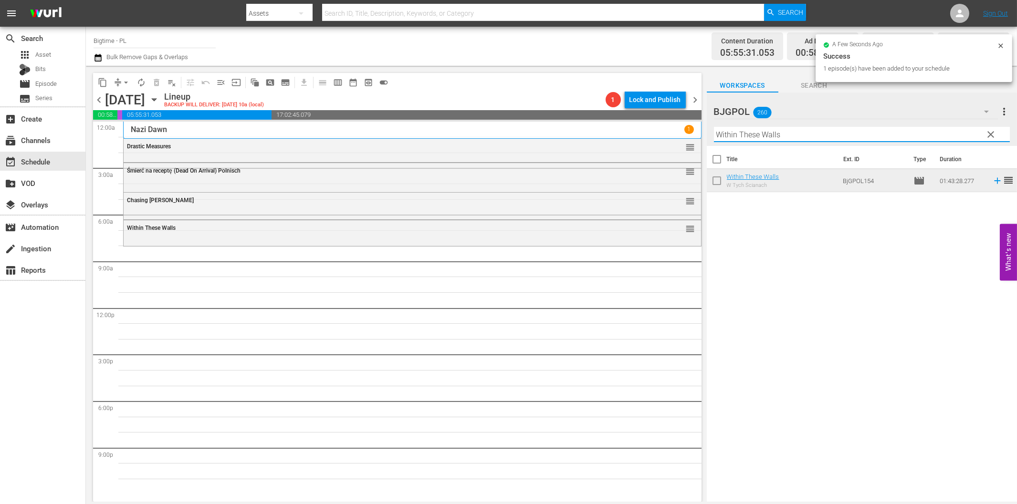
click at [778, 132] on input "Within These Walls" at bounding box center [862, 134] width 296 height 15
paste input "Schowajcie swoje smutki (Pack Up Your Troubles)"
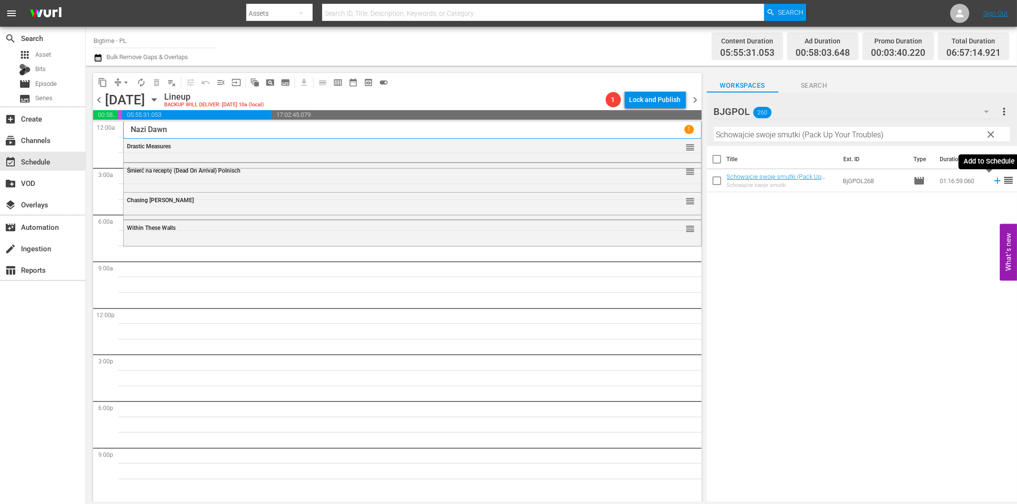
click at [992, 181] on icon at bounding box center [997, 181] width 10 height 10
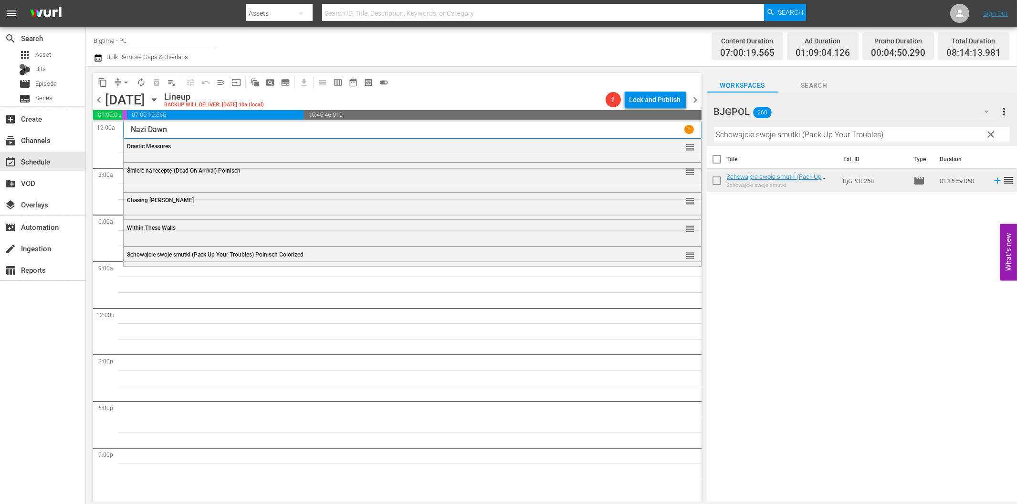
click at [765, 136] on input "Schowajcie swoje smutki (Pack Up Your Troubles)" at bounding box center [862, 134] width 296 height 15
paste input "My Secret Billionaire"
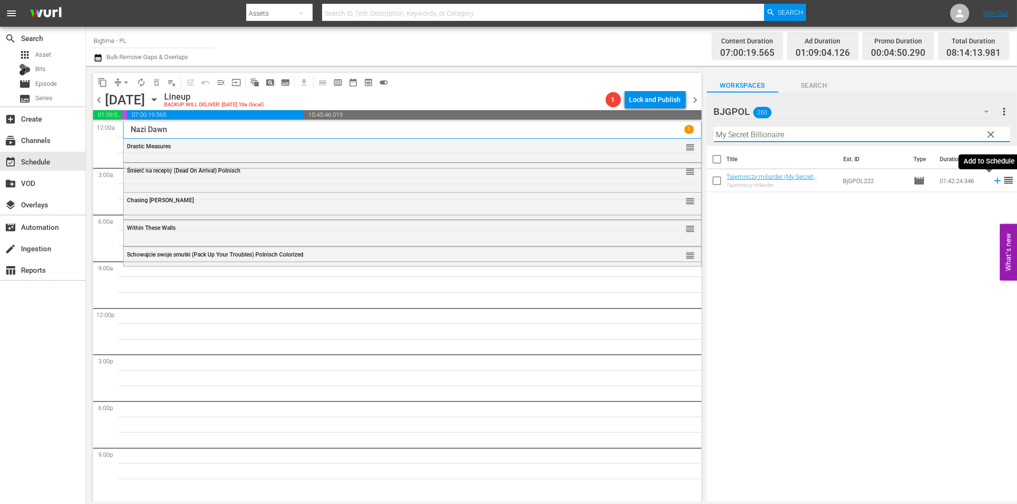
click at [994, 181] on icon at bounding box center [997, 181] width 6 height 6
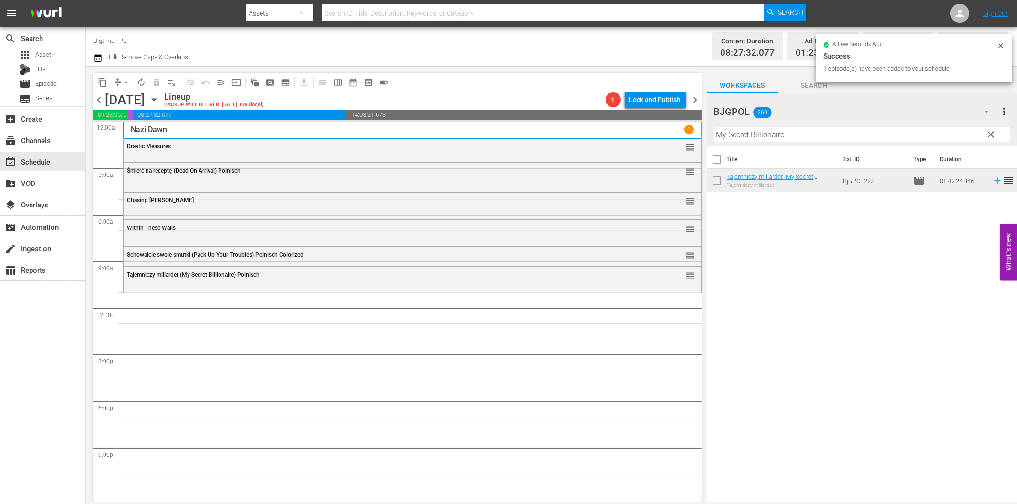
click at [747, 139] on input "My Secret Billionaire" at bounding box center [862, 134] width 296 height 15
paste input "Family of Four"
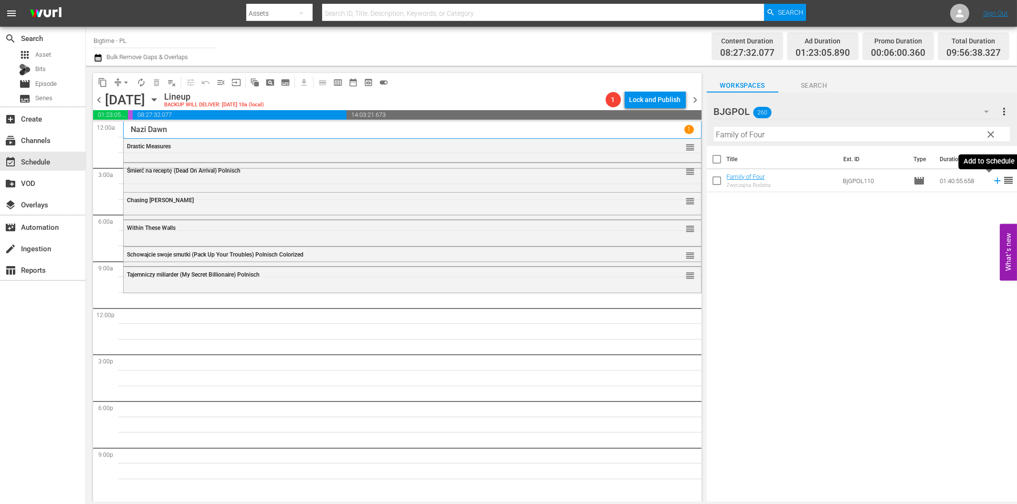
click at [994, 181] on icon at bounding box center [997, 181] width 6 height 6
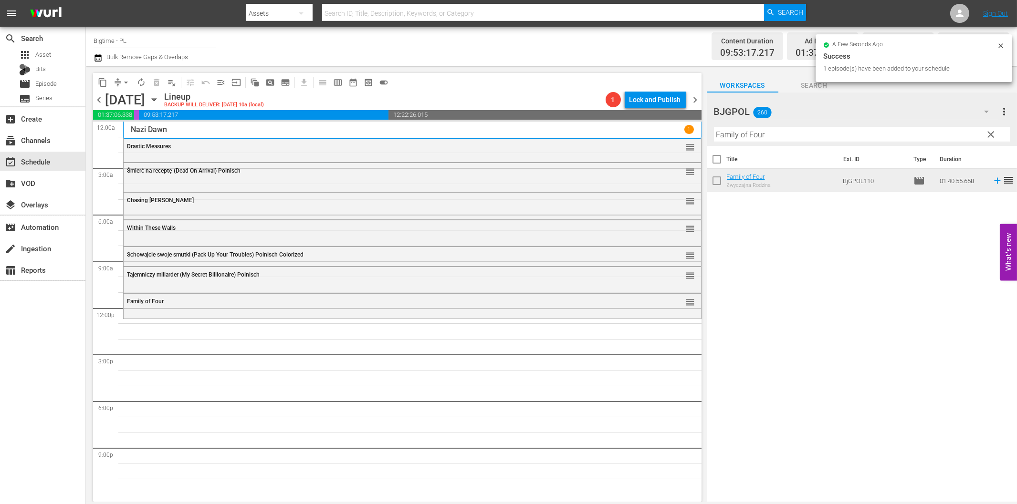
click at [775, 131] on input "Family of Four" at bounding box center [862, 134] width 296 height 15
paste input "Piraci z wybrzeża (Pirates of the Coast)"
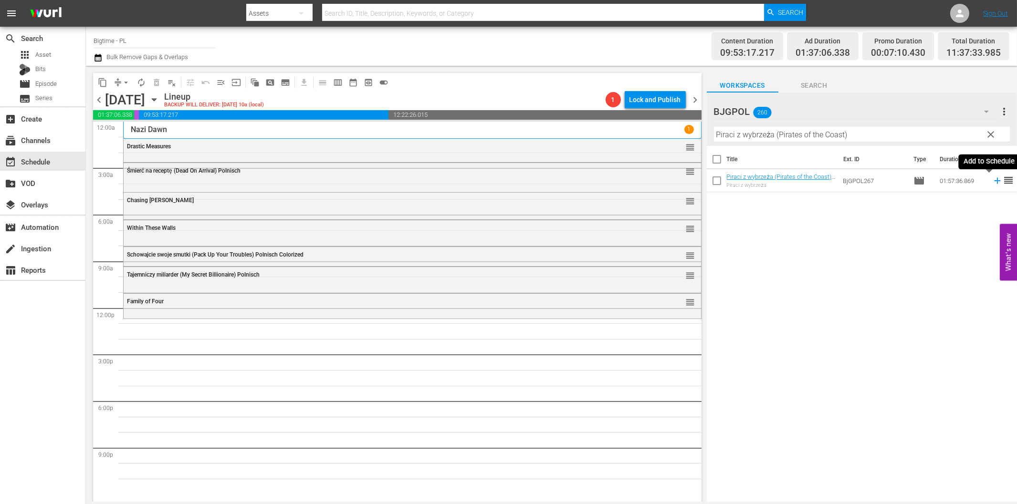
click at [992, 180] on icon at bounding box center [997, 181] width 10 height 10
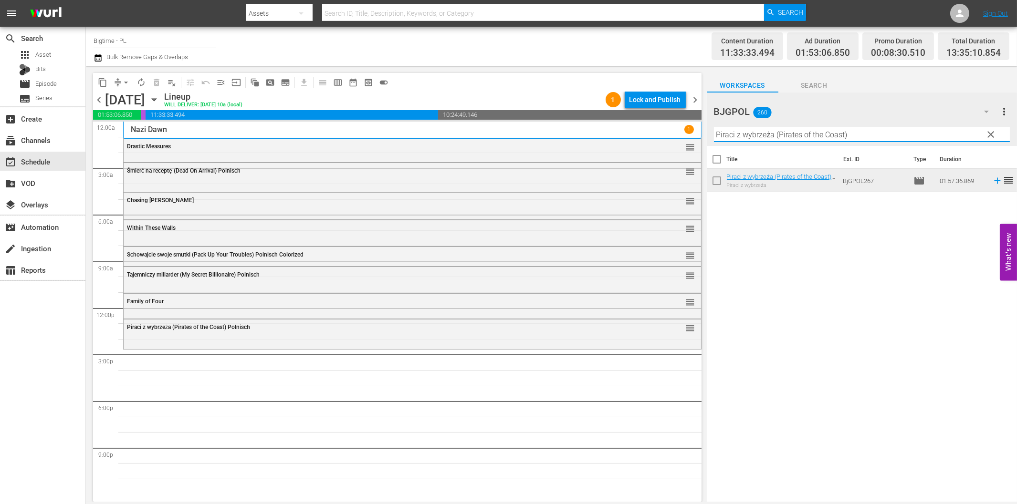
click at [871, 136] on input "Piraci z wybrzeża (Pirates of the Coast)" at bounding box center [862, 134] width 296 height 15
paste input "Tandem Hearts"
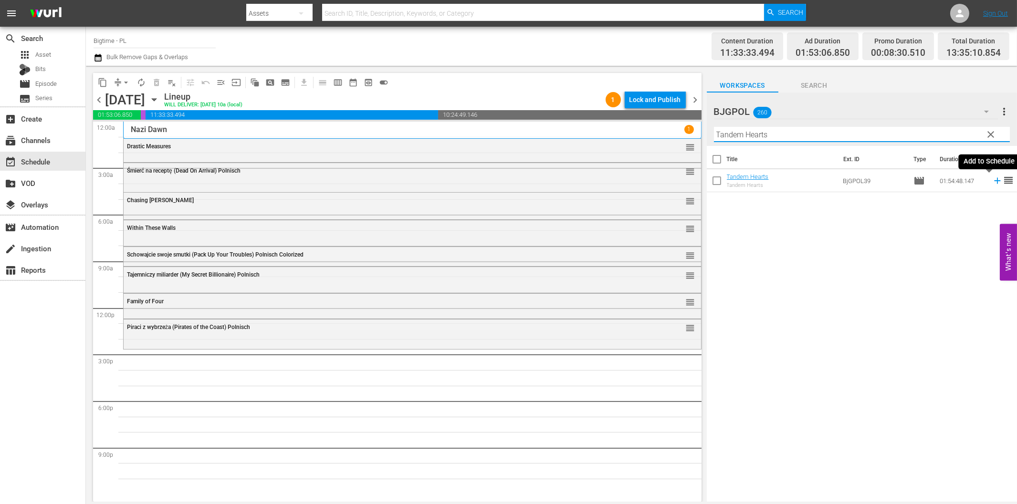
click at [994, 181] on icon at bounding box center [997, 181] width 6 height 6
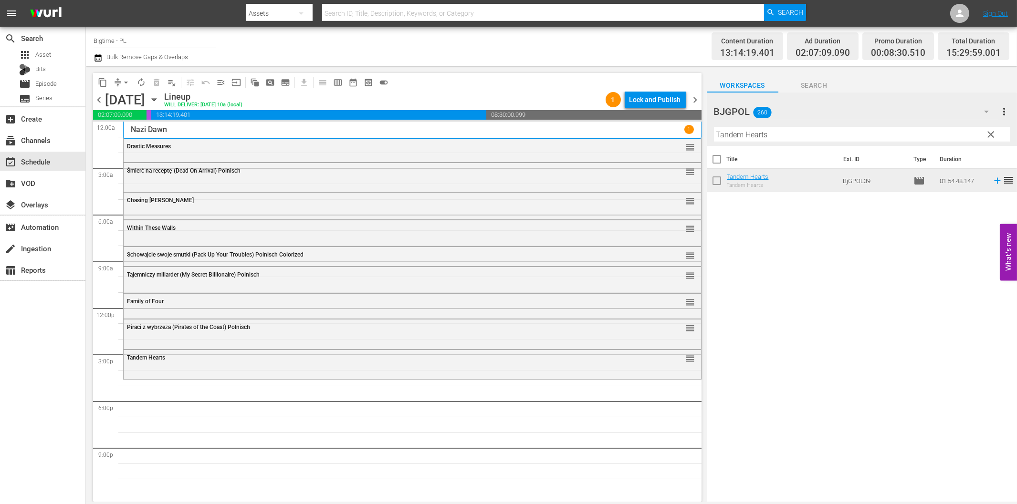
click at [776, 136] on input "Tandem Hearts" at bounding box center [862, 134] width 296 height 15
paste input "EM3"
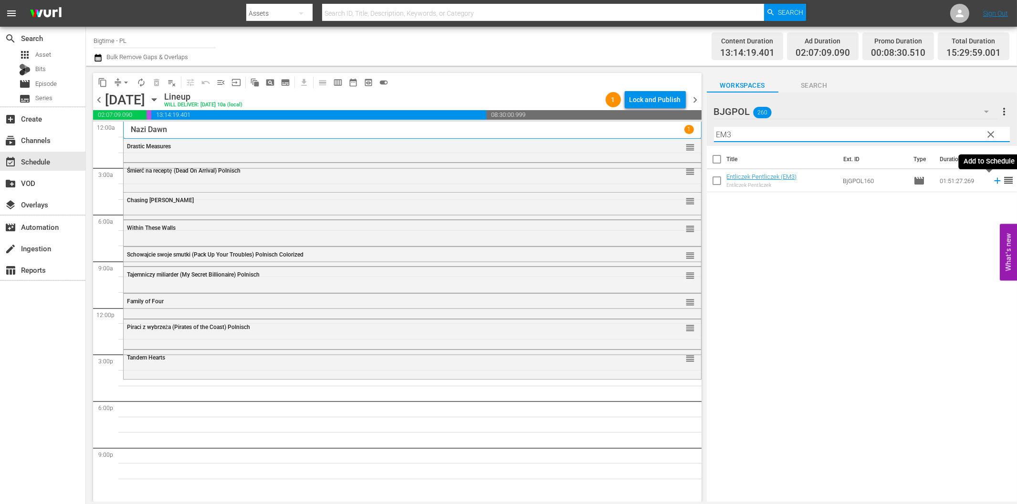
click at [992, 183] on icon at bounding box center [997, 181] width 10 height 10
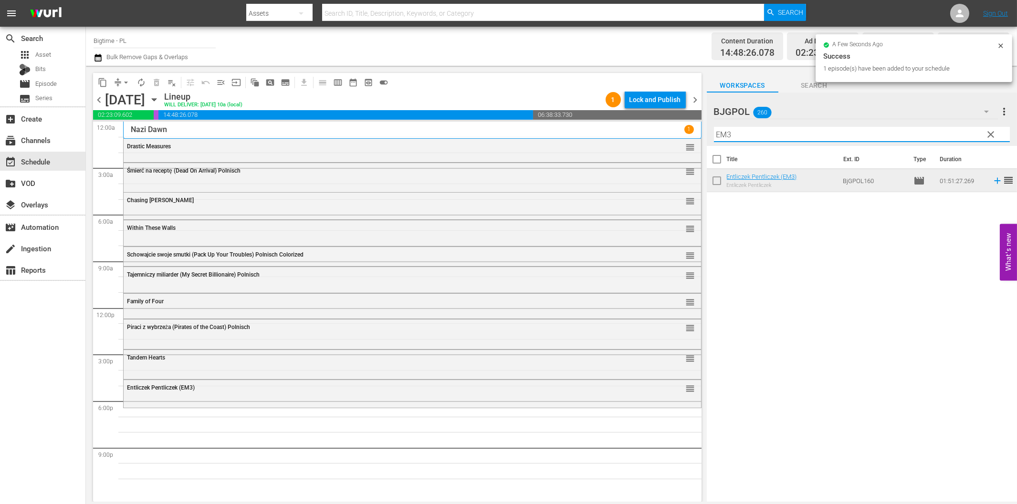
click at [793, 136] on input "EM3" at bounding box center [862, 134] width 296 height 15
paste input "More Beautiful for Having Been Broken"
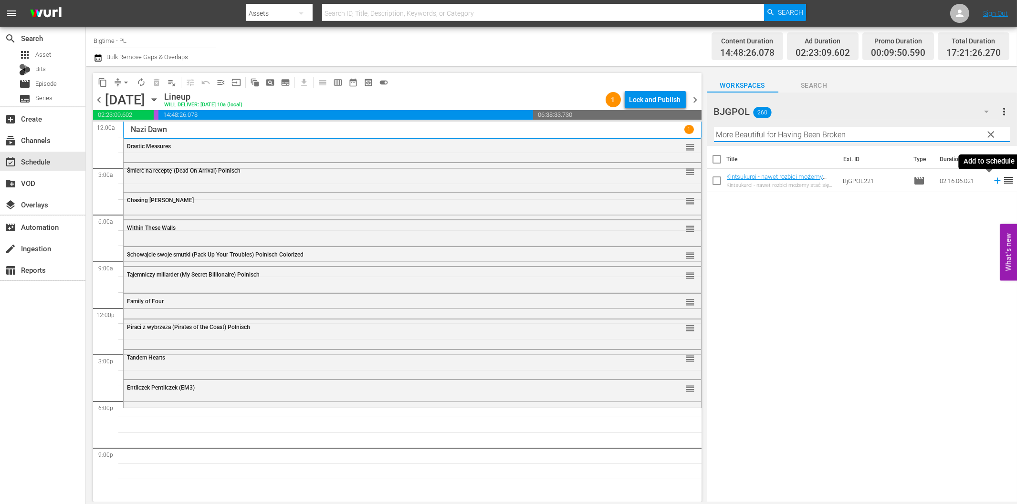
click at [994, 180] on icon at bounding box center [997, 181] width 6 height 6
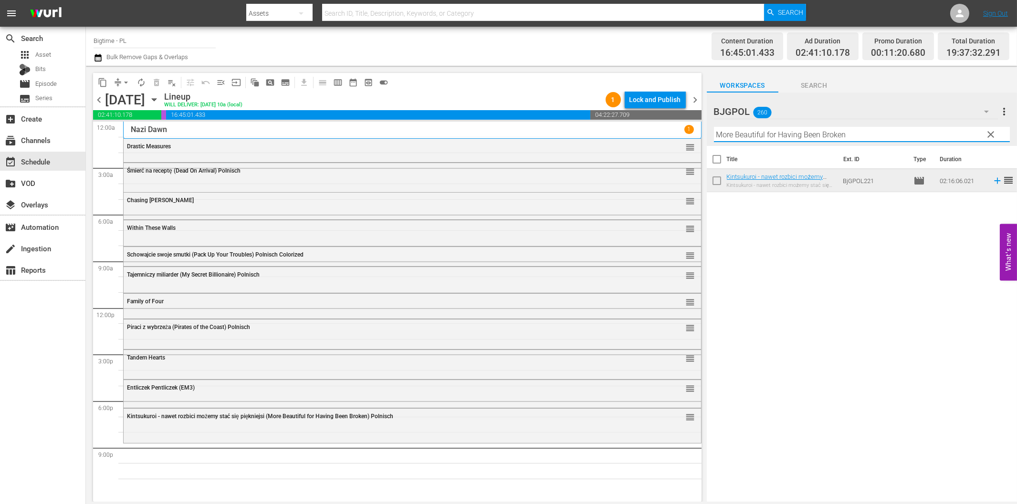
click at [900, 129] on input "More Beautiful for Having Been Broken" at bounding box center [862, 134] width 296 height 15
paste input "[US_STATE] Cotto"
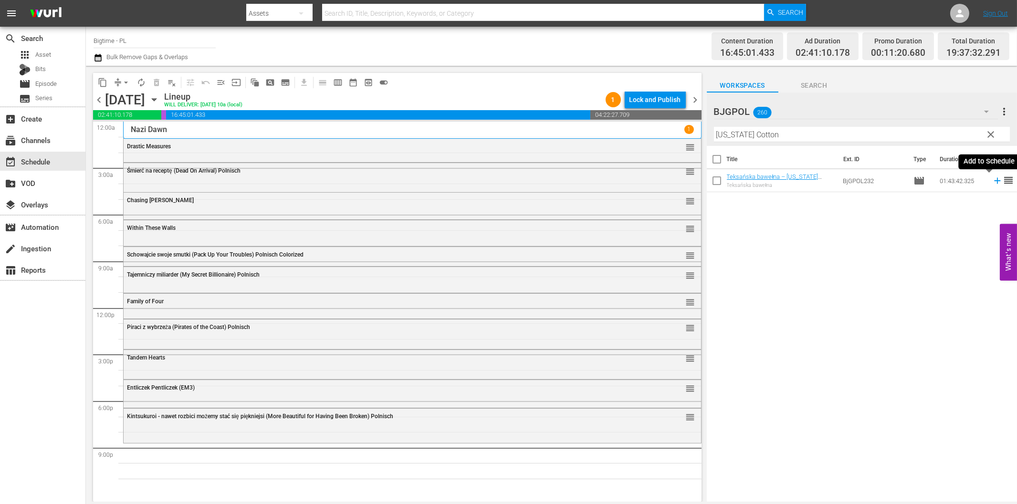
click at [994, 180] on icon at bounding box center [997, 181] width 6 height 6
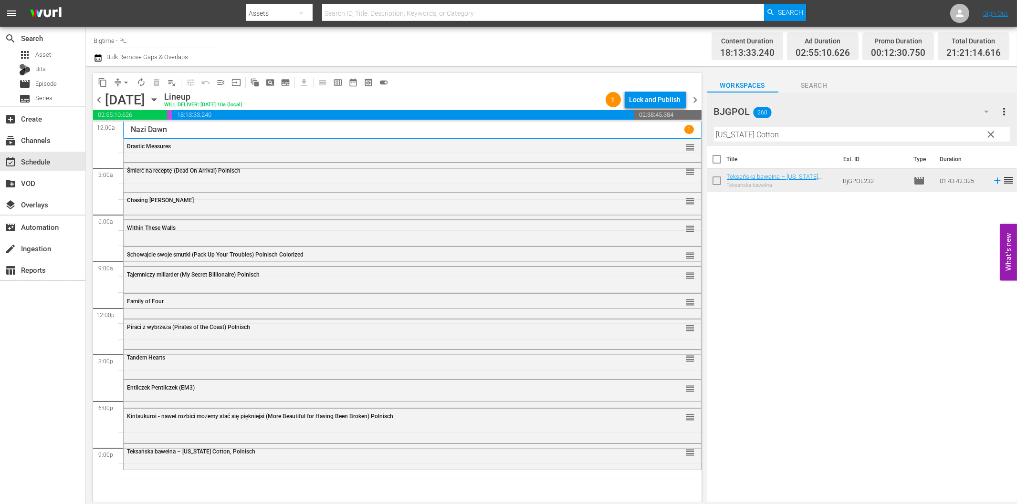
click at [779, 137] on input "[US_STATE] Cotton" at bounding box center [862, 134] width 296 height 15
paste input "Dutch Kills"
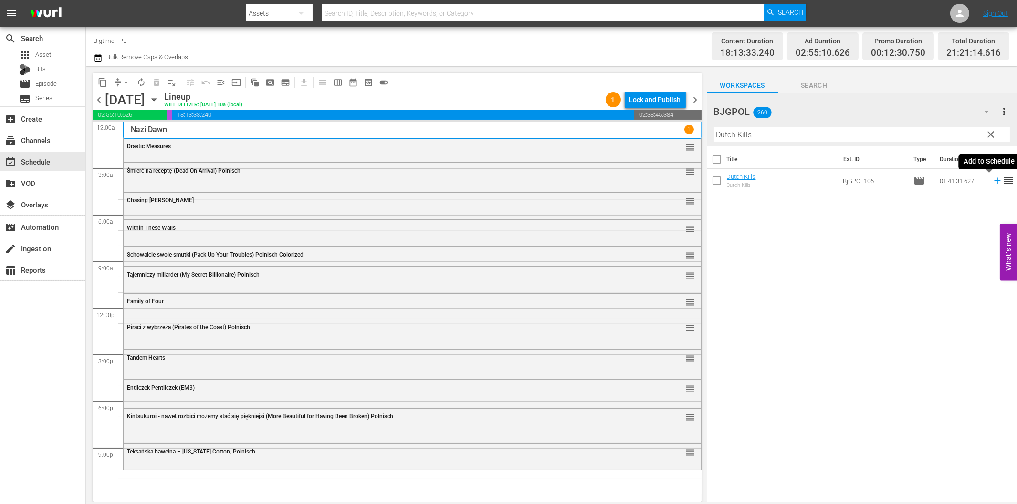
click at [992, 180] on icon at bounding box center [997, 181] width 10 height 10
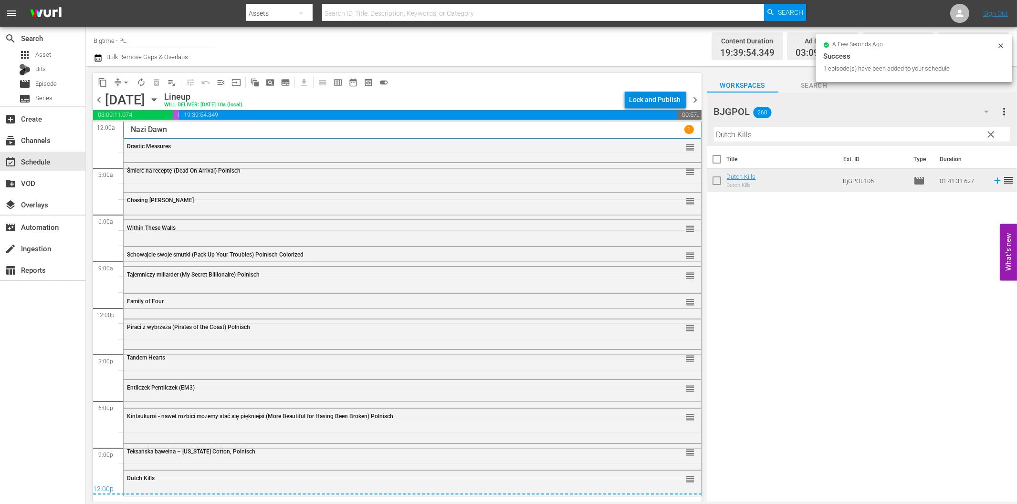
click at [643, 101] on div "Lock and Publish" at bounding box center [655, 99] width 52 height 17
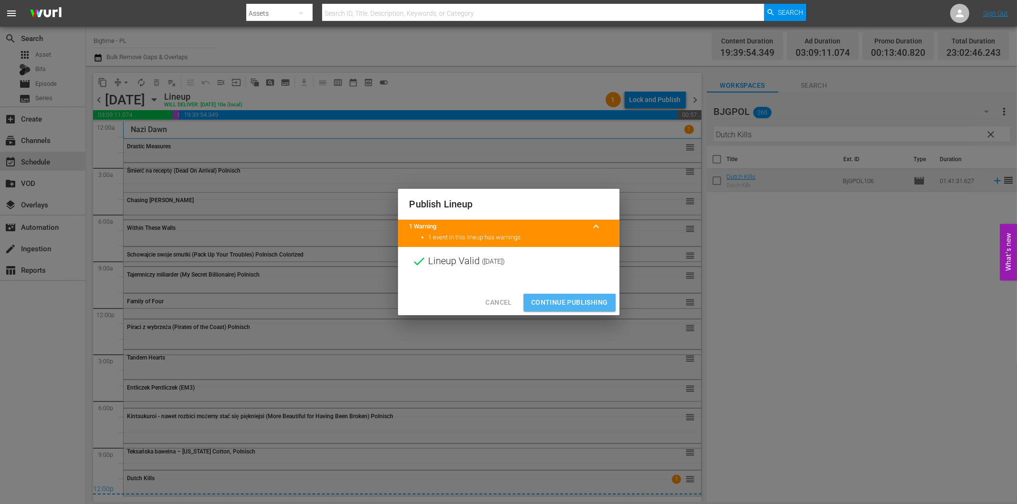
click at [585, 303] on span "Continue Publishing" at bounding box center [569, 303] width 77 height 12
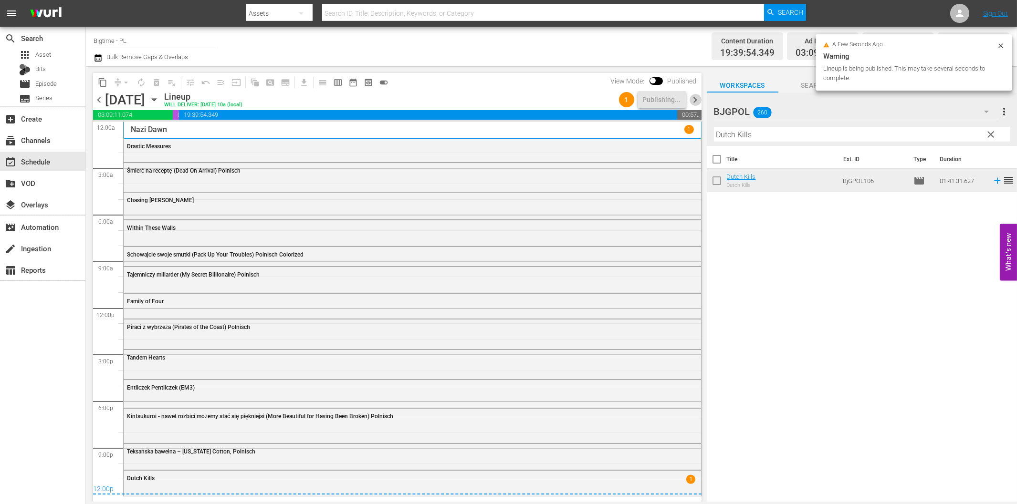
click at [694, 101] on span "chevron_right" at bounding box center [695, 100] width 12 height 12
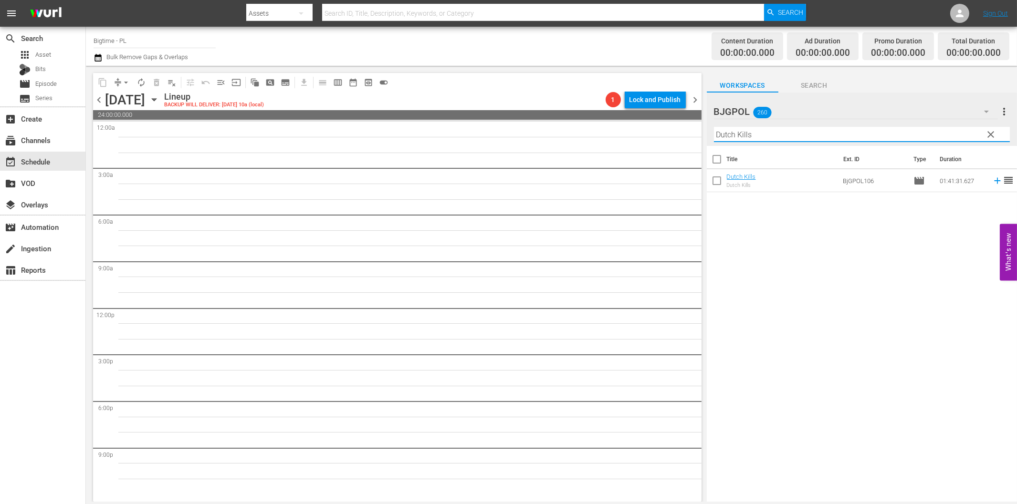
click at [823, 136] on input "Dutch Kills" at bounding box center [862, 134] width 296 height 15
paste input "Stunt Game"
click at [994, 180] on icon at bounding box center [997, 181] width 6 height 6
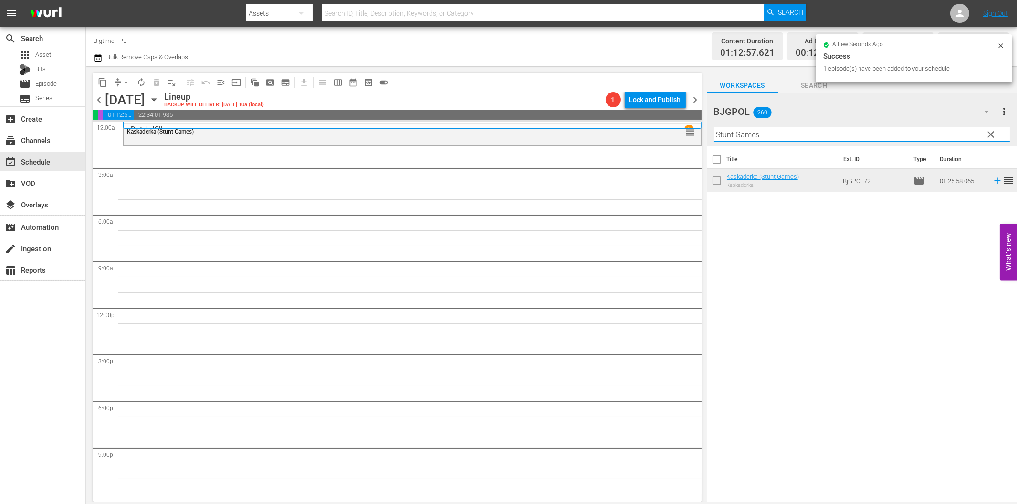
click at [757, 133] on input "Stunt Games" at bounding box center [862, 134] width 296 height 15
paste input "Black Magic"
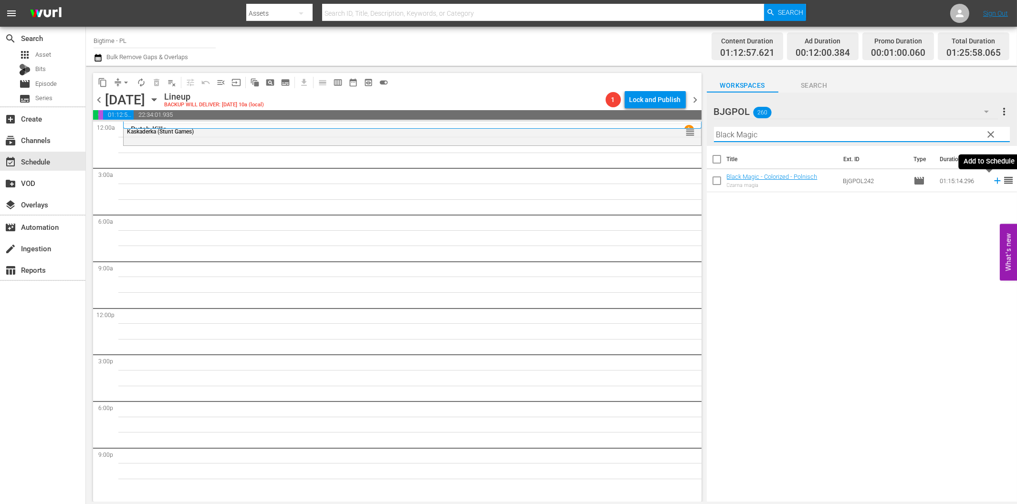
click at [992, 182] on icon at bounding box center [997, 181] width 10 height 10
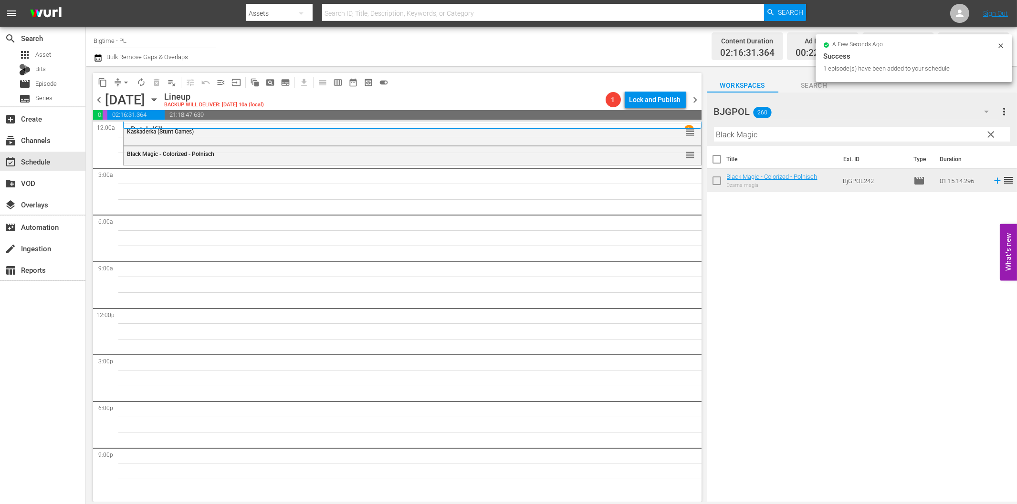
click at [746, 138] on input "Black Magic" at bounding box center [862, 134] width 296 height 15
paste input "Waking [PERSON_NAME]"
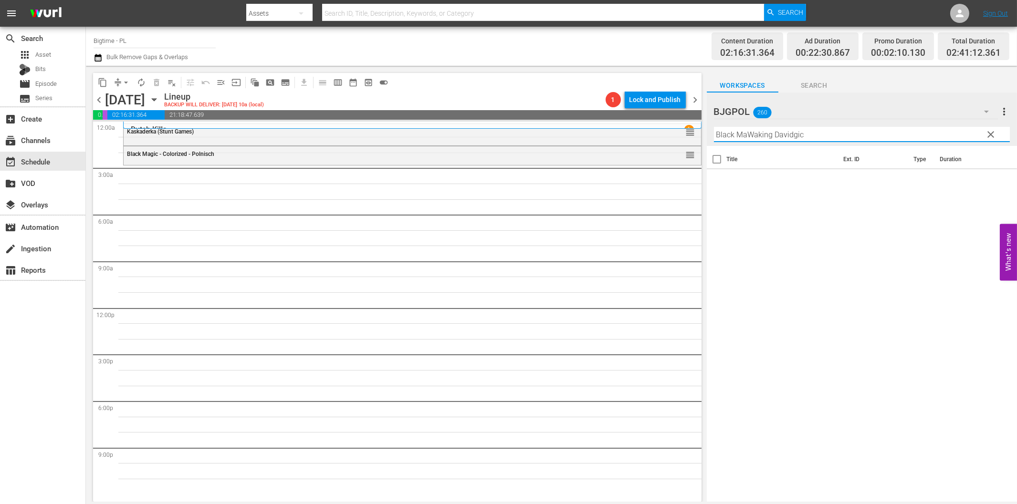
paste input "Waking [PERSON_NAME]"
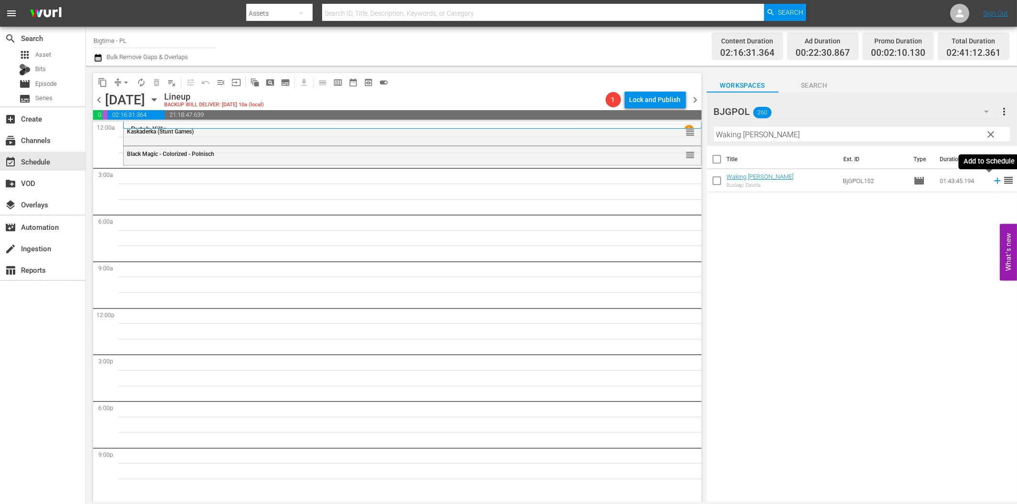
click at [994, 180] on icon at bounding box center [997, 181] width 6 height 6
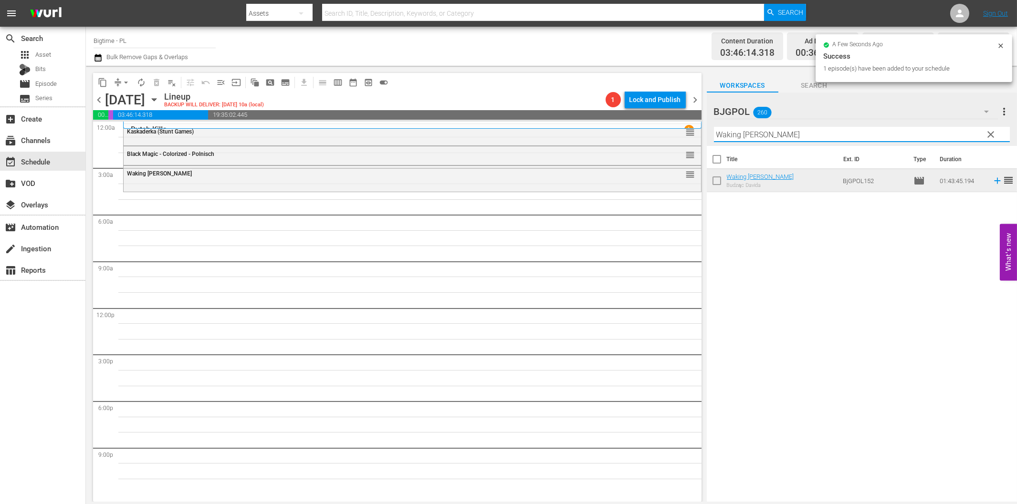
click at [759, 139] on input "Waking [PERSON_NAME]" at bounding box center [862, 134] width 296 height 15
paste input "Escape Artist"
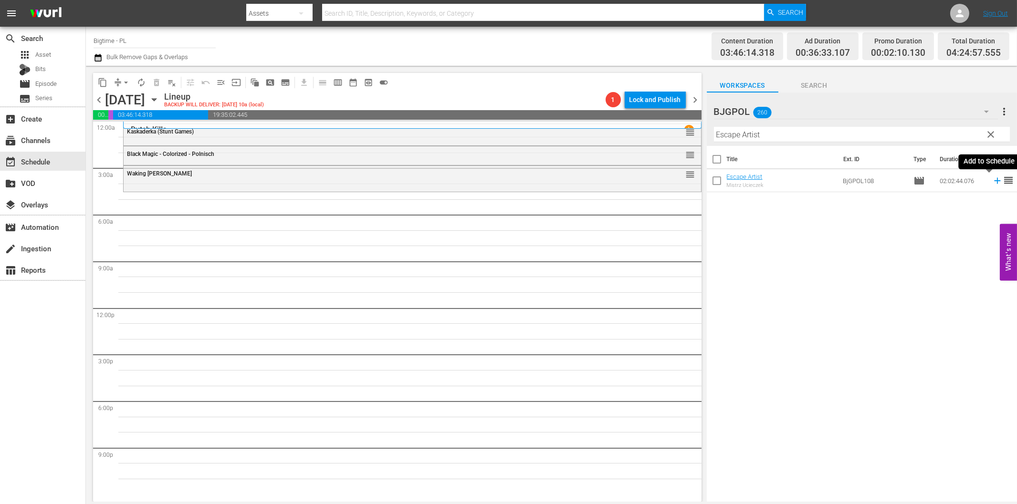
click at [992, 180] on icon at bounding box center [997, 181] width 10 height 10
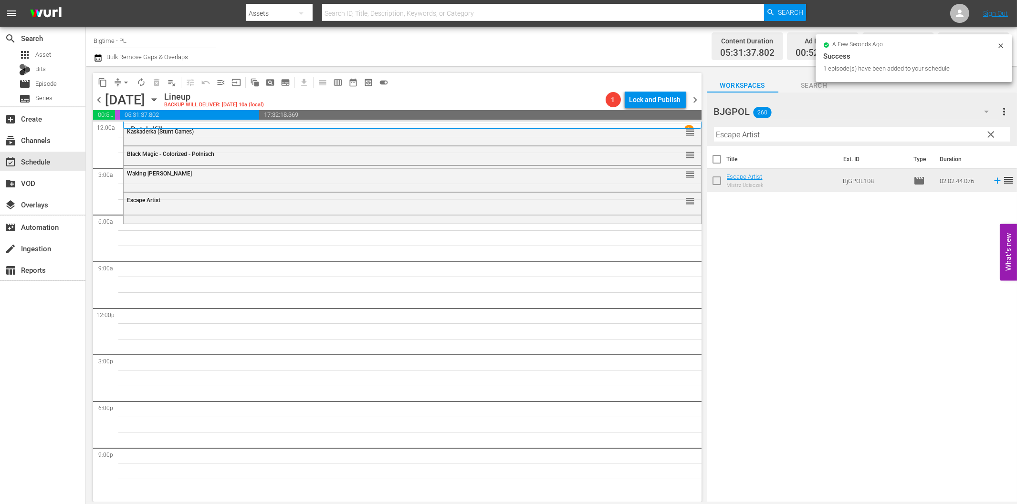
click at [727, 139] on input "Escape Artist" at bounding box center [862, 134] width 296 height 15
paste input "No Letting Go"
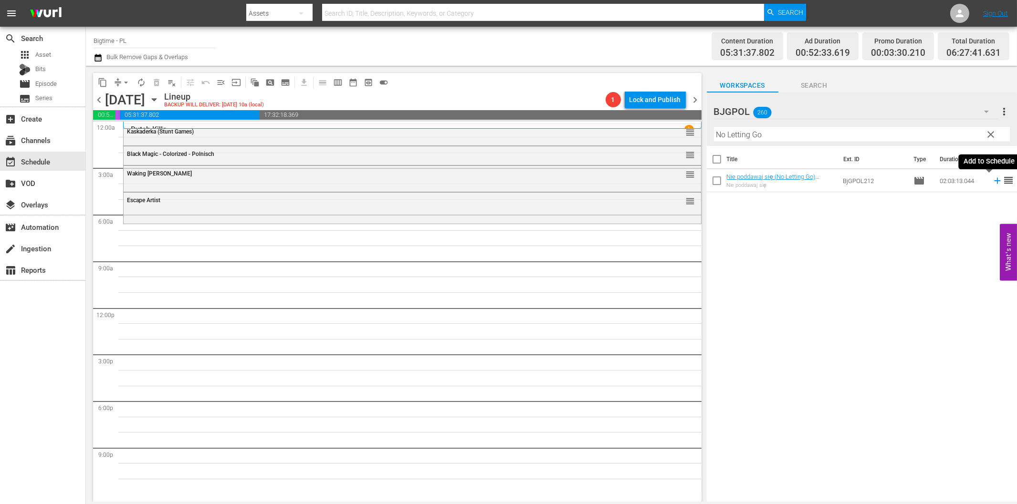
drag, startPoint x: 989, startPoint y: 180, endPoint x: 981, endPoint y: 180, distance: 7.6
click at [994, 180] on icon at bounding box center [997, 181] width 6 height 6
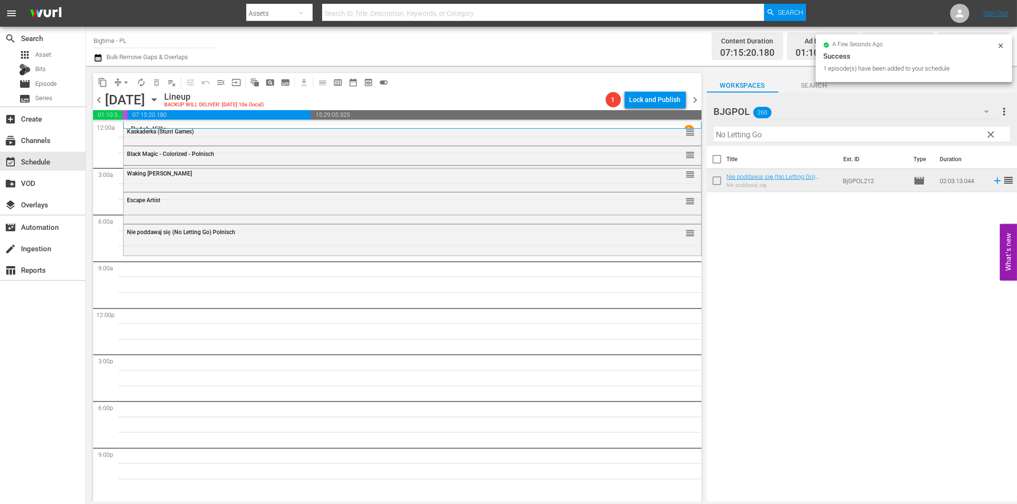
click at [797, 137] on input "No Letting Go" at bounding box center [862, 134] width 296 height 15
paste input "Gumshoe!"
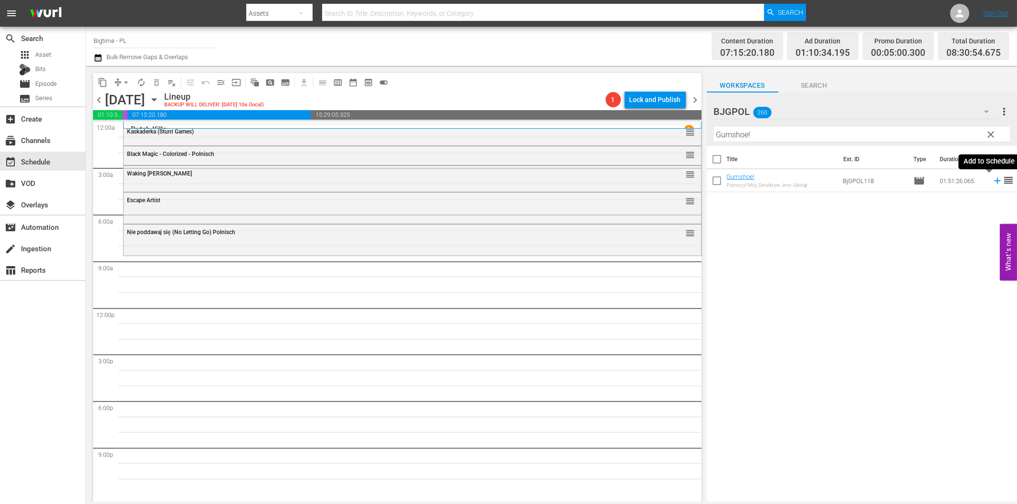
drag, startPoint x: 991, startPoint y: 182, endPoint x: 985, endPoint y: 183, distance: 5.8
click at [992, 182] on icon at bounding box center [997, 181] width 10 height 10
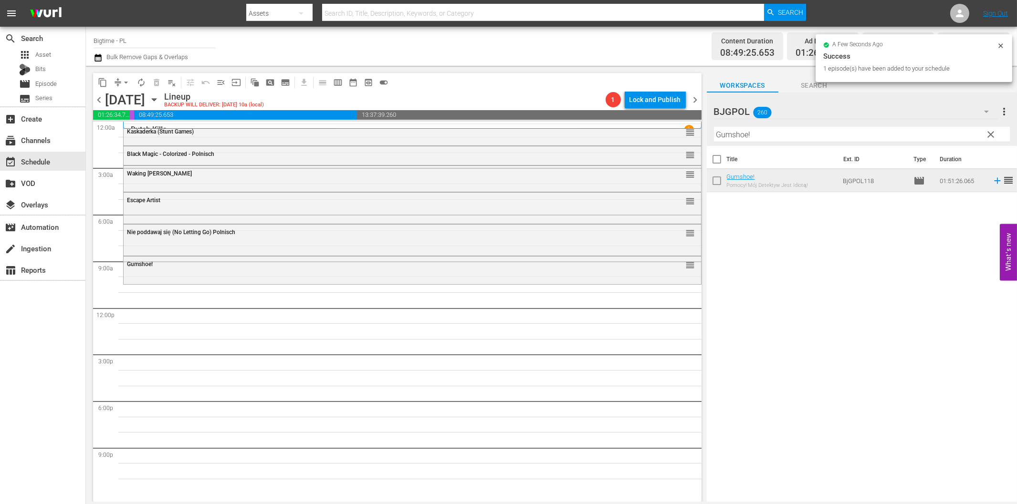
click at [727, 137] on input "Gumshoe!" at bounding box center [862, 134] width 296 height 15
paste input "TWIN CITIES"
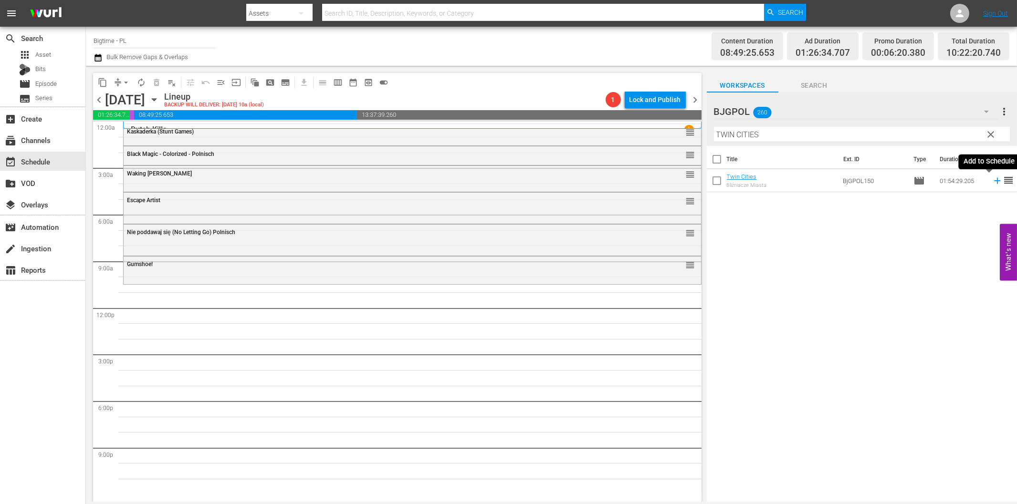
drag, startPoint x: 988, startPoint y: 179, endPoint x: 984, endPoint y: 183, distance: 5.1
click at [992, 180] on icon at bounding box center [997, 181] width 10 height 10
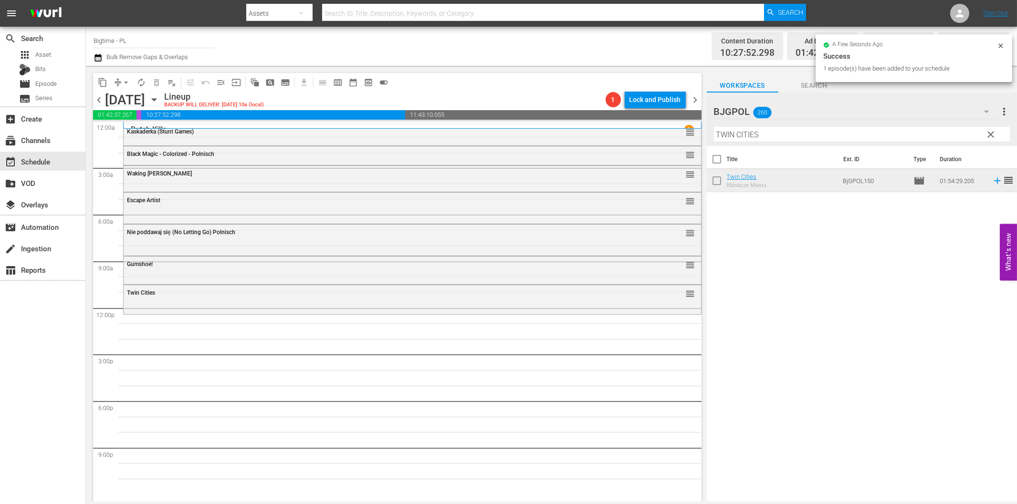
click at [724, 140] on input "TWIN CITIES" at bounding box center [862, 134] width 296 height 15
paste input "A Year and Change"
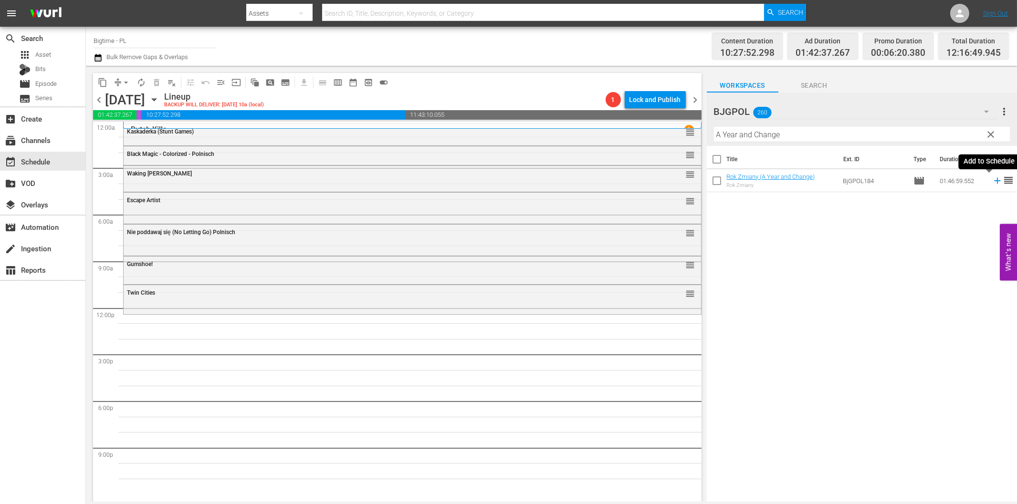
click at [994, 182] on icon at bounding box center [997, 181] width 6 height 6
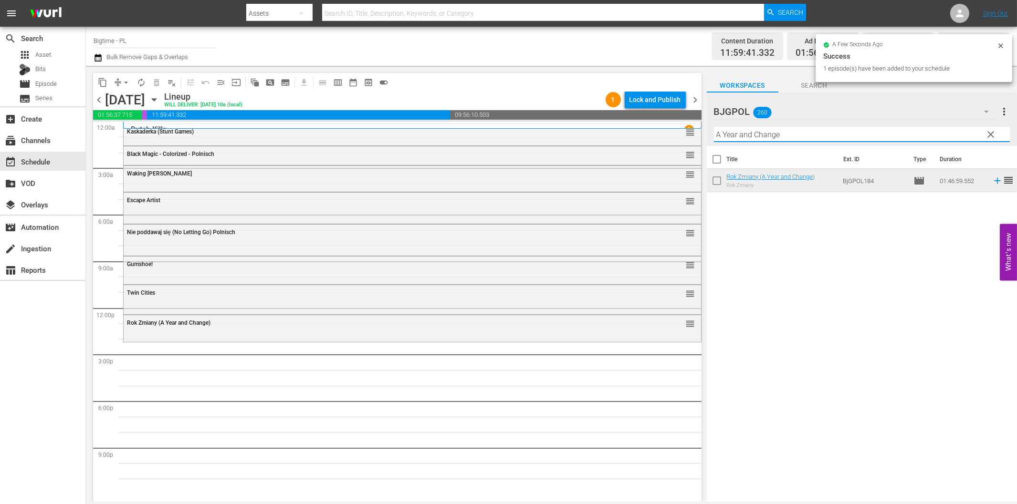
click at [762, 136] on input "A Year and Change" at bounding box center [862, 134] width 296 height 15
paste input "Bathing Franky"
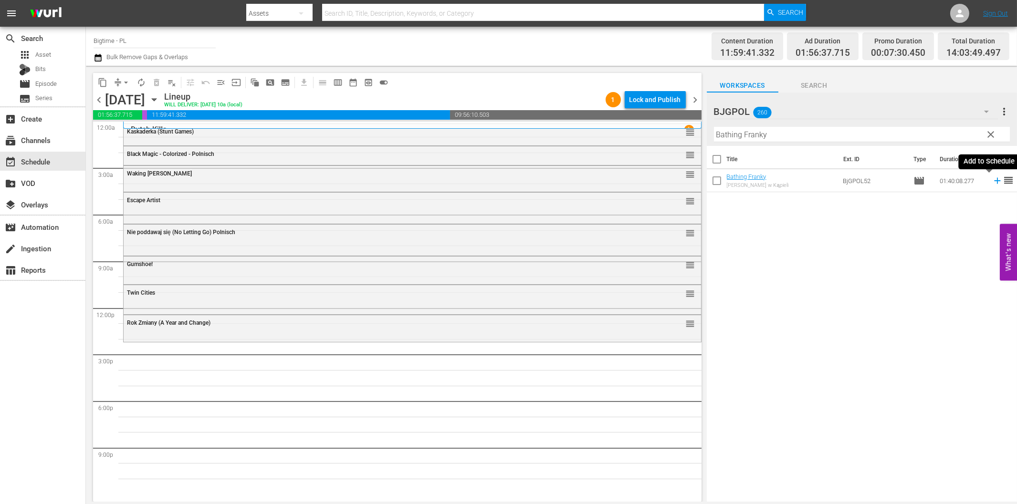
drag, startPoint x: 989, startPoint y: 180, endPoint x: 901, endPoint y: 198, distance: 89.6
click at [994, 181] on icon at bounding box center [997, 181] width 6 height 6
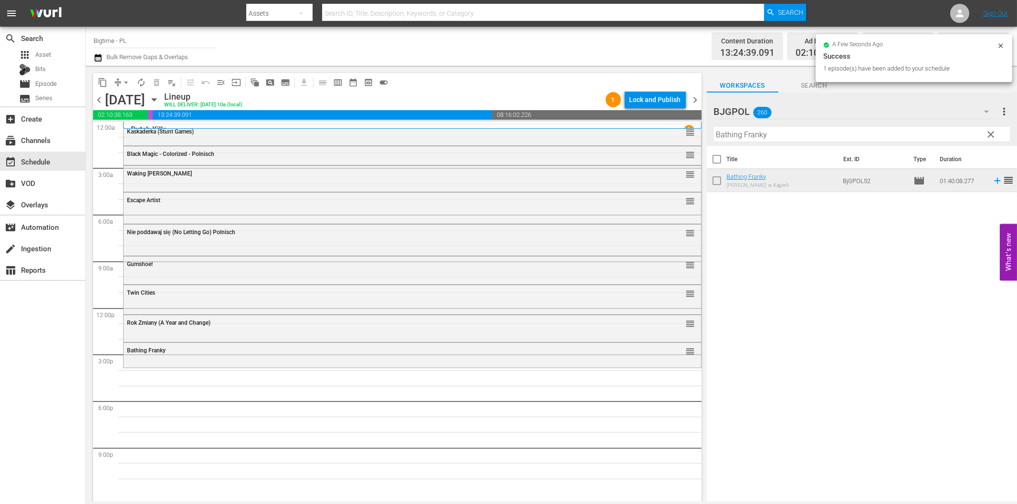
click at [752, 130] on input "Bathing Franky" at bounding box center [862, 134] width 296 height 15
paste input "Hope"
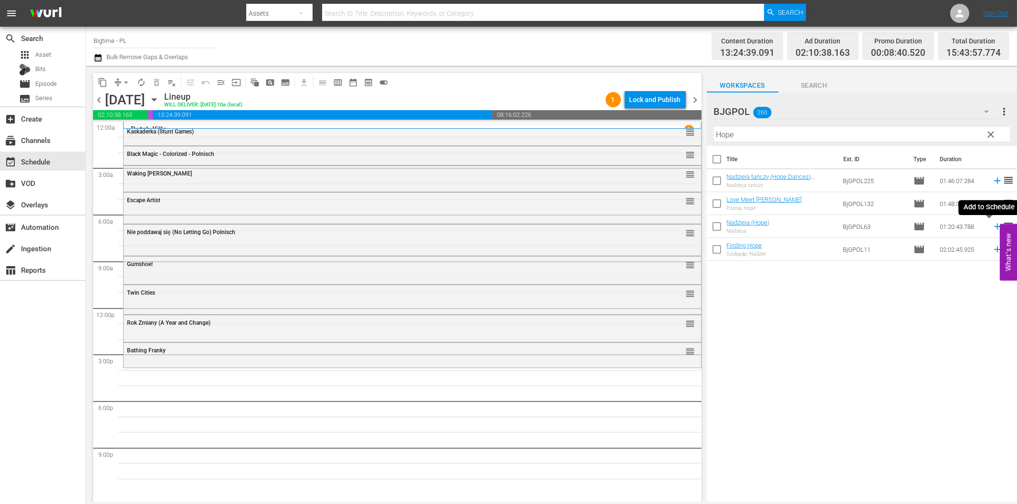
click at [992, 226] on icon at bounding box center [997, 226] width 10 height 10
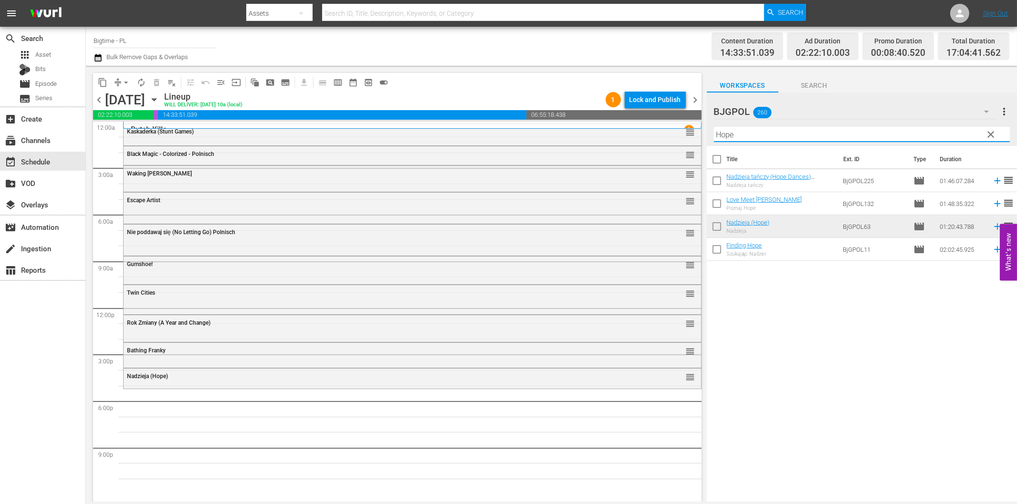
click at [741, 134] on input "Hope" at bounding box center [862, 134] width 296 height 15
paste input "Seven Alon"
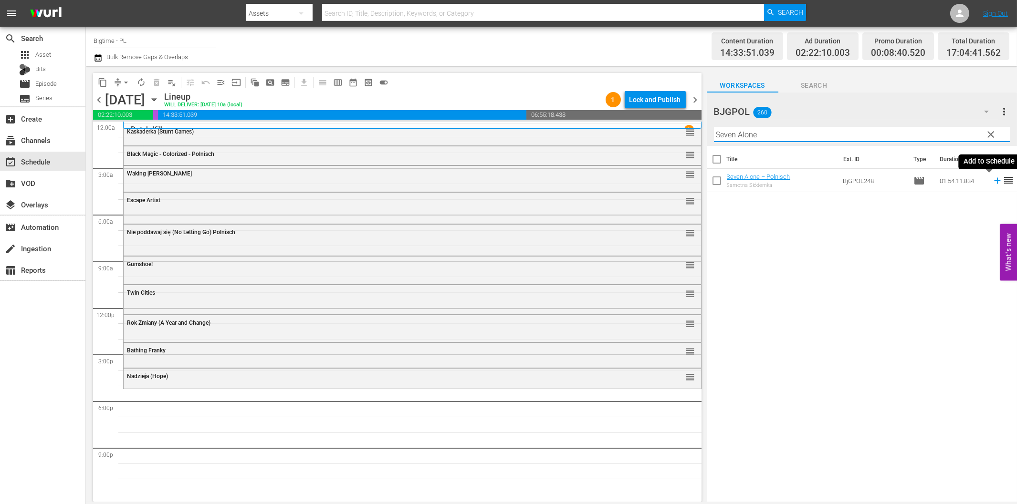
click at [992, 179] on icon at bounding box center [997, 181] width 10 height 10
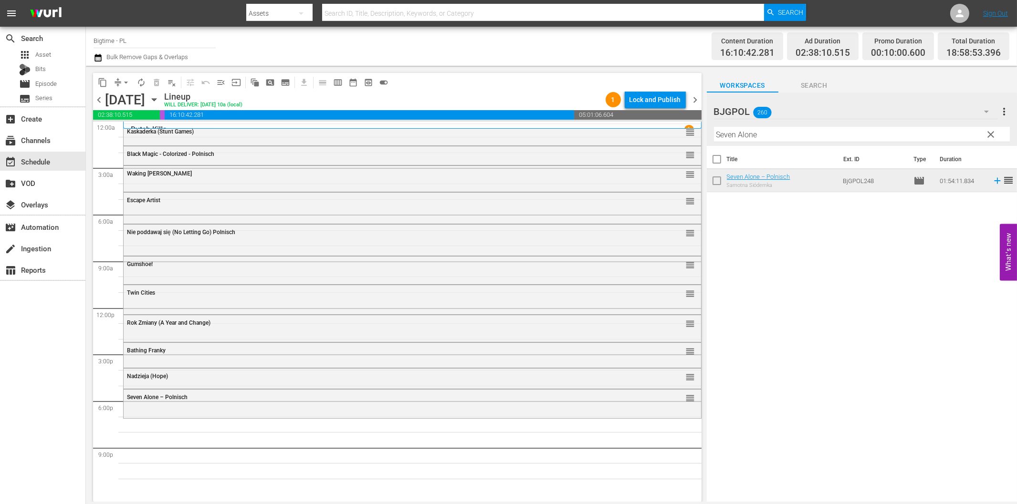
click at [761, 135] on input "Seven Alone" at bounding box center [862, 134] width 296 height 15
paste input "Eternal Cod"
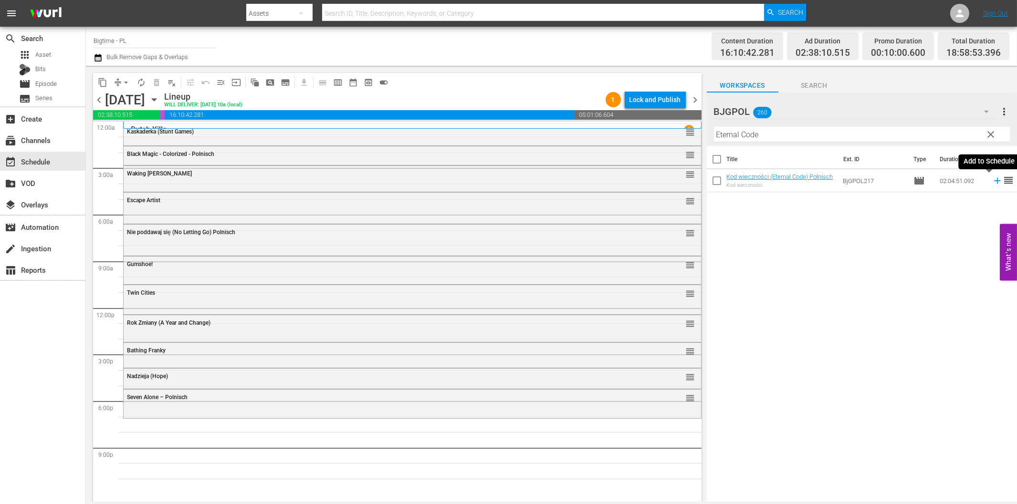
click at [992, 182] on icon at bounding box center [997, 181] width 10 height 10
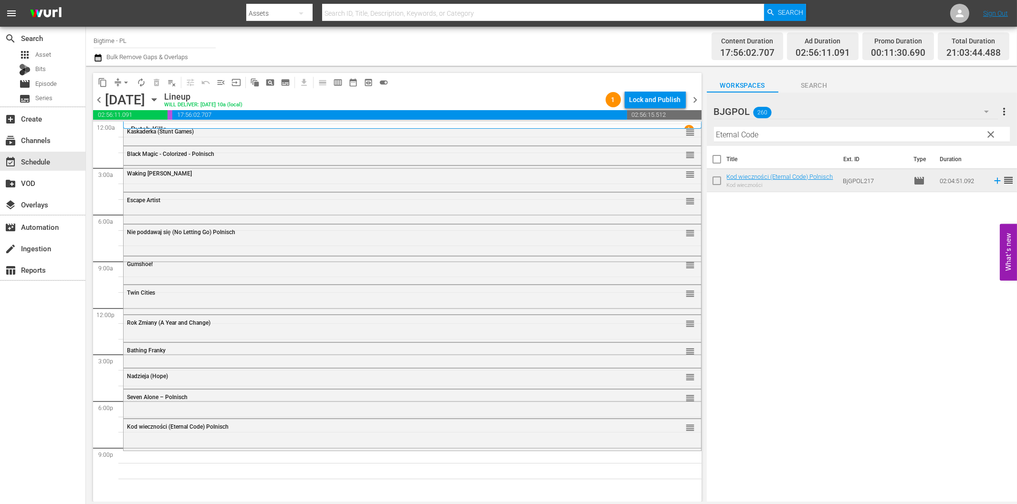
click at [834, 133] on input "Eternal Code" at bounding box center [862, 134] width 296 height 15
paste input "Shadows In The Sun"
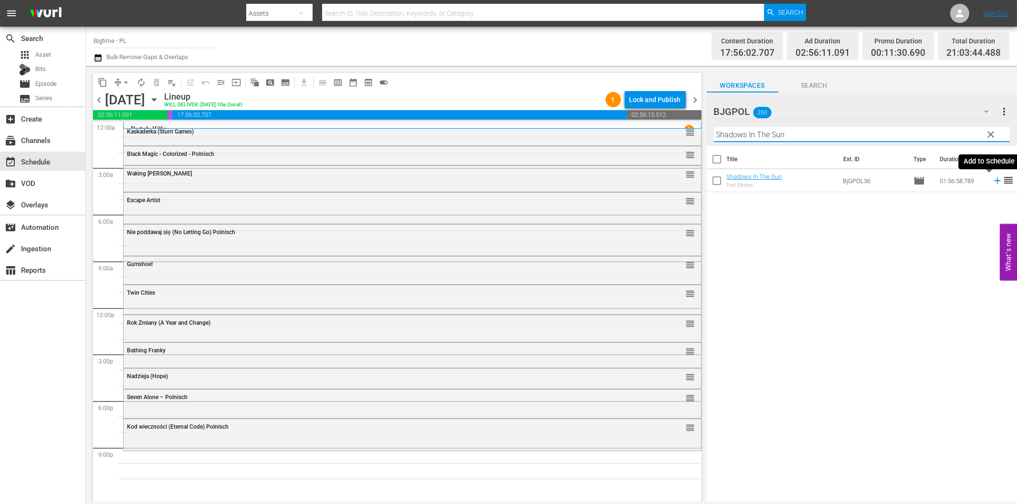
click at [992, 183] on icon at bounding box center [997, 181] width 10 height 10
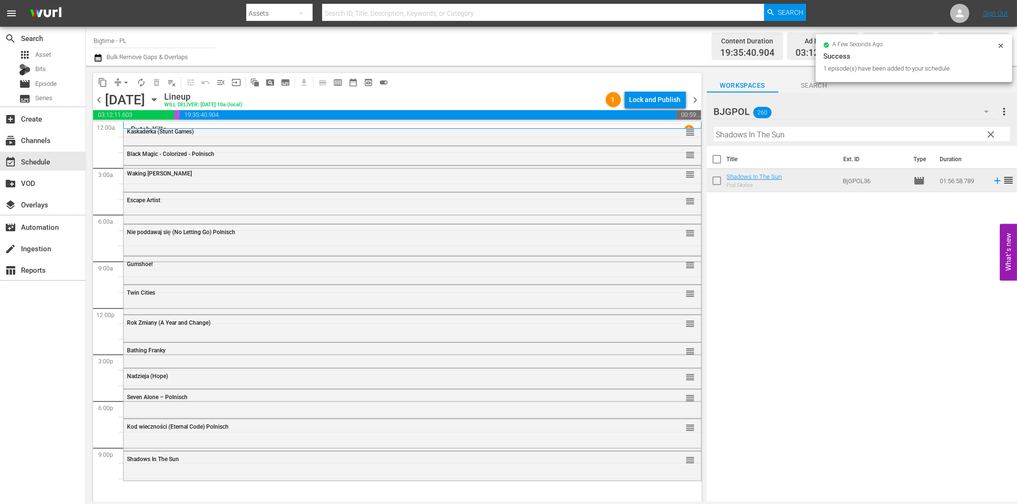
click at [762, 137] on input "Shadows In The Sun" at bounding box center [862, 134] width 296 height 15
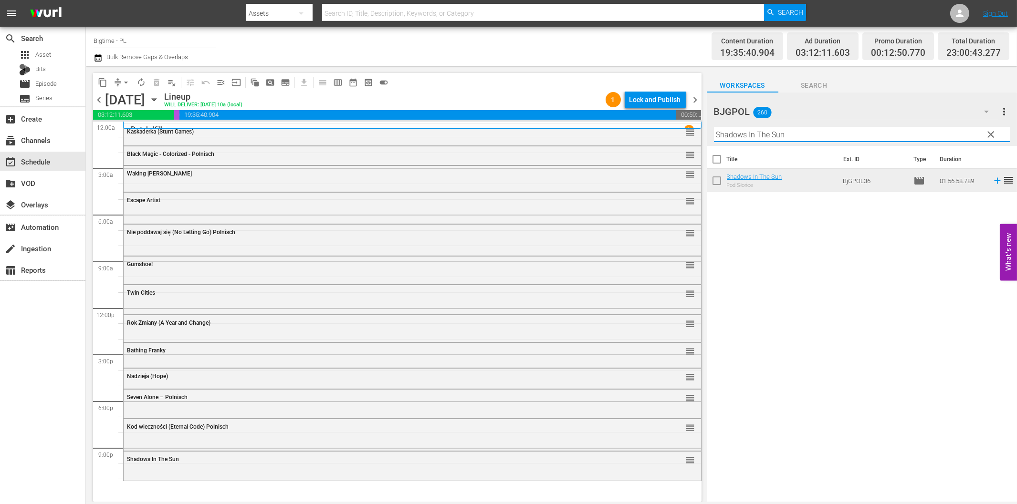
paste input "If I Tell You I Have To Kill You"
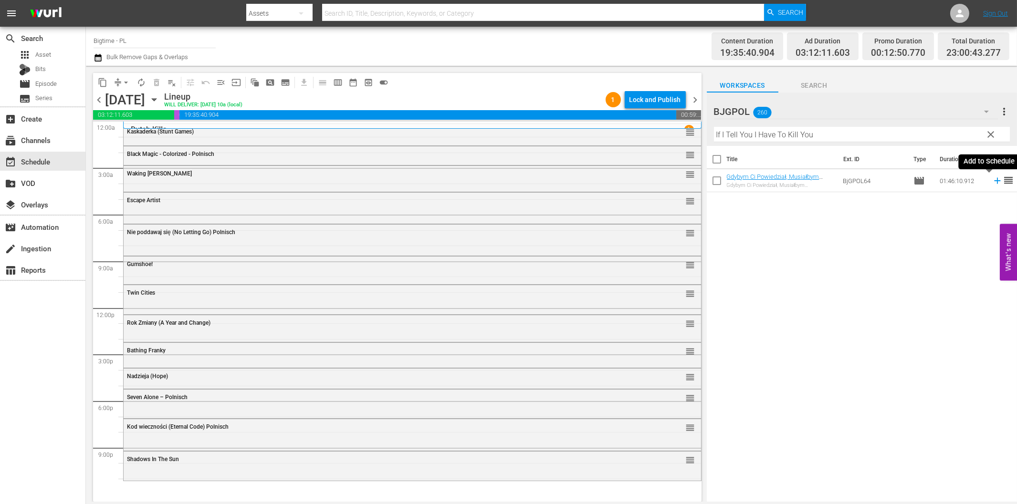
click at [994, 182] on icon at bounding box center [997, 181] width 6 height 6
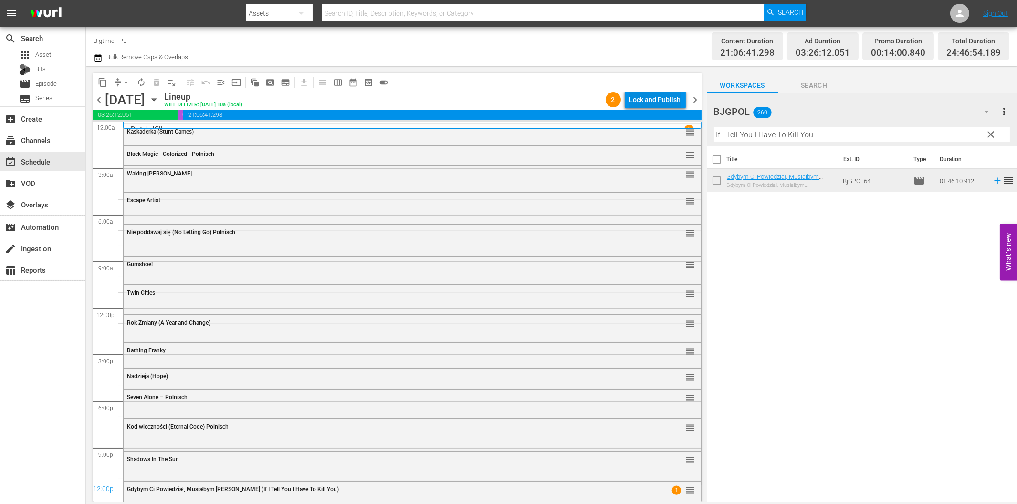
click at [639, 98] on div "Lock and Publish" at bounding box center [655, 99] width 52 height 17
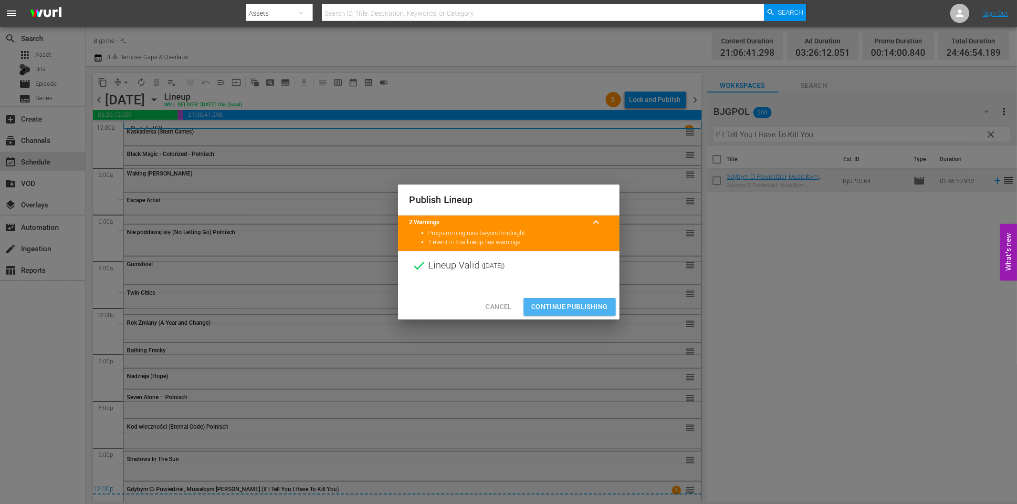
click at [587, 313] on span "Continue Publishing" at bounding box center [569, 307] width 77 height 12
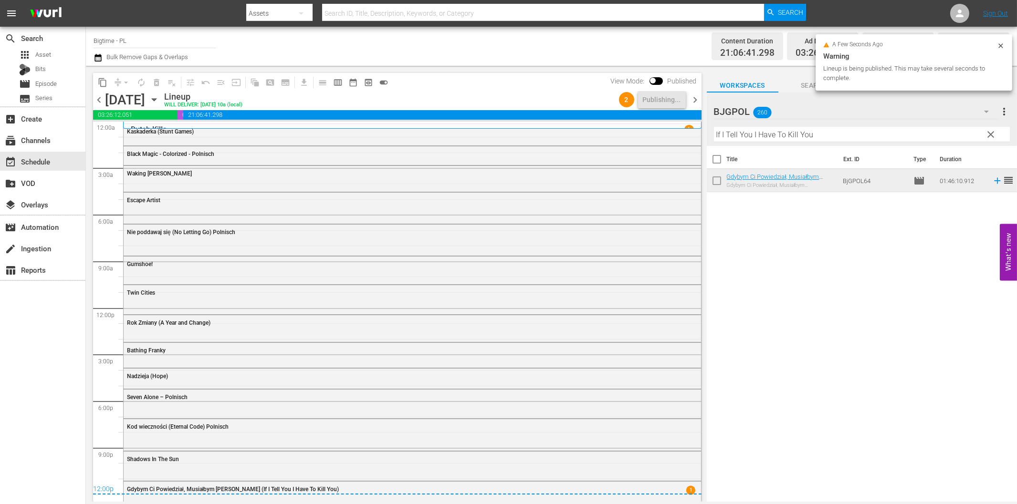
click at [695, 102] on span "chevron_right" at bounding box center [695, 100] width 12 height 12
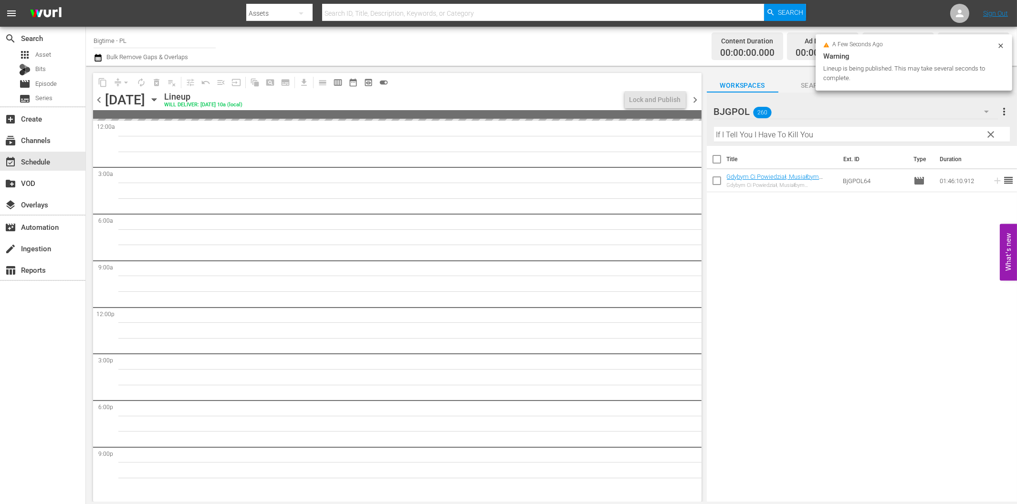
click at [769, 136] on input "If I Tell You I Have To Kill You" at bounding box center [862, 134] width 296 height 15
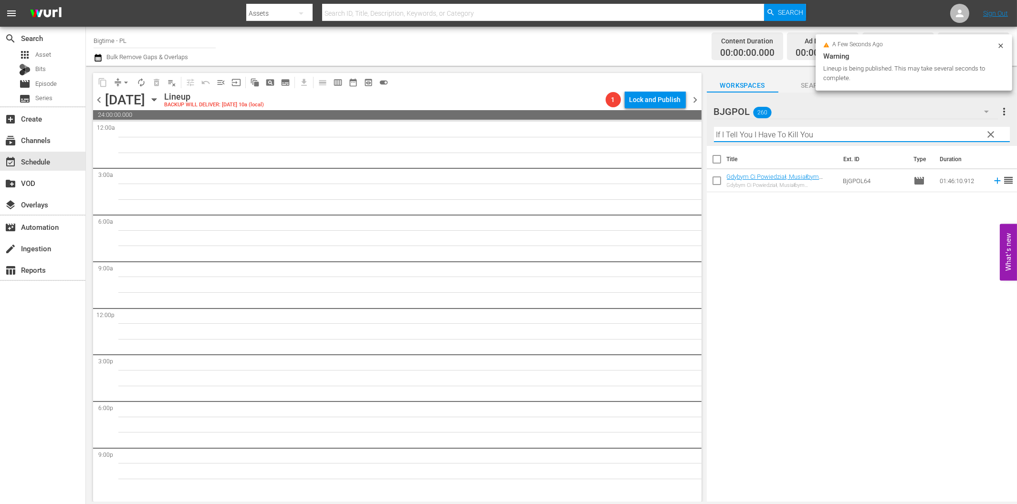
paste input "Harbinger"
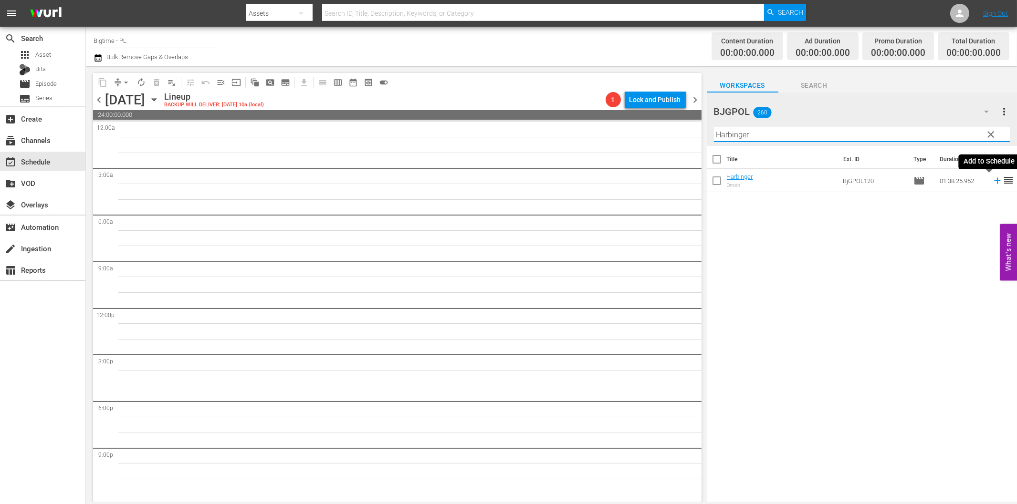
click at [994, 180] on icon at bounding box center [997, 181] width 6 height 6
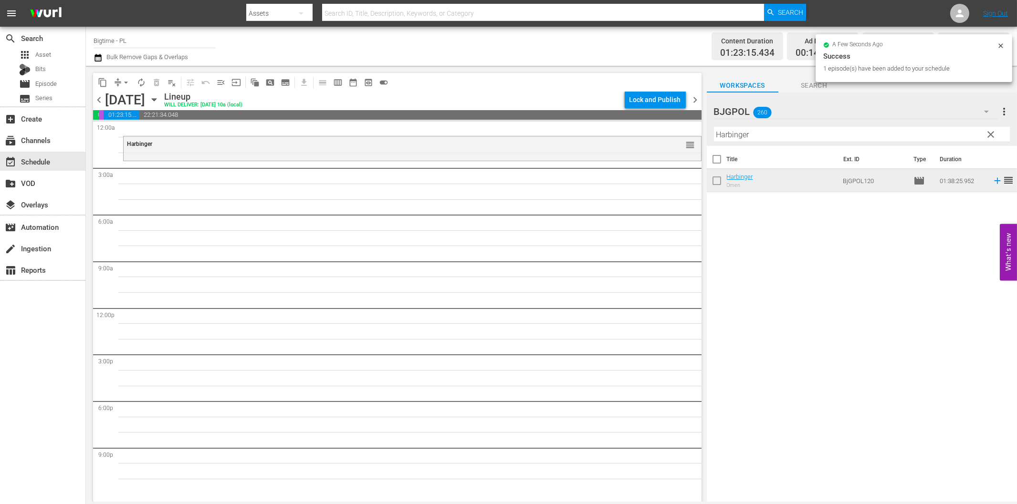
click at [736, 131] on input "Harbinger" at bounding box center [862, 134] width 296 height 15
paste input "Stream"
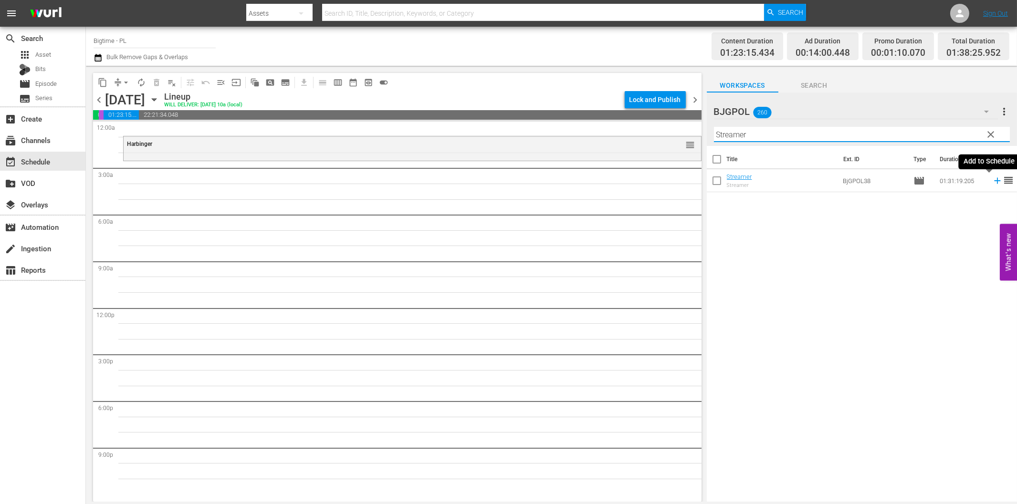
click at [992, 183] on icon at bounding box center [997, 181] width 10 height 10
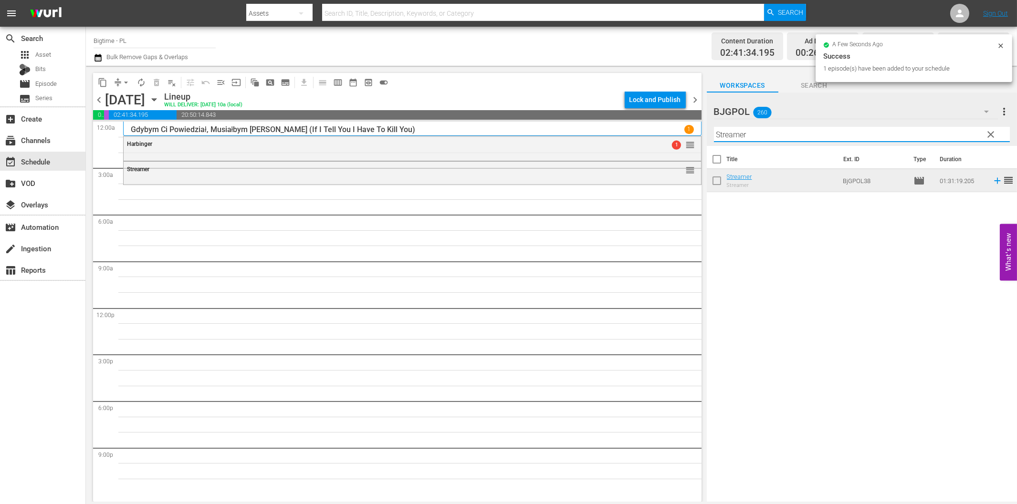
click at [768, 136] on input "Streamer" at bounding box center [862, 134] width 296 height 15
paste input "Altered Spirits"
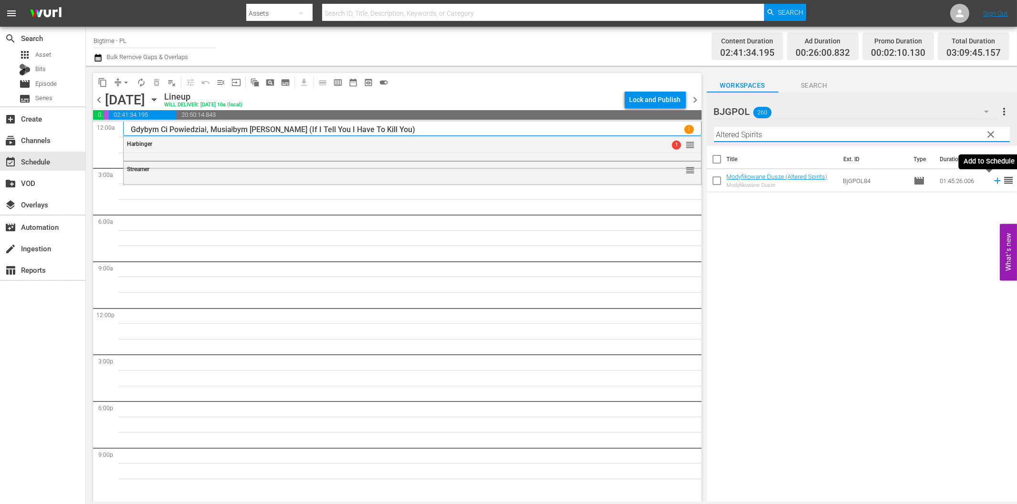
click at [992, 180] on icon at bounding box center [997, 181] width 10 height 10
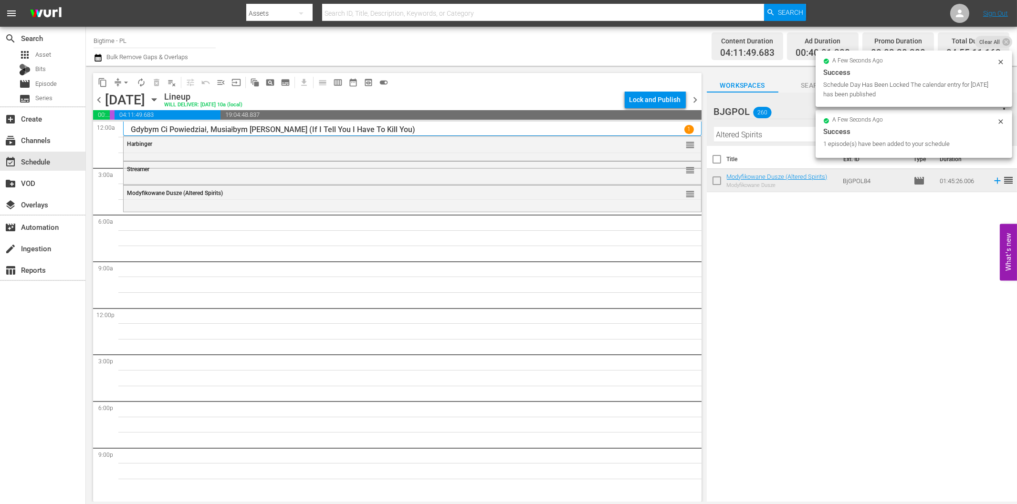
click at [745, 137] on input "Altered Spirits" at bounding box center [862, 134] width 296 height 15
paste input "The Map Reader"
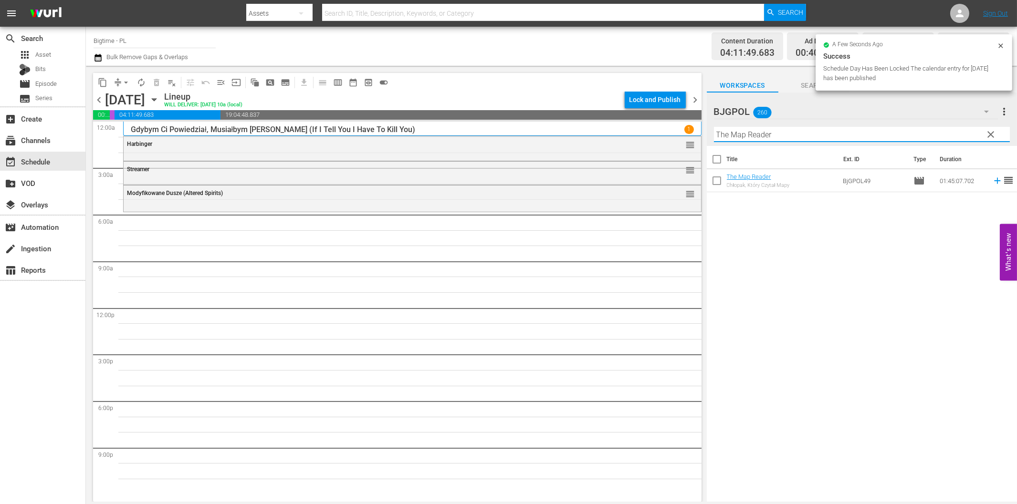
click at [994, 180] on icon at bounding box center [997, 181] width 6 height 6
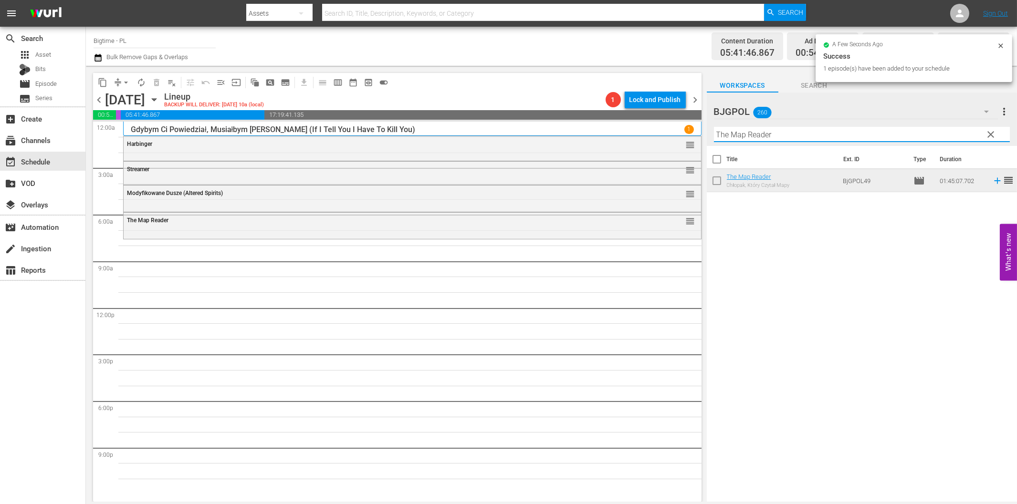
click at [773, 139] on input "The Map Reader" at bounding box center [862, 134] width 296 height 15
paste input "Flying Deuces"
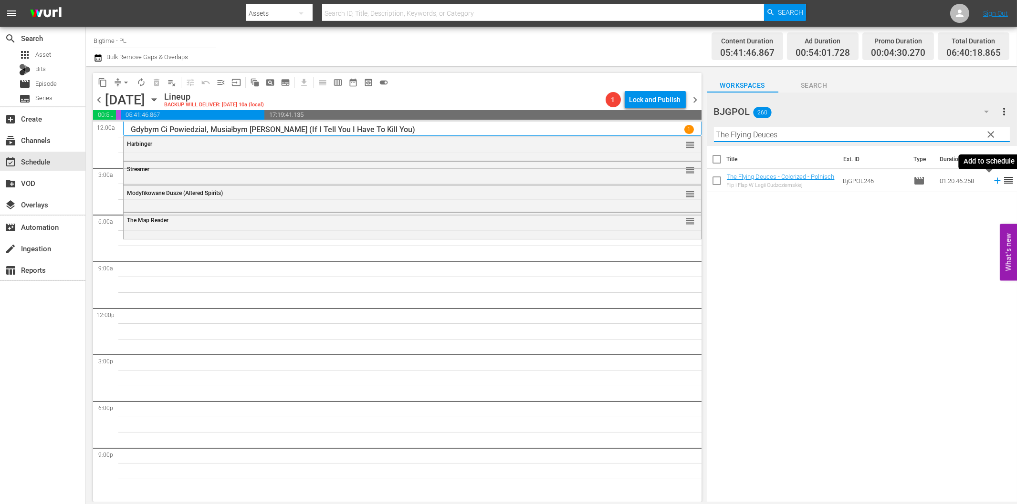
click at [992, 183] on icon at bounding box center [997, 181] width 10 height 10
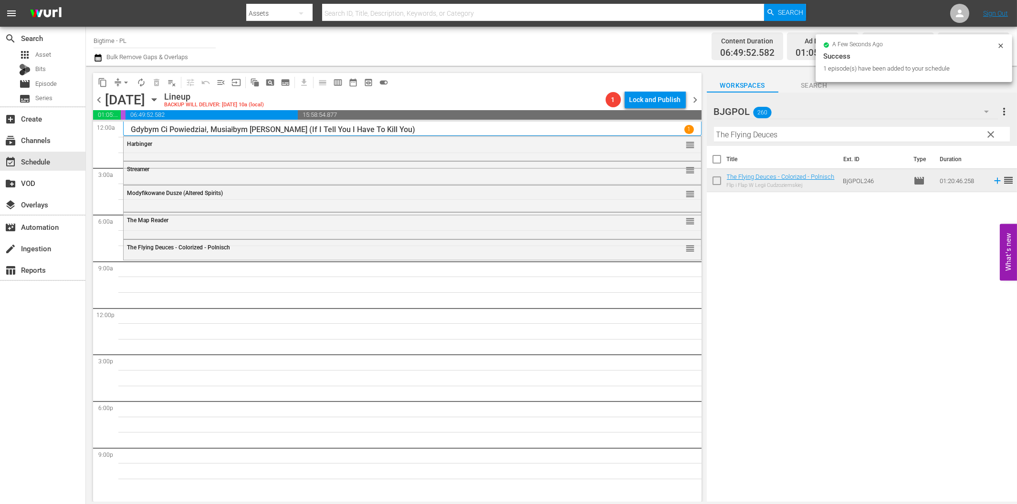
click at [766, 133] on input "The Flying Deuces" at bounding box center [862, 134] width 296 height 15
paste input "Colourful And Impossible"
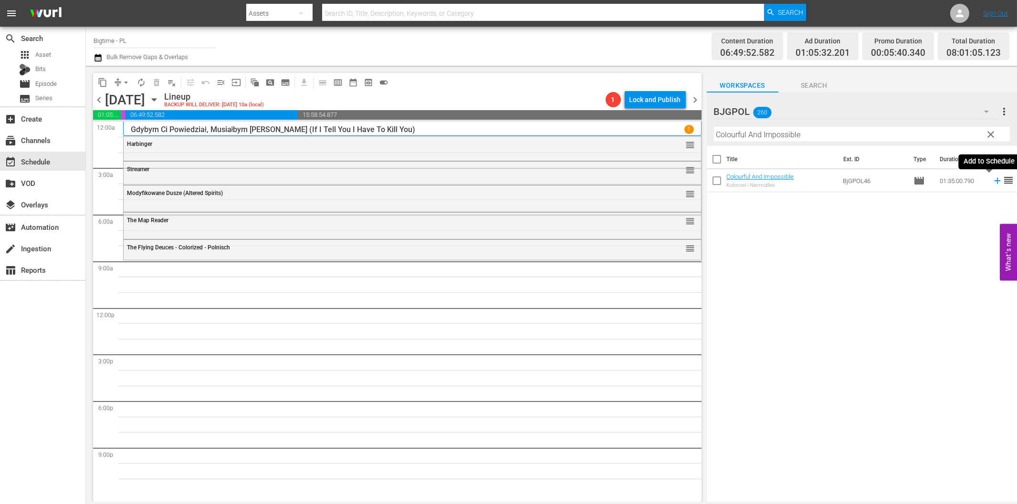
drag, startPoint x: 989, startPoint y: 179, endPoint x: 935, endPoint y: 199, distance: 57.4
click at [994, 180] on icon at bounding box center [997, 181] width 6 height 6
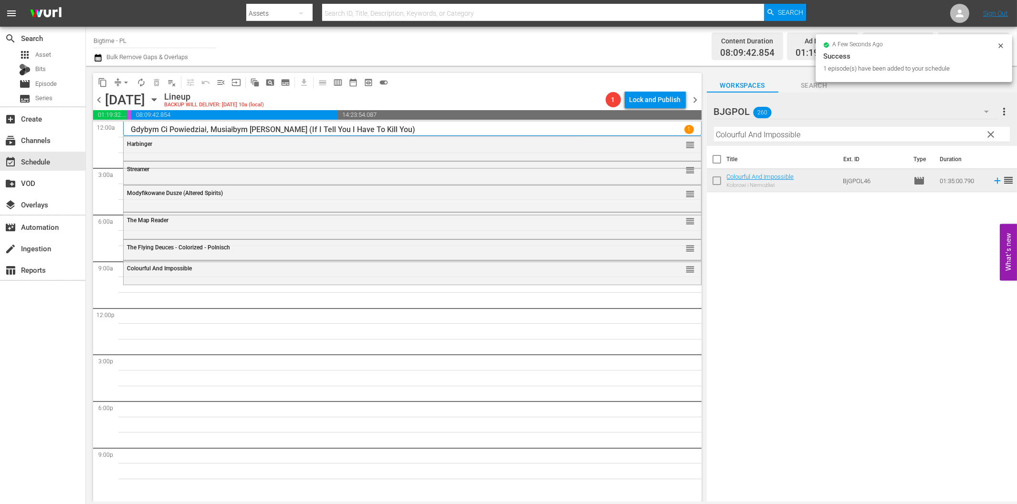
click at [808, 138] on input "Colourful And Impossible" at bounding box center [862, 134] width 296 height 15
paste input "The Dog Walker"
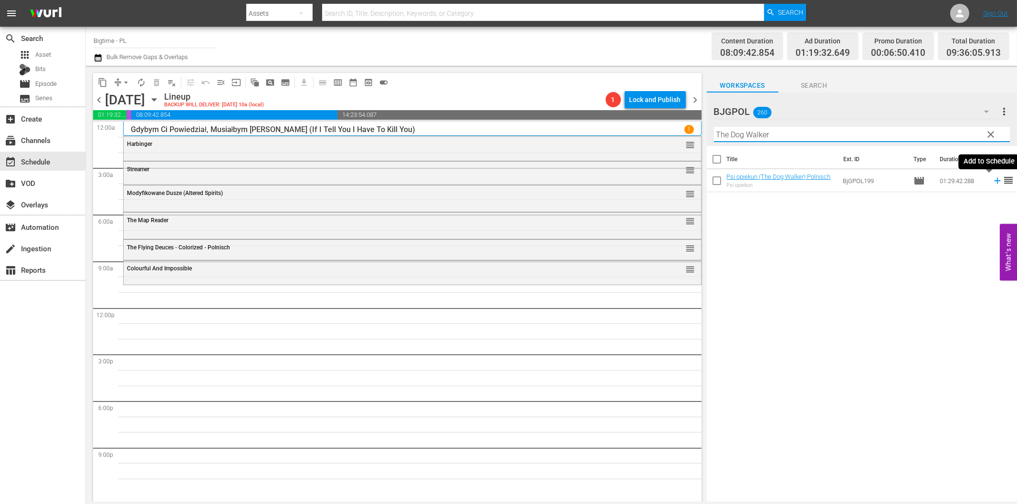
drag, startPoint x: 988, startPoint y: 180, endPoint x: 979, endPoint y: 183, distance: 9.1
click at [994, 180] on icon at bounding box center [997, 181] width 6 height 6
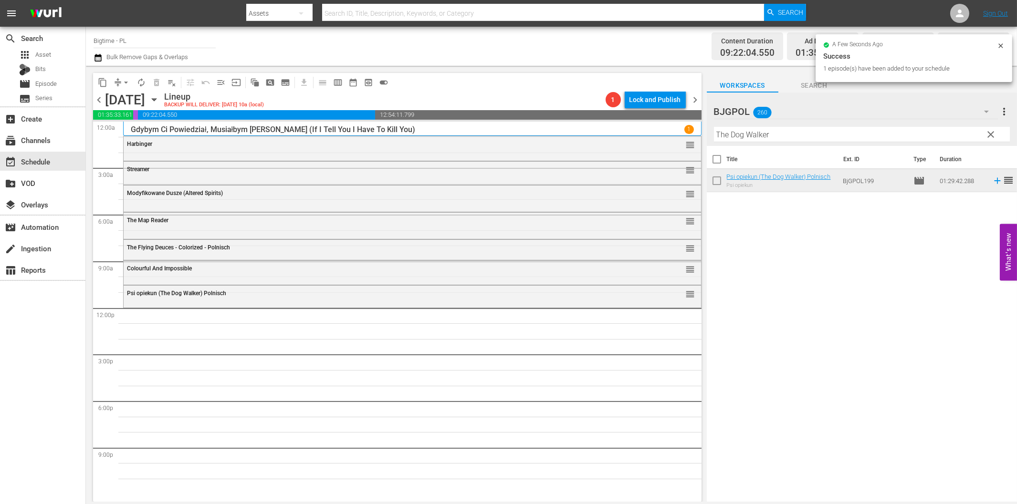
click at [839, 136] on input "The Dog Walker" at bounding box center [862, 134] width 296 height 15
paste input "Beauty in the Broken"
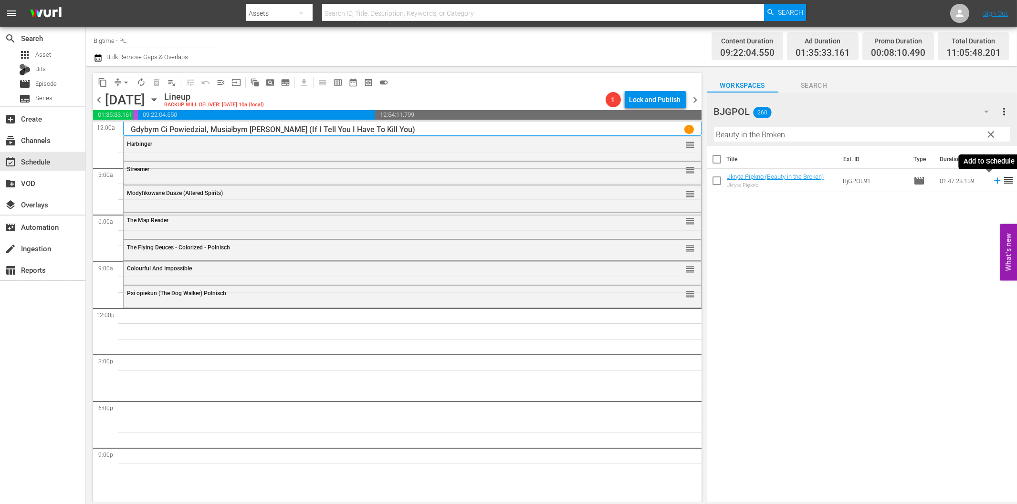
drag, startPoint x: 988, startPoint y: 180, endPoint x: 850, endPoint y: 207, distance: 139.9
click at [992, 182] on icon at bounding box center [997, 181] width 10 height 10
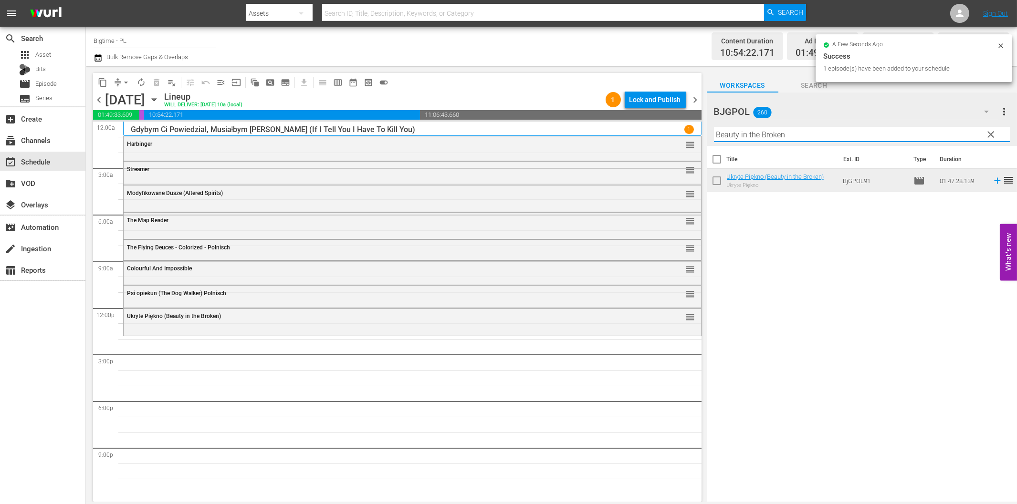
click at [841, 137] on input "Beauty in the Broken" at bounding box center [862, 134] width 296 height 15
paste input "lue - The American Dream"
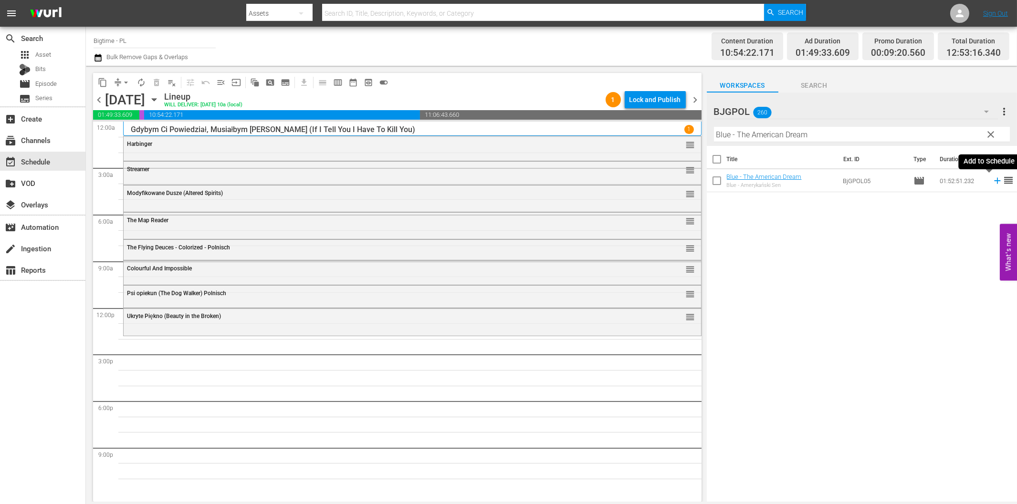
click at [992, 180] on icon at bounding box center [997, 181] width 10 height 10
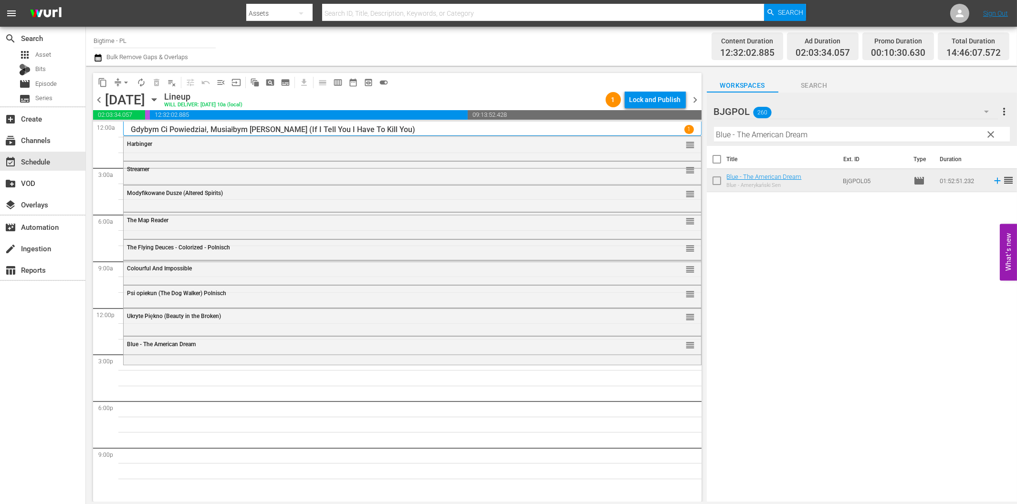
click at [743, 136] on input "Blue - The American Dream" at bounding box center [862, 134] width 296 height 15
paste input "Explicit Ills"
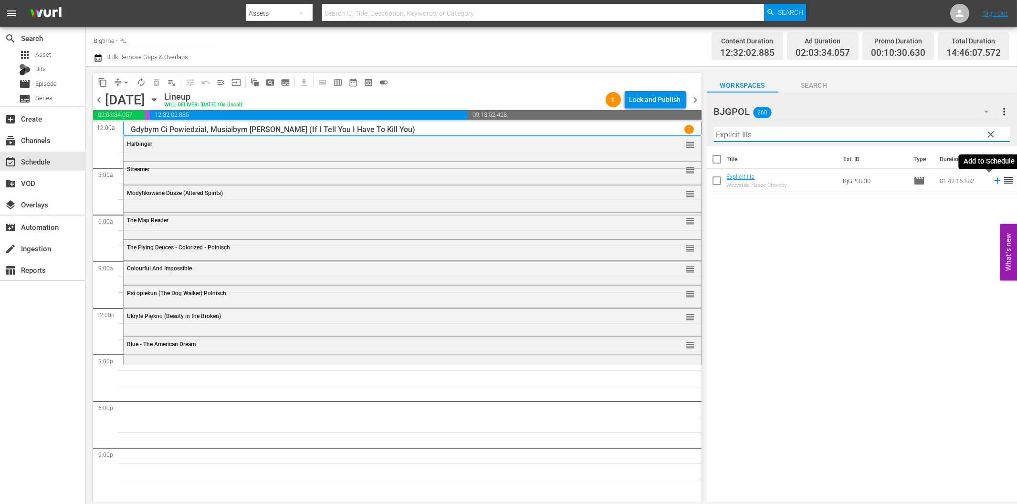
click at [994, 180] on icon at bounding box center [997, 181] width 6 height 6
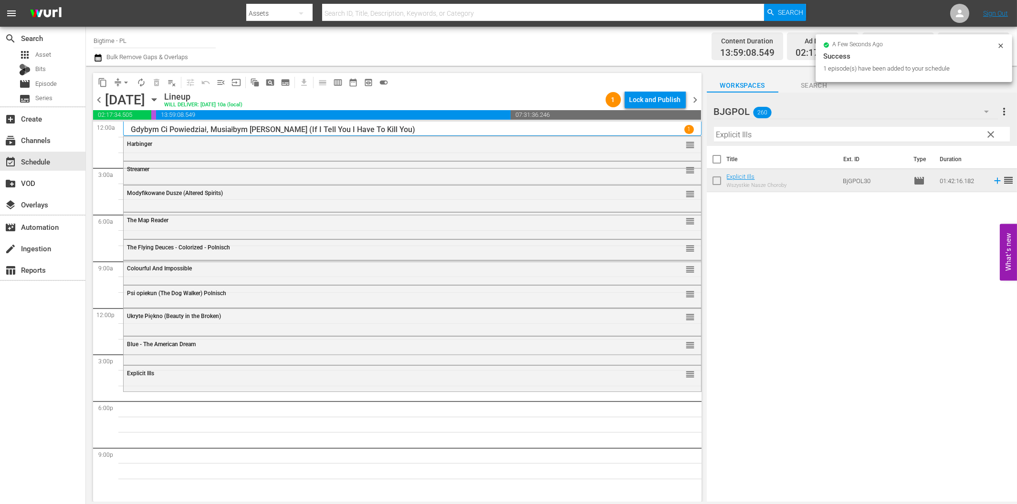
click at [851, 137] on input "Explicit Ills" at bounding box center [862, 134] width 296 height 15
paste input "Doom Box"
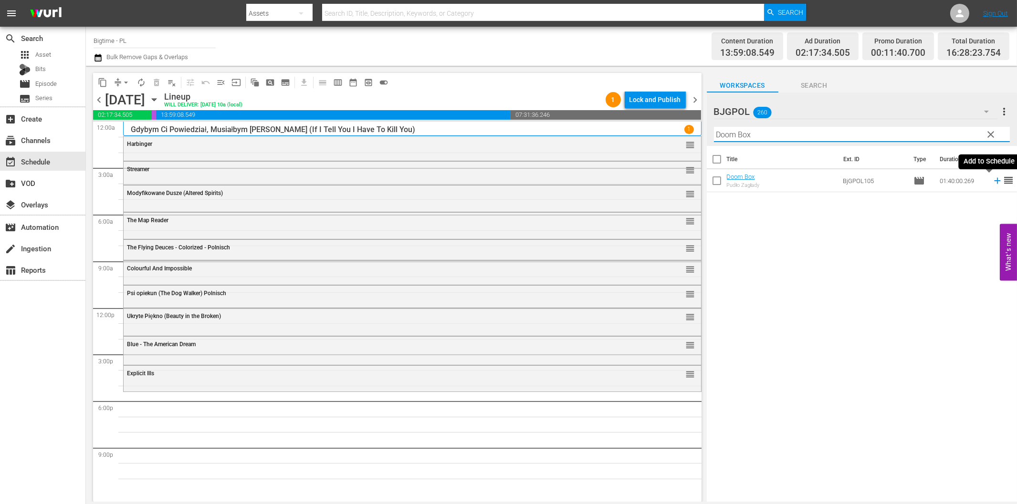
click at [994, 180] on icon at bounding box center [997, 181] width 6 height 6
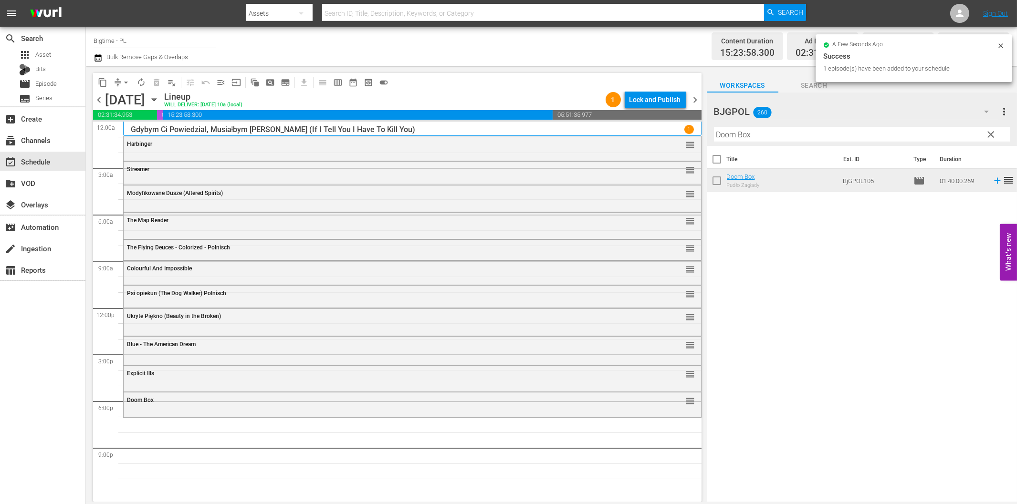
click at [781, 142] on div "Filter by Title Doom Box" at bounding box center [862, 134] width 296 height 23
click at [782, 134] on input "Doom Box" at bounding box center [862, 134] width 296 height 15
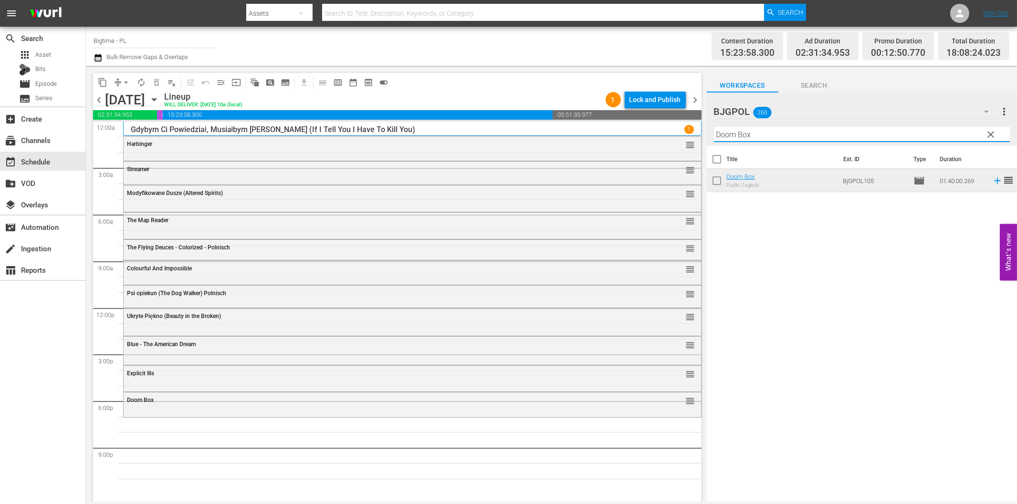
paste input "Apocalypse War"
drag, startPoint x: 989, startPoint y: 180, endPoint x: 964, endPoint y: 186, distance: 25.0
click at [994, 181] on icon at bounding box center [997, 181] width 6 height 6
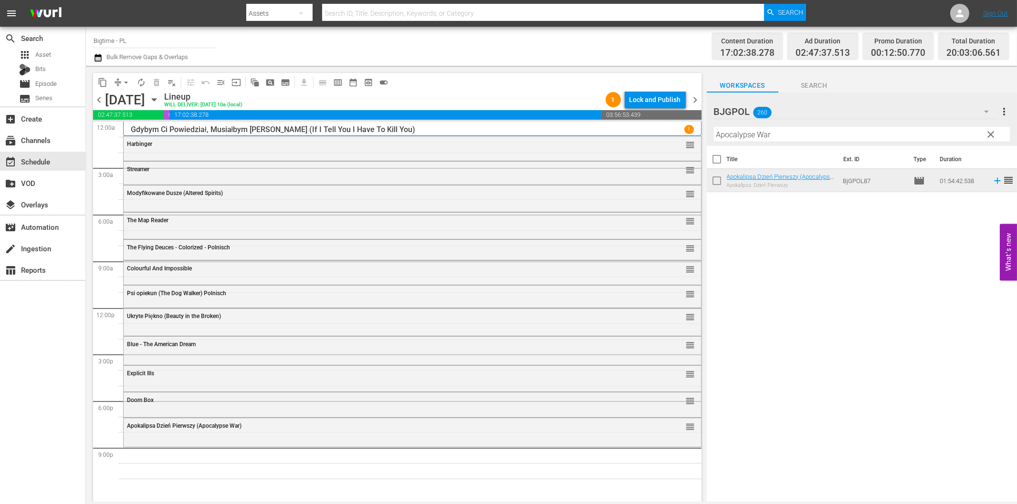
click at [809, 131] on input "Apocalypse War" at bounding box center [862, 134] width 296 height 15
paste input "Ultimate Justice"
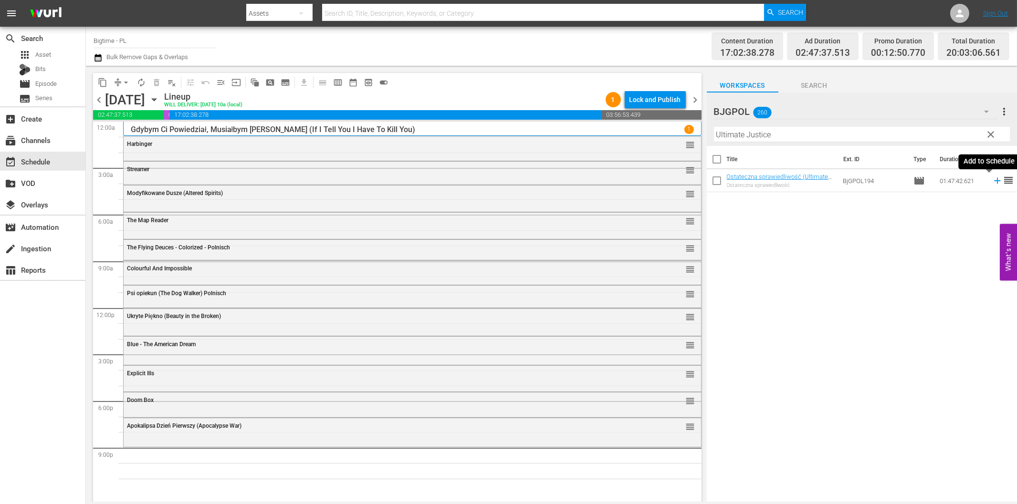
click at [992, 180] on icon at bounding box center [997, 181] width 10 height 10
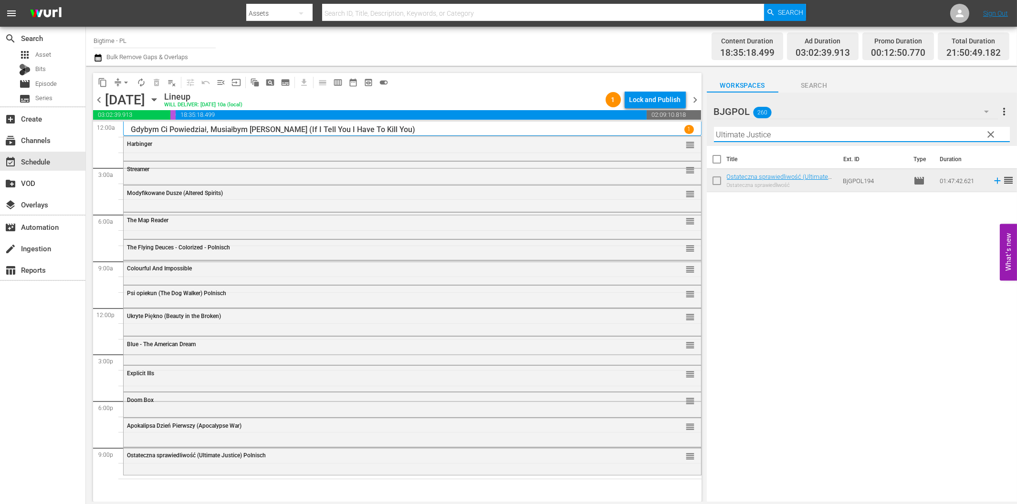
click at [788, 136] on input "Ultimate Justice" at bounding box center [862, 134] width 296 height 15
paste input "Kingdom of Dust"
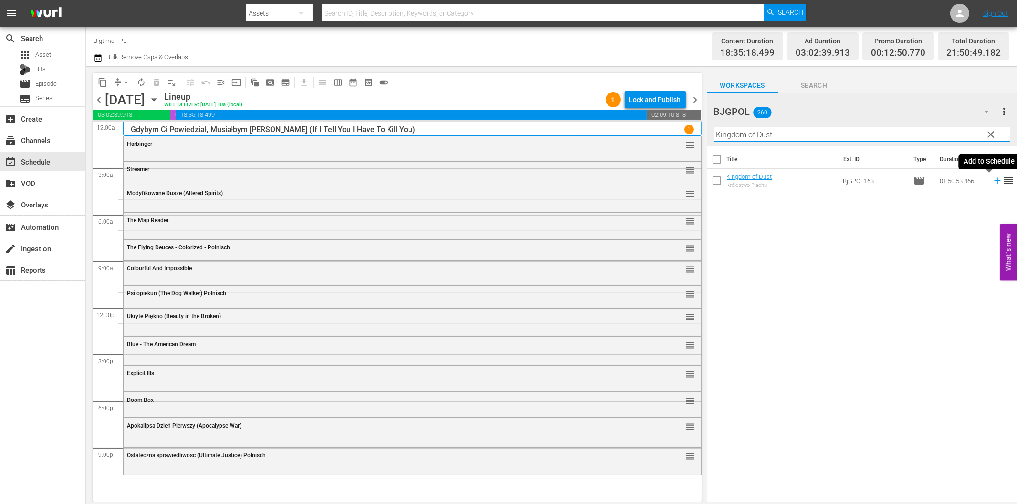
click at [992, 183] on icon at bounding box center [997, 181] width 10 height 10
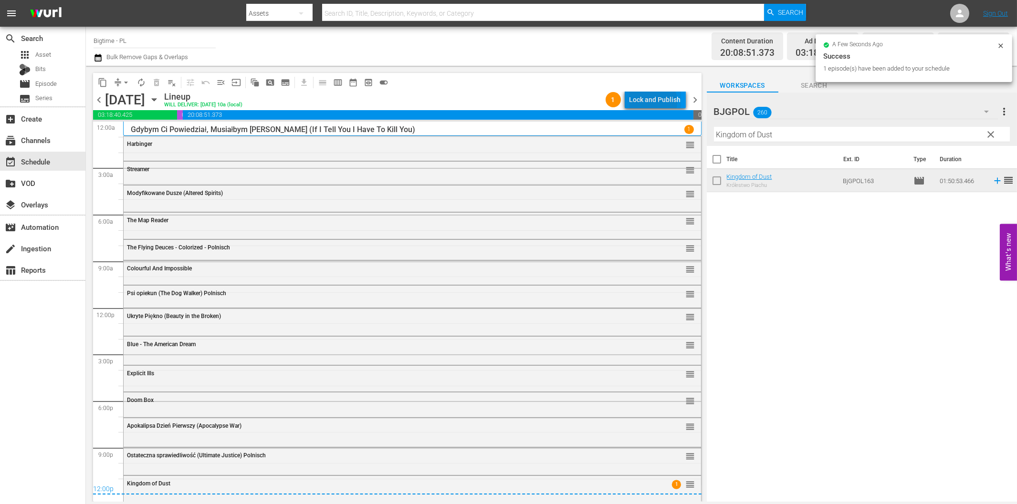
click at [647, 102] on div "Lock and Publish" at bounding box center [655, 99] width 52 height 17
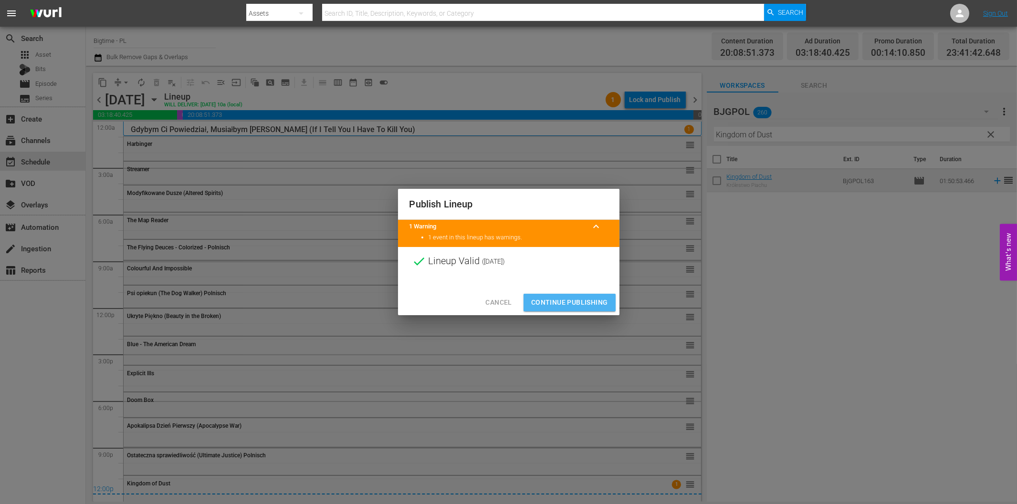
click at [568, 304] on span "Continue Publishing" at bounding box center [569, 303] width 77 height 12
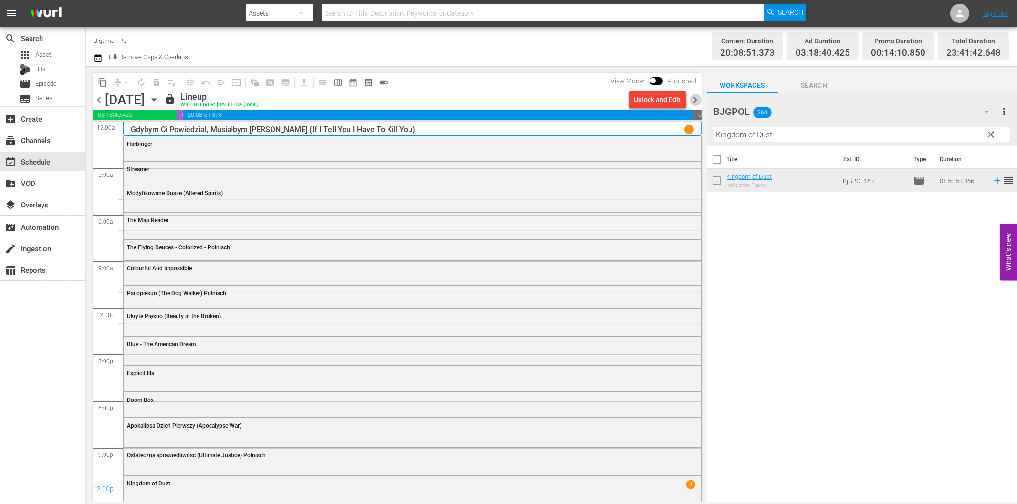
click at [697, 98] on span "chevron_right" at bounding box center [695, 100] width 12 height 12
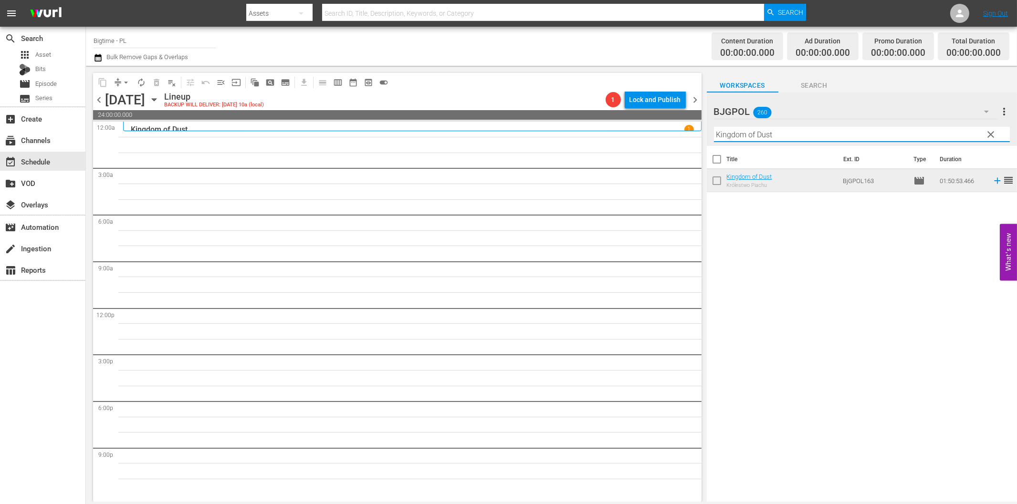
click at [778, 136] on input "Kingdom of Dust" at bounding box center [862, 134] width 296 height 15
paste input "Fast and Frantic"
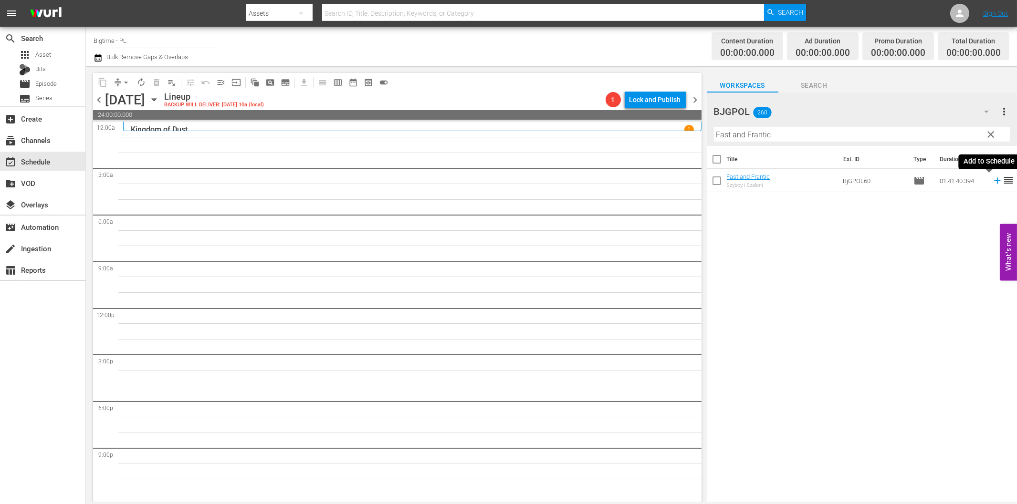
click at [994, 182] on icon at bounding box center [997, 181] width 6 height 6
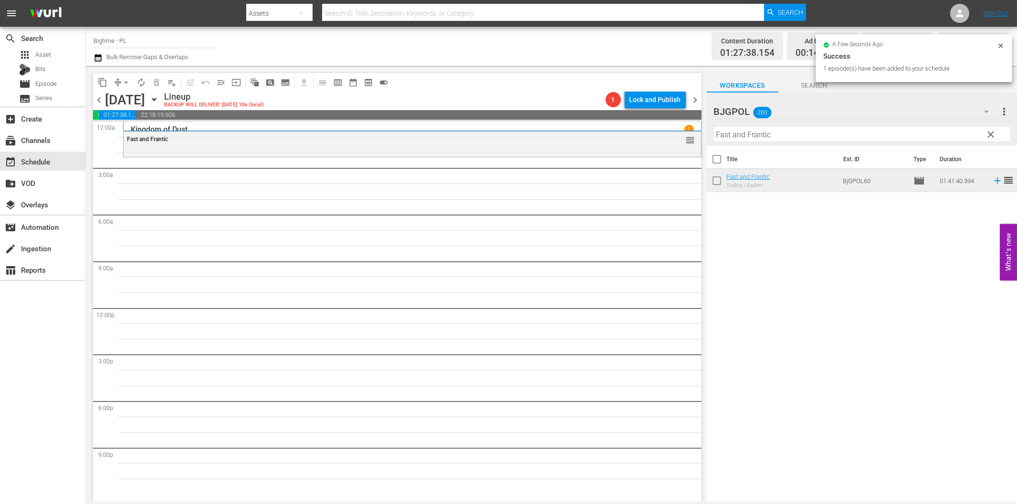
click at [735, 140] on input "Fast and Frantic" at bounding box center [862, 134] width 296 height 15
paste input "Breaking Barbi"
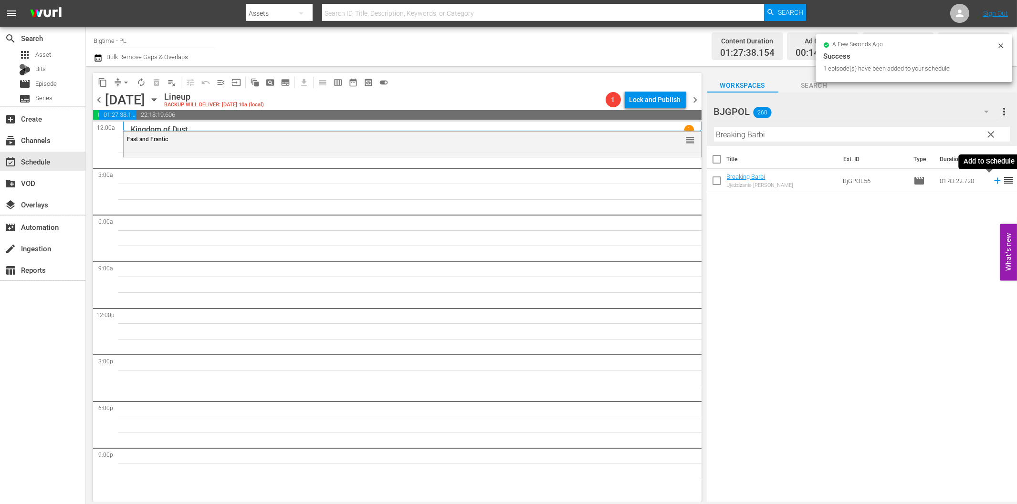
click at [994, 181] on icon at bounding box center [997, 181] width 6 height 6
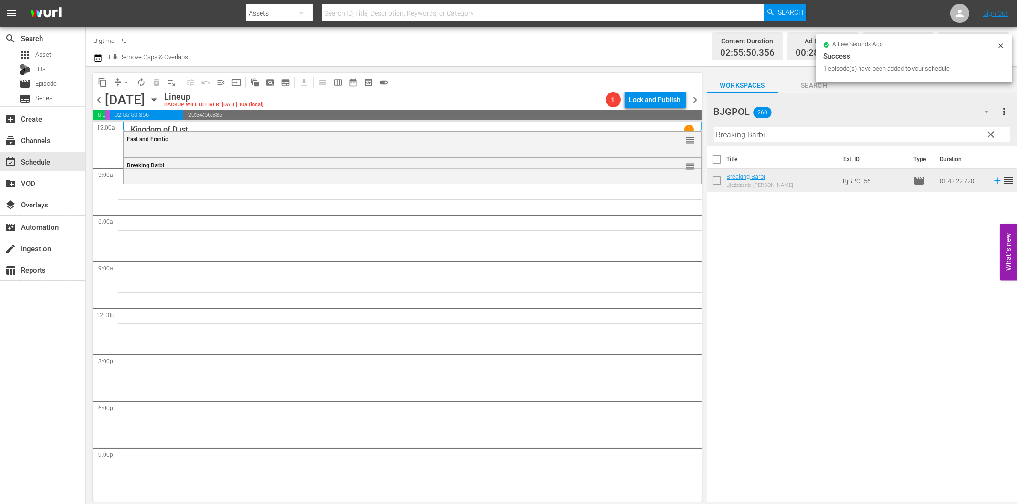
click at [780, 136] on input "Breaking Barbi" at bounding box center [862, 134] width 296 height 15
paste input "[PERSON_NAME] Ashes"
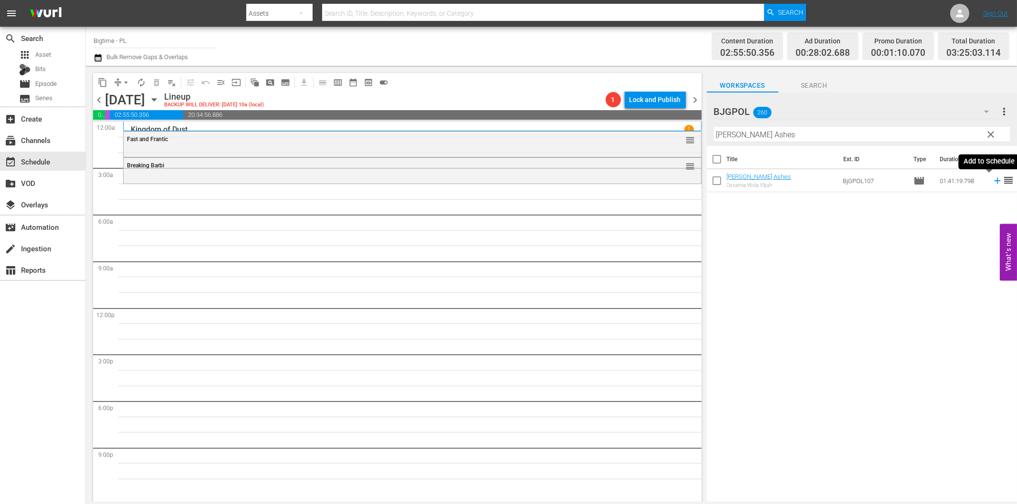
click at [993, 184] on icon at bounding box center [997, 181] width 10 height 10
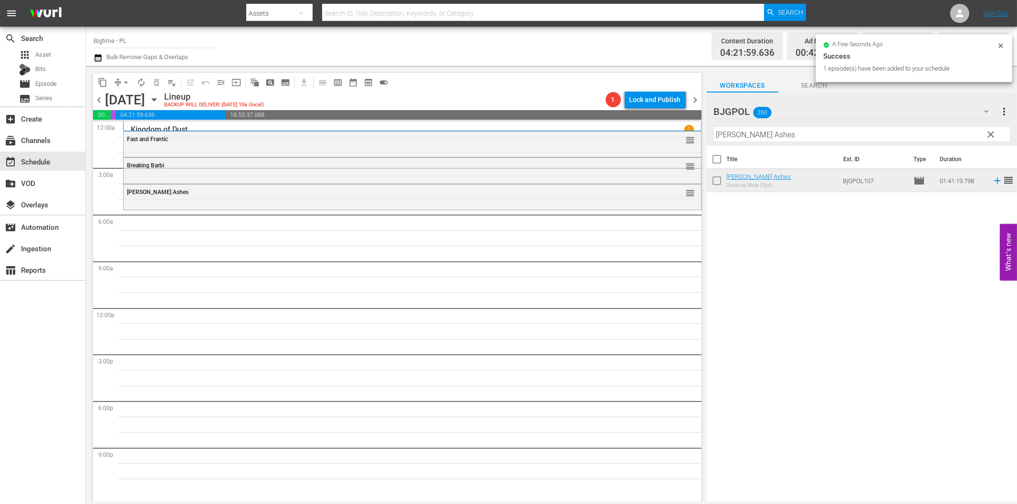
click at [774, 137] on input "[PERSON_NAME] Ashes" at bounding box center [862, 134] width 296 height 15
paste input "Wait Till Helen Com"
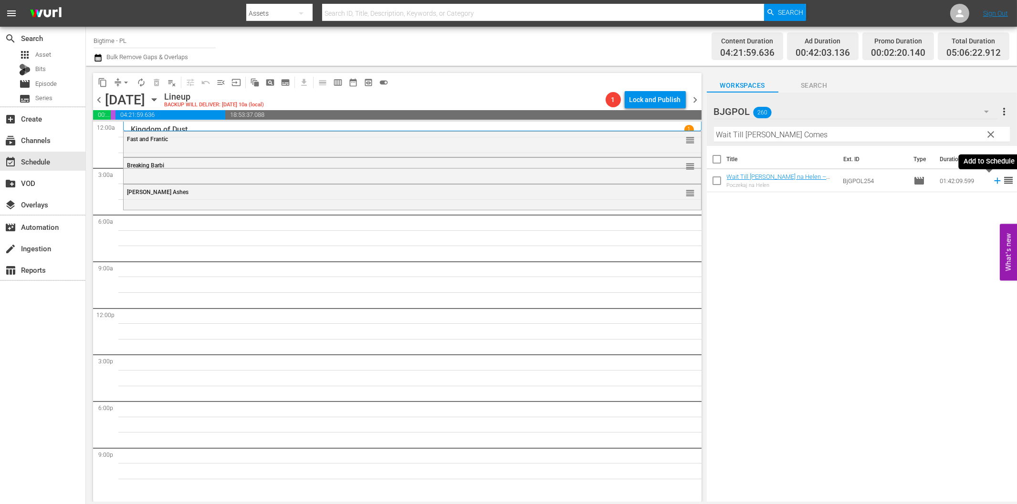
click at [992, 180] on icon at bounding box center [997, 181] width 10 height 10
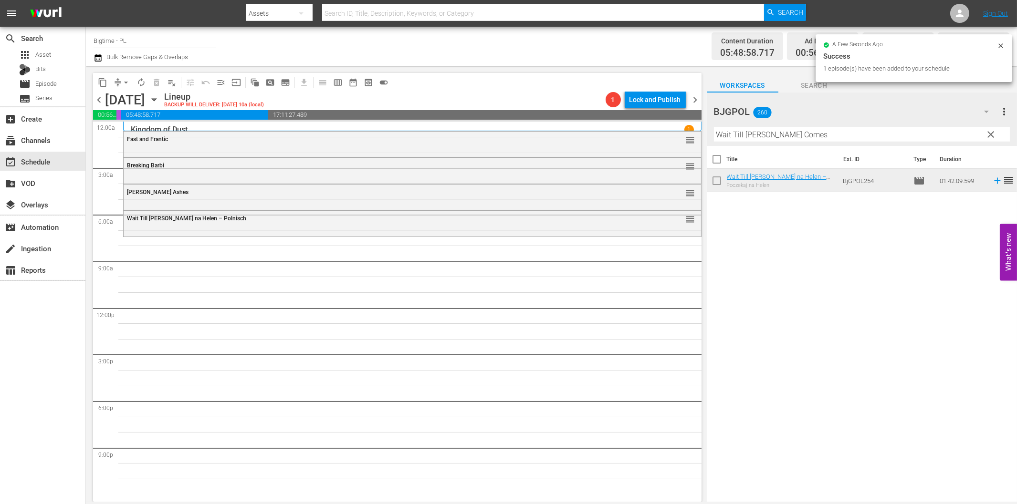
click at [783, 140] on input "Wait Till [PERSON_NAME] Comes" at bounding box center [862, 134] width 296 height 15
paste input "[PERSON_NAME] War"
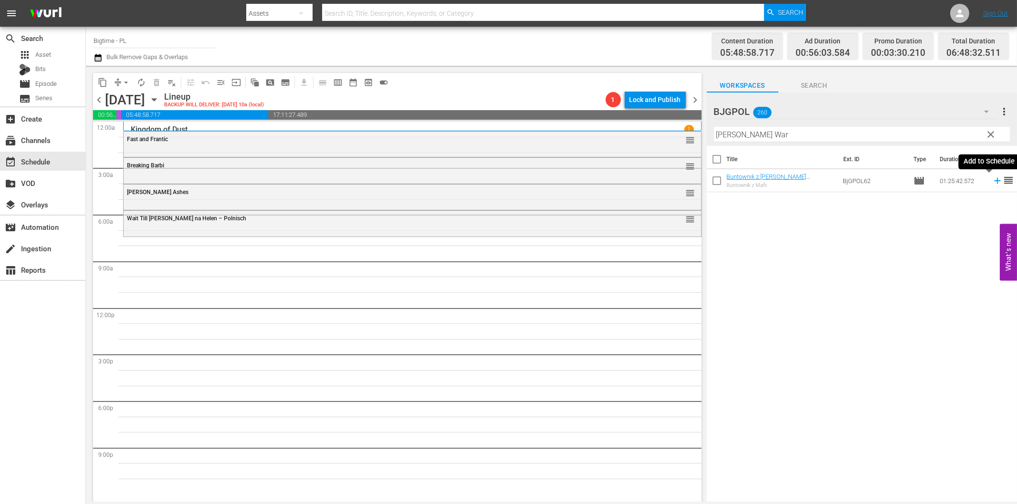
drag, startPoint x: 990, startPoint y: 179, endPoint x: 953, endPoint y: 194, distance: 39.4
click at [992, 179] on icon at bounding box center [997, 181] width 10 height 10
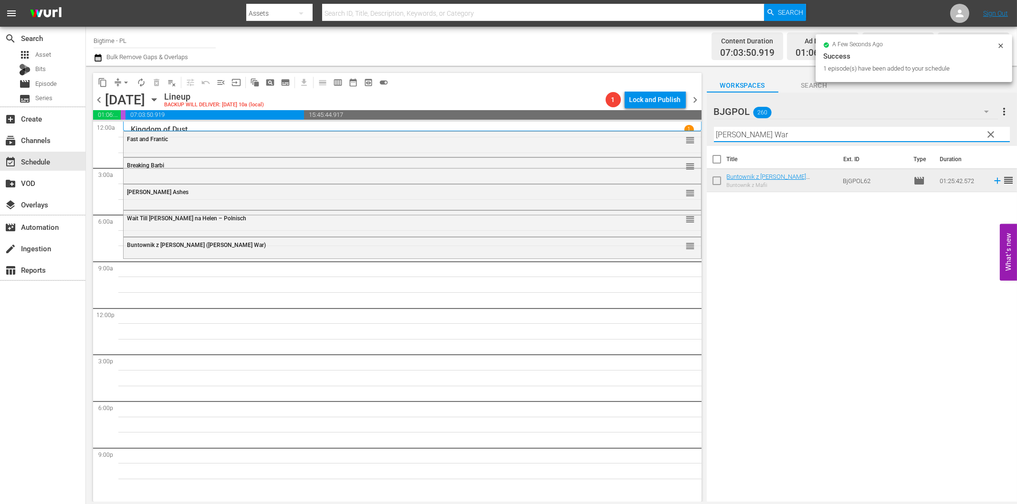
click at [767, 135] on input "[PERSON_NAME] War" at bounding box center [862, 134] width 296 height 15
paste input "Someone I Used To Know"
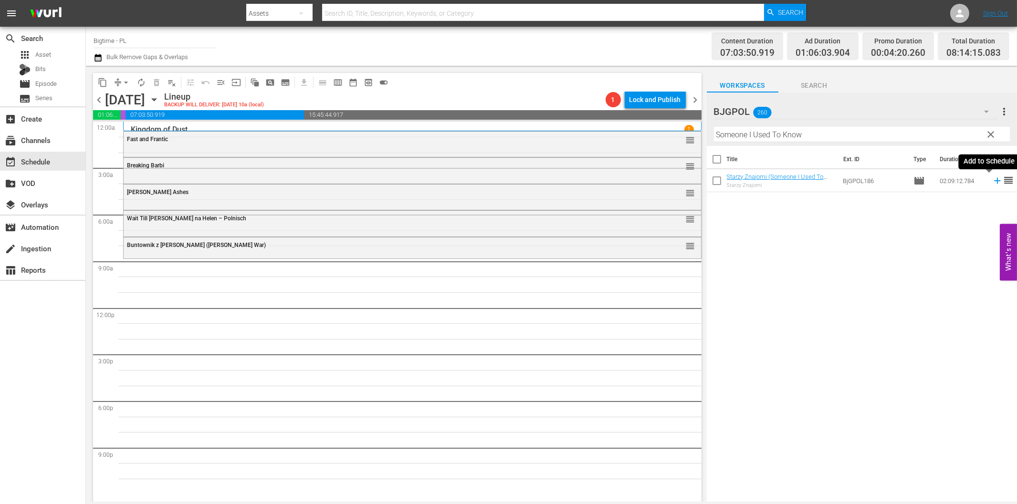
click at [994, 183] on icon at bounding box center [997, 181] width 6 height 6
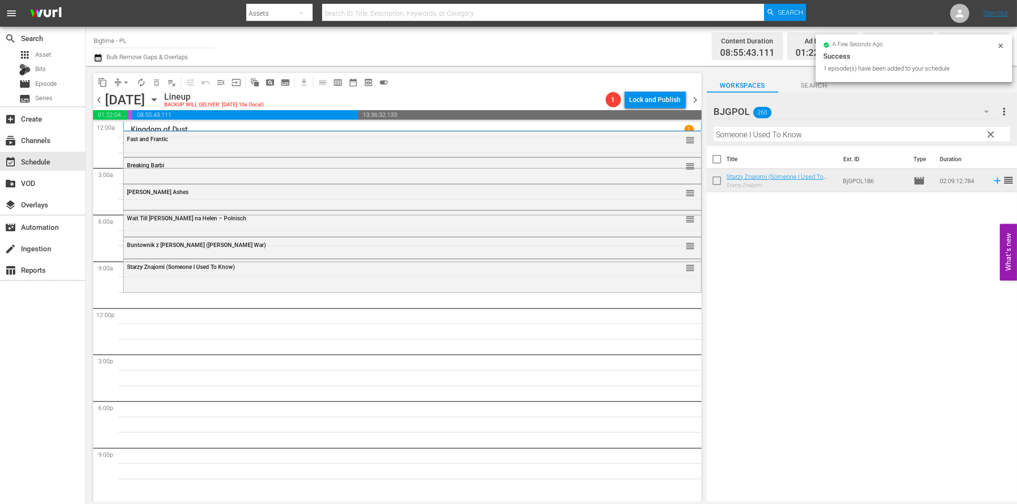
click at [786, 139] on input "Someone I Used To Know" at bounding box center [862, 134] width 296 height 15
paste input "Luna Spirit of the Whale"
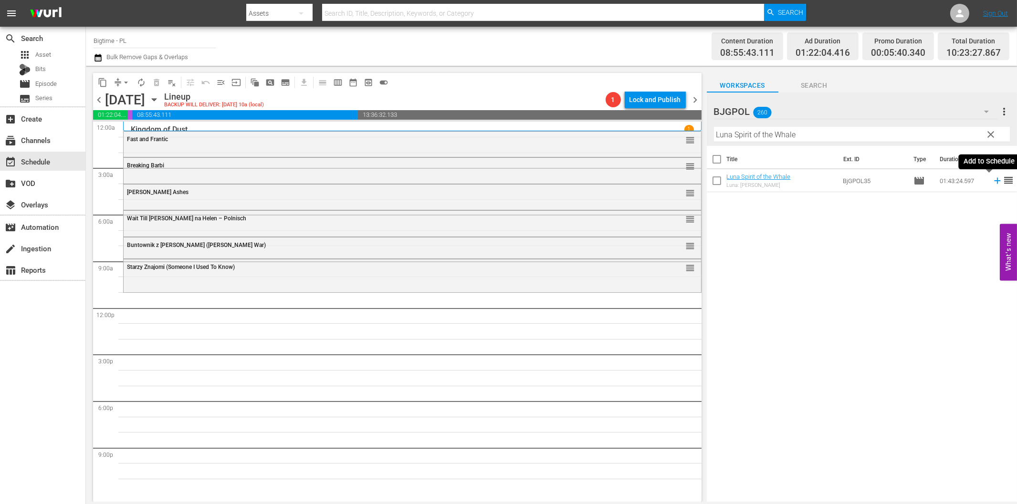
click at [994, 181] on icon at bounding box center [997, 181] width 6 height 6
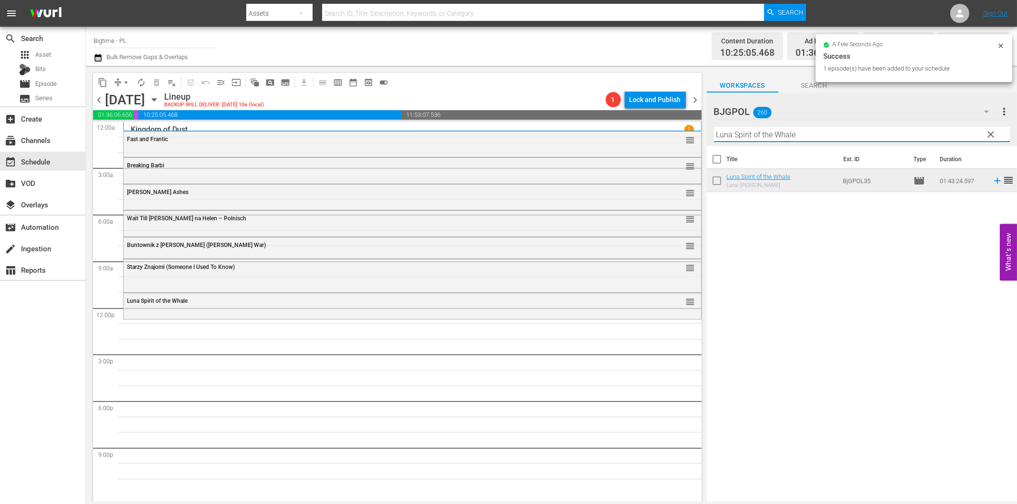
click at [779, 136] on input "Luna Spirit of the Whale" at bounding box center [862, 134] width 296 height 15
paste input "Szansa na życie - A Chance in the World"
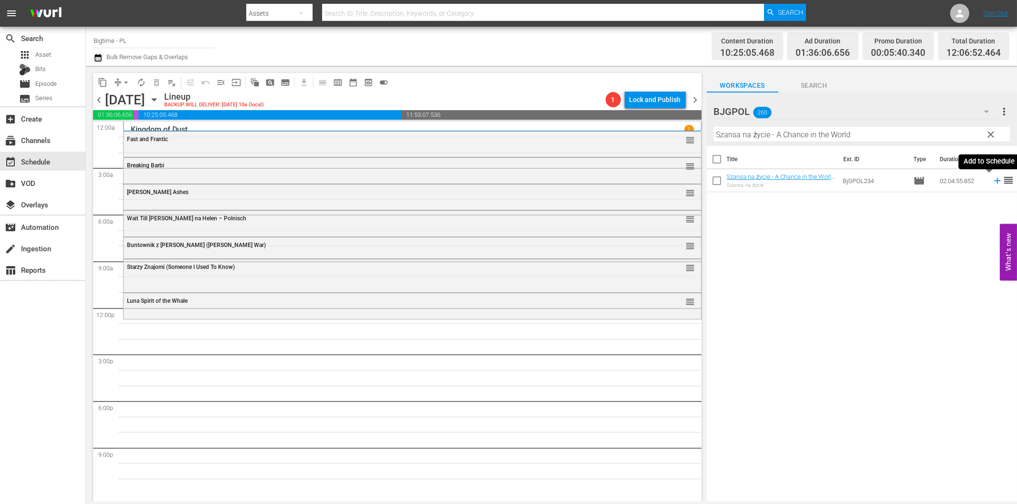
click at [992, 182] on icon at bounding box center [997, 181] width 10 height 10
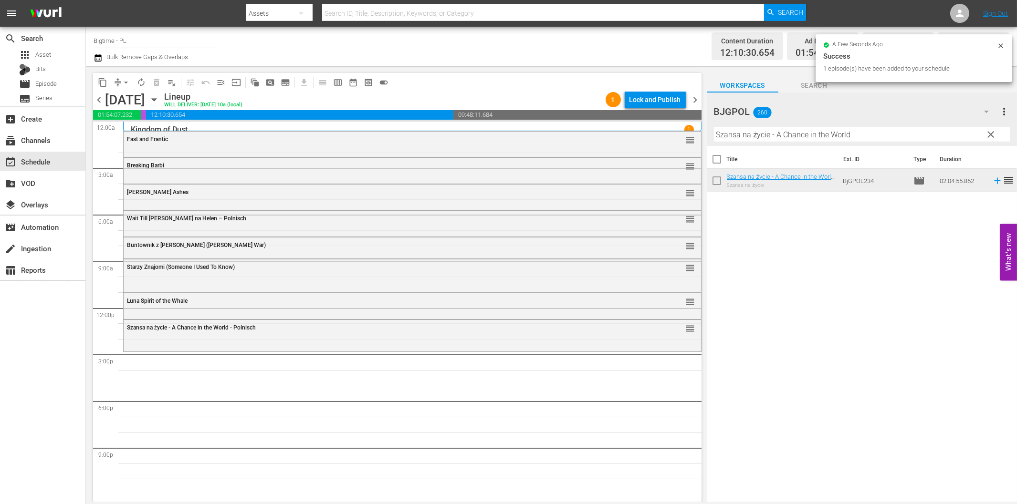
click at [795, 135] on input "Szansa na życie - A Chance in the World" at bounding box center [862, 134] width 296 height 15
paste input "Long [PERSON_NAME] Return to Treasure Islan"
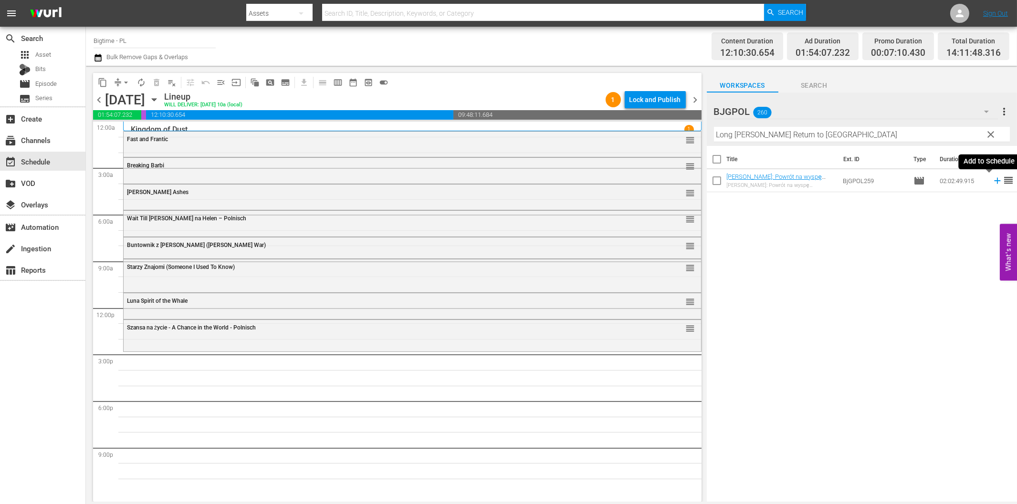
click at [992, 183] on icon at bounding box center [997, 181] width 10 height 10
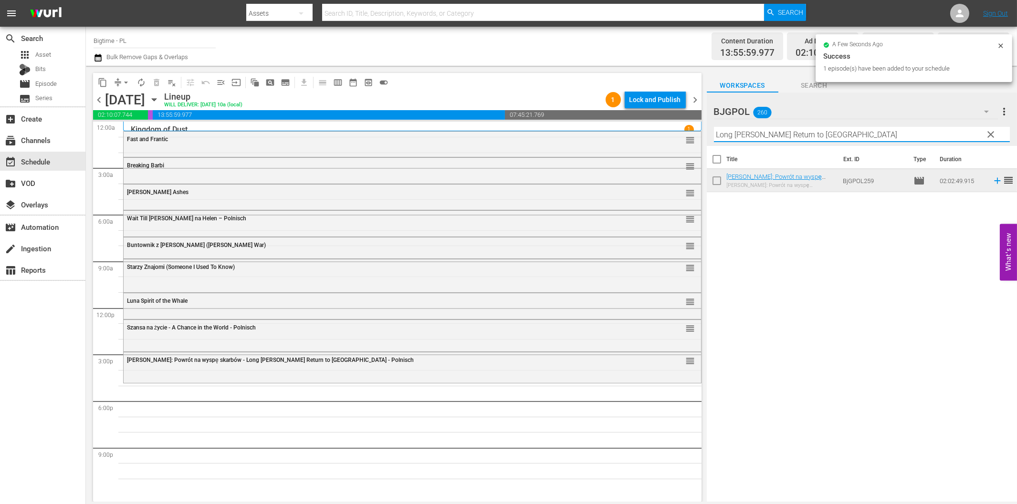
click at [730, 136] on input "Long [PERSON_NAME] Return to [GEOGRAPHIC_DATA]" at bounding box center [862, 134] width 296 height 15
paste input "[PERSON_NAME] Bandits"
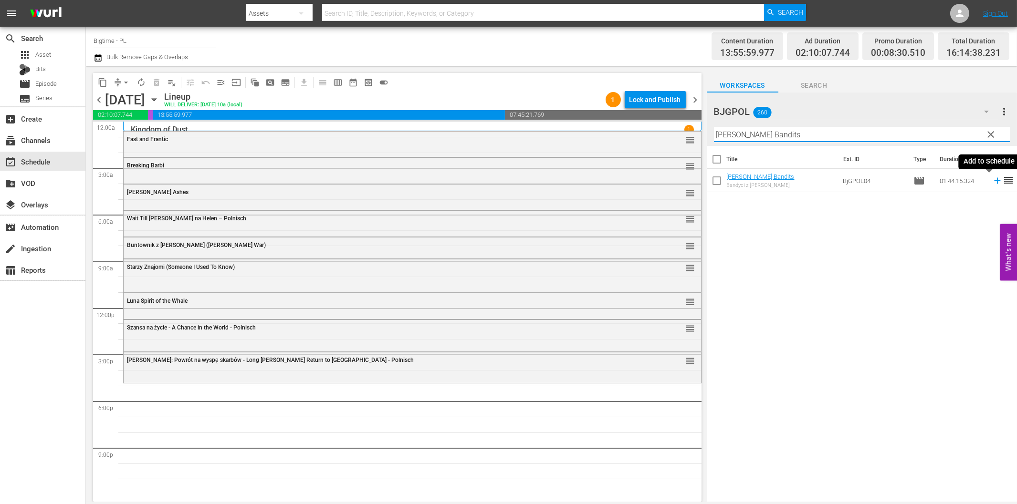
click at [994, 181] on icon at bounding box center [997, 181] width 6 height 6
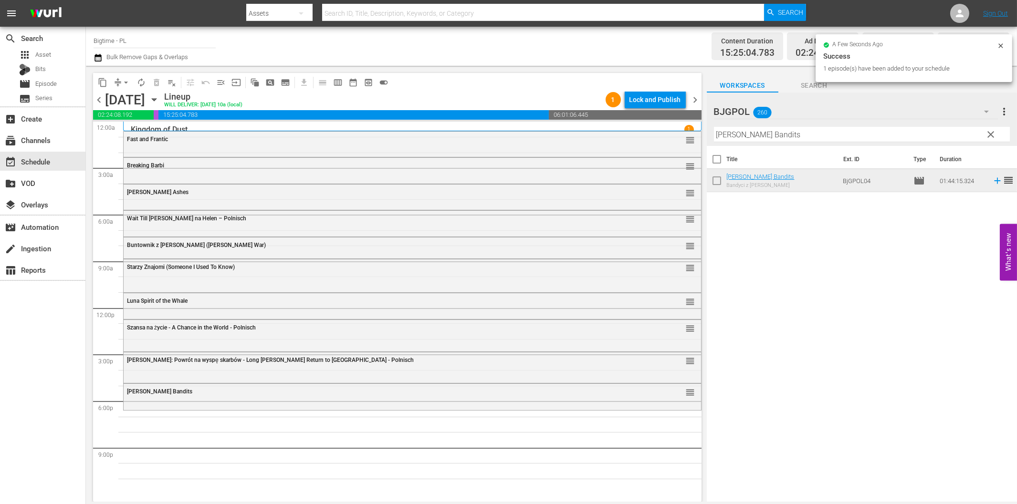
click at [804, 136] on input "[PERSON_NAME] Bandits" at bounding box center [862, 134] width 296 height 15
paste input "LoveJacked"
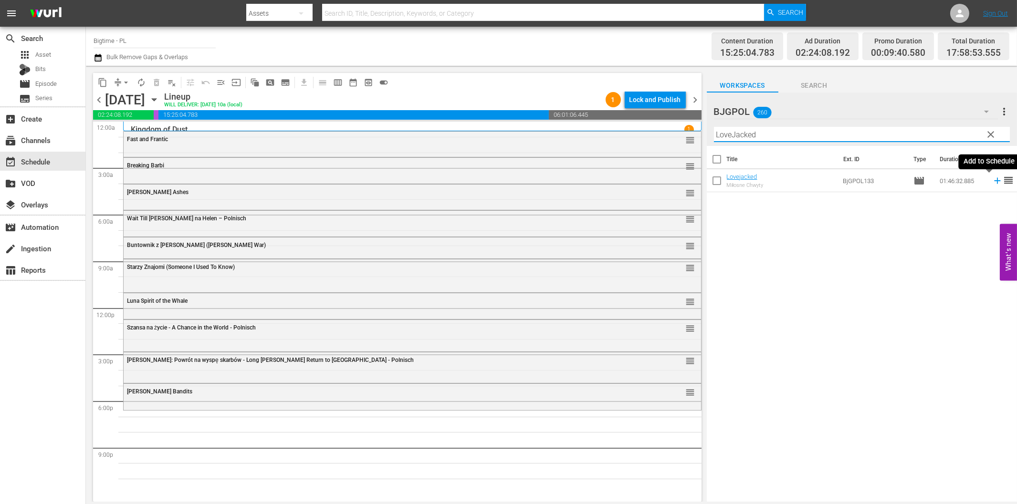
click at [992, 180] on icon at bounding box center [997, 181] width 10 height 10
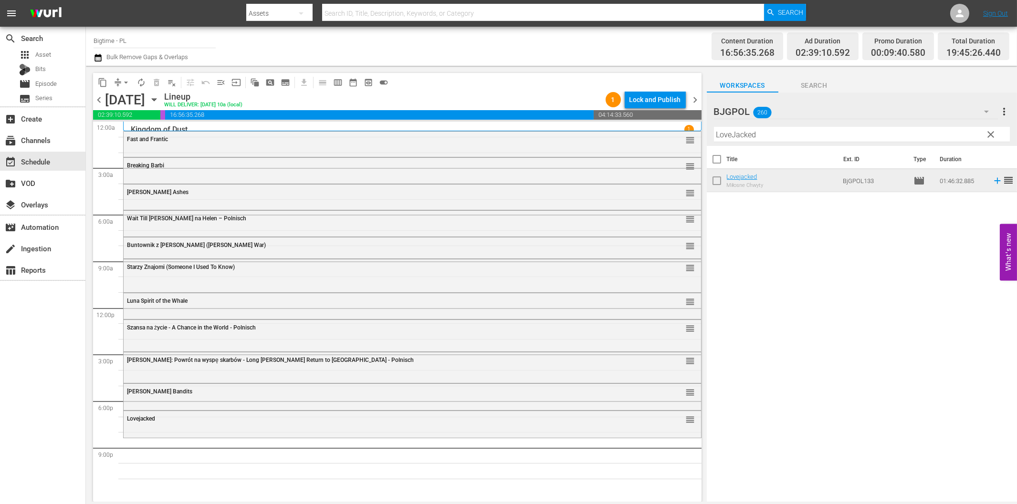
click at [741, 132] on input "LoveJacked" at bounding box center [862, 134] width 296 height 15
paste input "Mexican Gangster 2 - Zemsta (Mexican Gangster 2 – Venganza)"
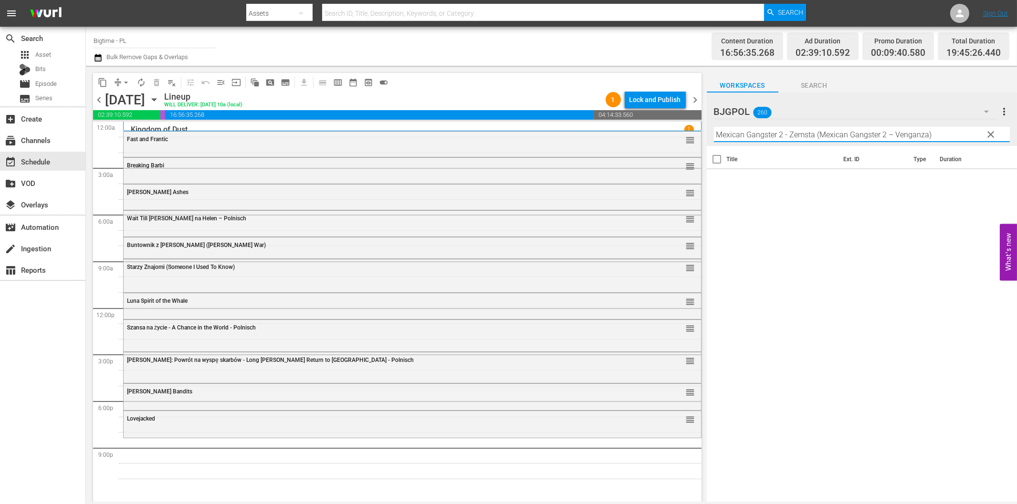
drag, startPoint x: 779, startPoint y: 132, endPoint x: 1000, endPoint y: 149, distance: 221.6
click at [1000, 149] on div "BJGPOL 260 BJGPOL more_vert clear Filter by Title Mexican Gangster 2 - Zemsta (…" at bounding box center [862, 300] width 310 height 415
click at [992, 184] on icon at bounding box center [997, 181] width 10 height 10
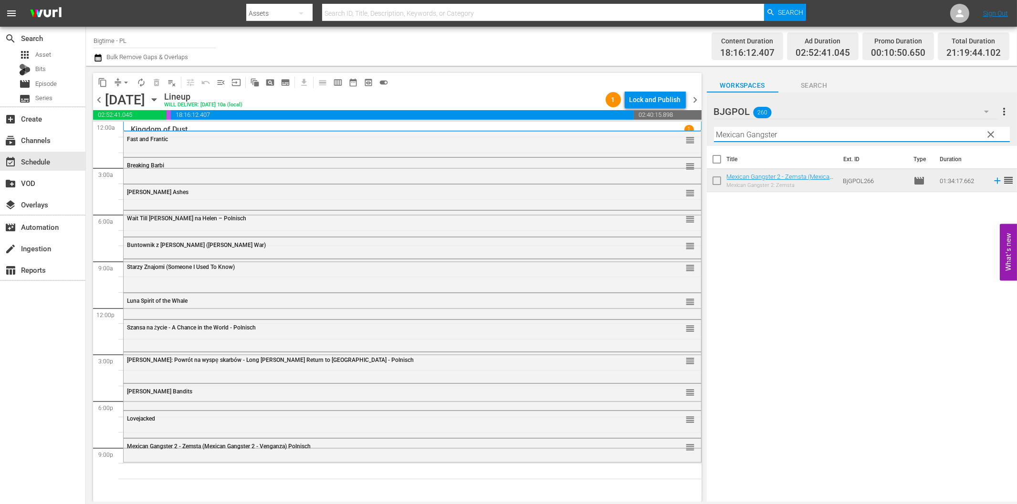
click at [819, 135] on input "Mexican Gangster" at bounding box center [862, 134] width 296 height 15
paste input "Wake of the Red Witch"
type input "Wake of the Red Witch"
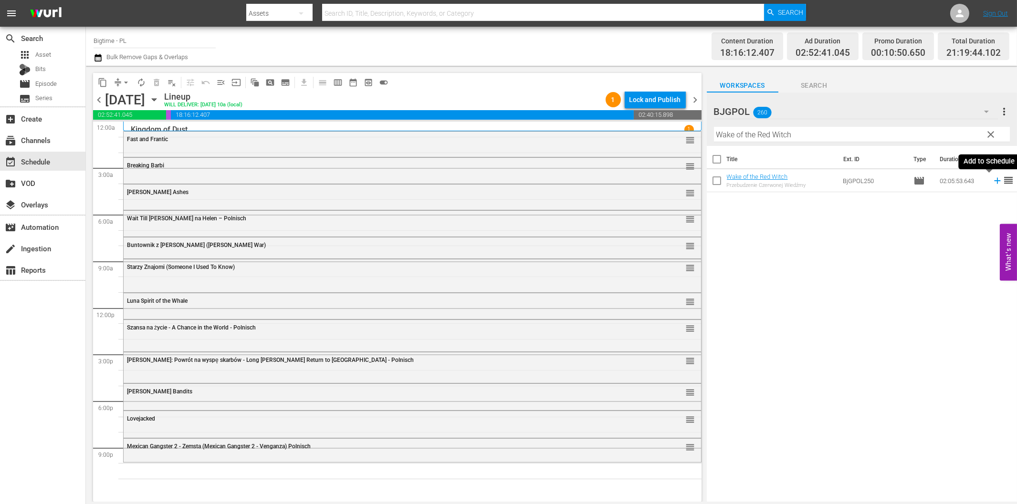
click at [994, 180] on icon at bounding box center [997, 181] width 6 height 6
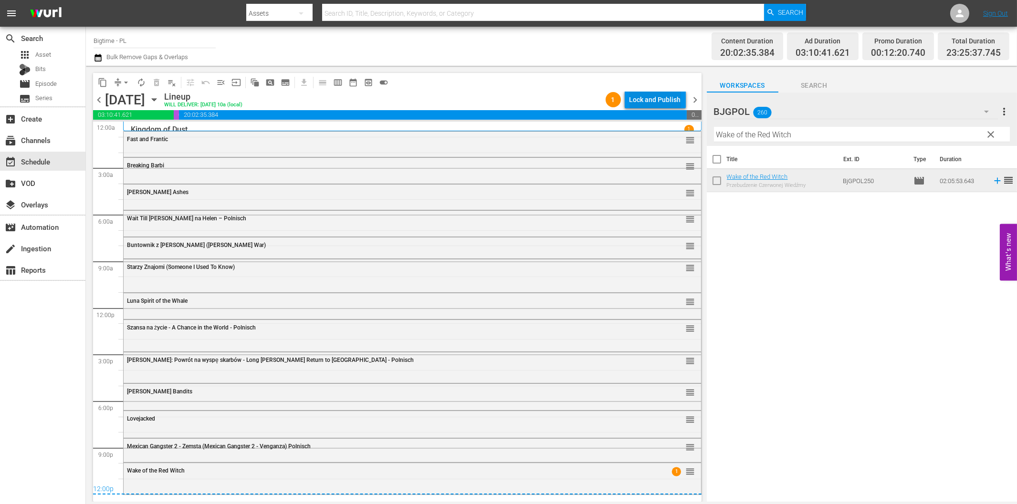
click at [668, 97] on div "Lock and Publish" at bounding box center [655, 99] width 52 height 17
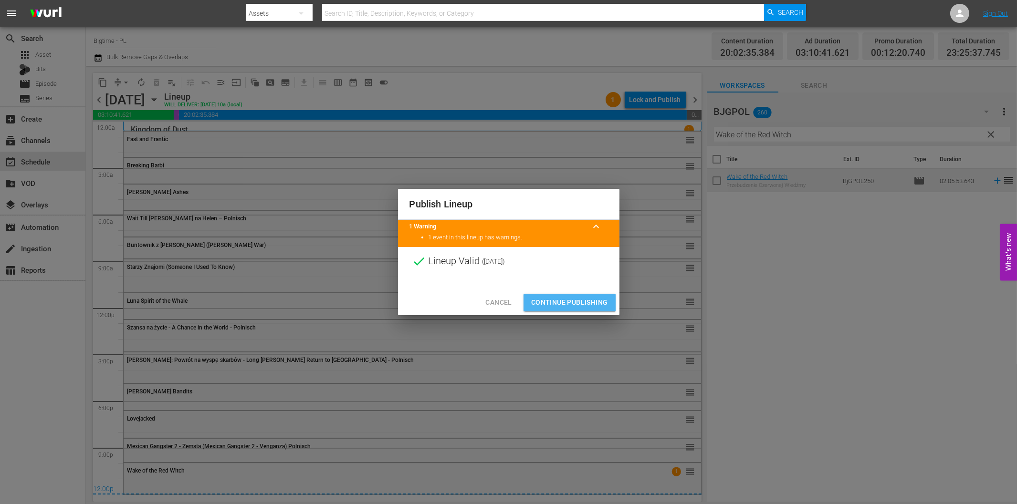
click at [590, 299] on span "Continue Publishing" at bounding box center [569, 303] width 77 height 12
